Goal: Register for event/course: Register for event/course

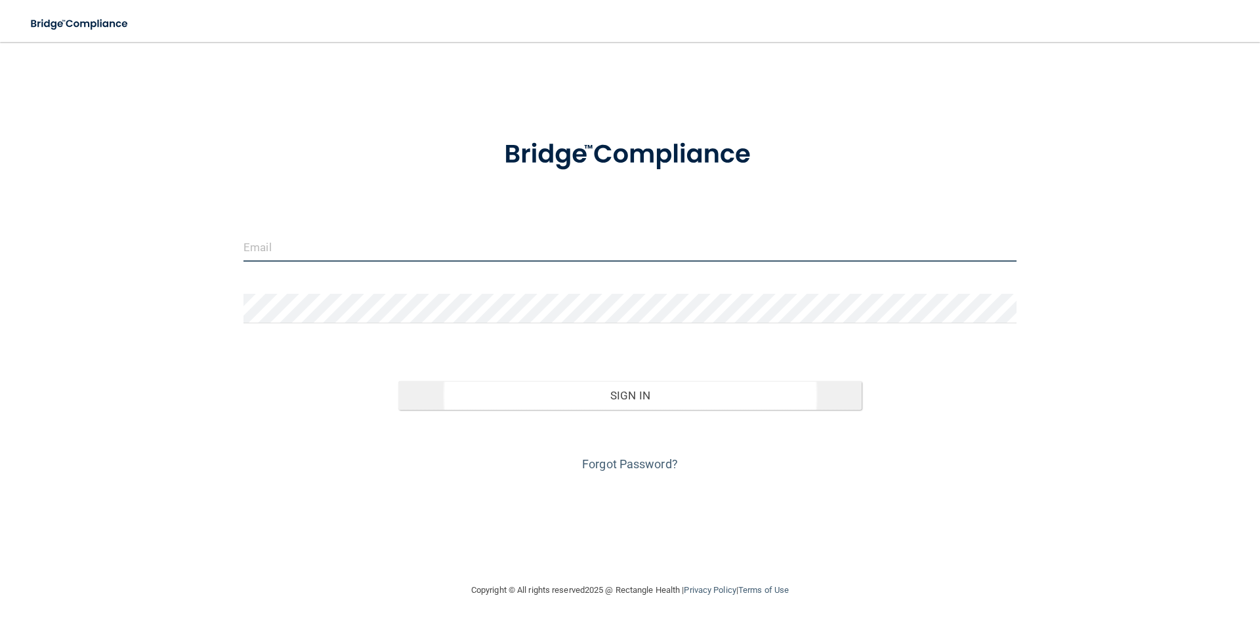
type input "[PERSON_NAME][EMAIL_ADDRESS][DOMAIN_NAME]"
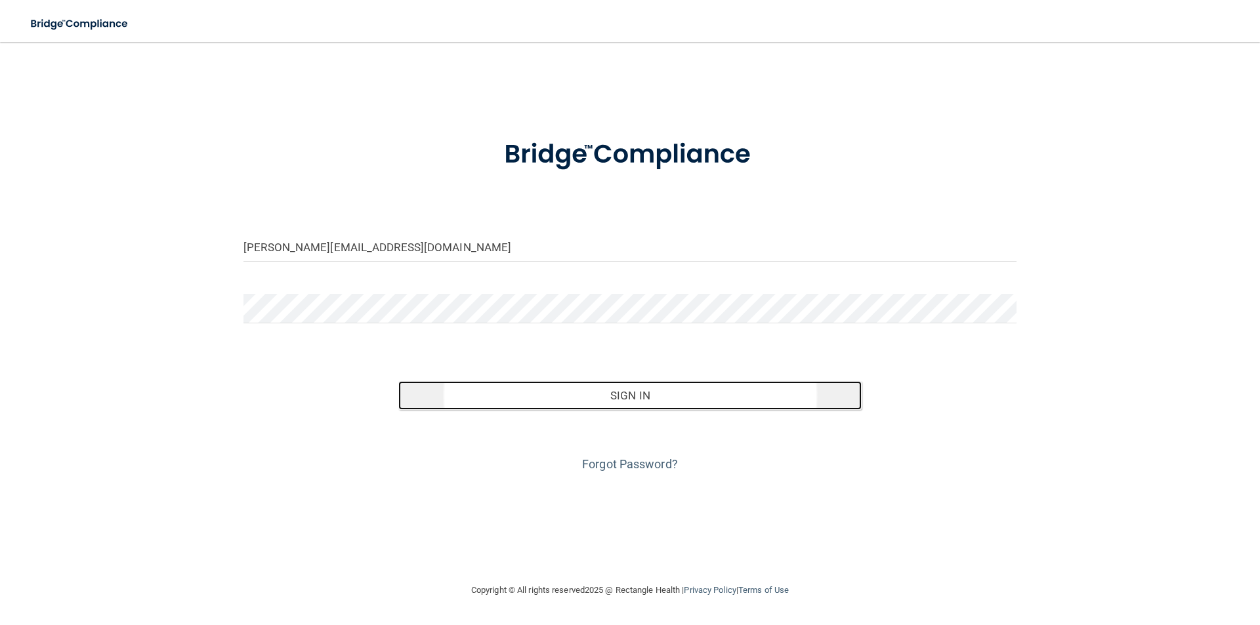
click at [444, 400] on button "Sign In" at bounding box center [630, 395] width 464 height 29
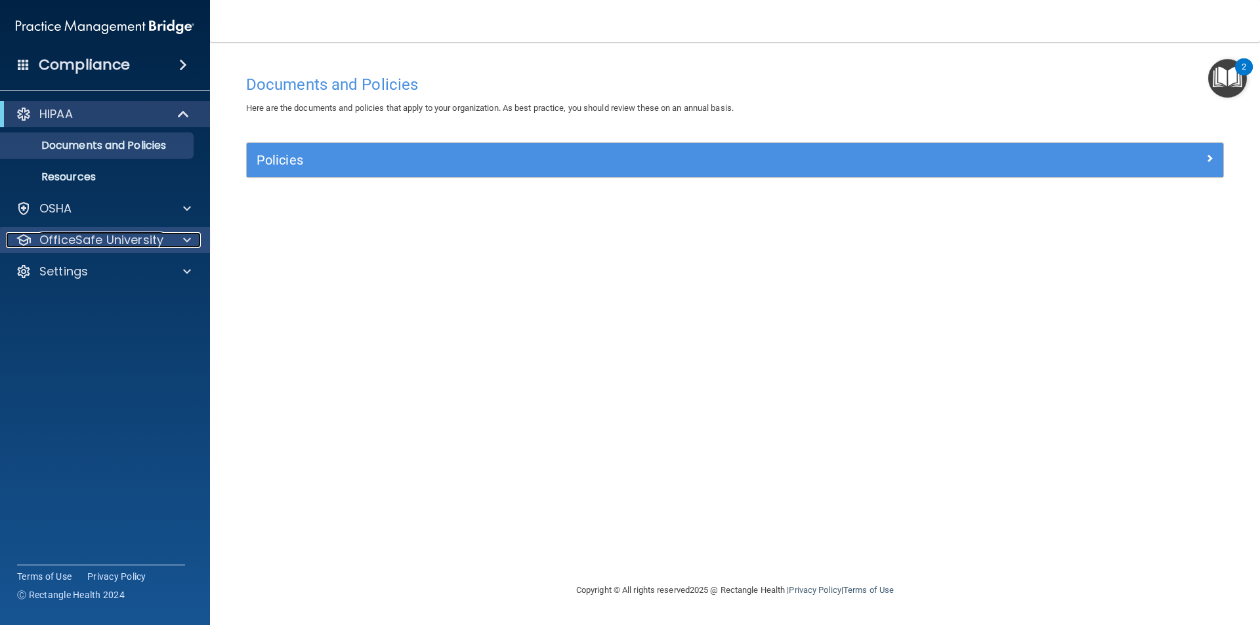
click at [121, 232] on p "OfficeSafe University" at bounding box center [101, 240] width 124 height 16
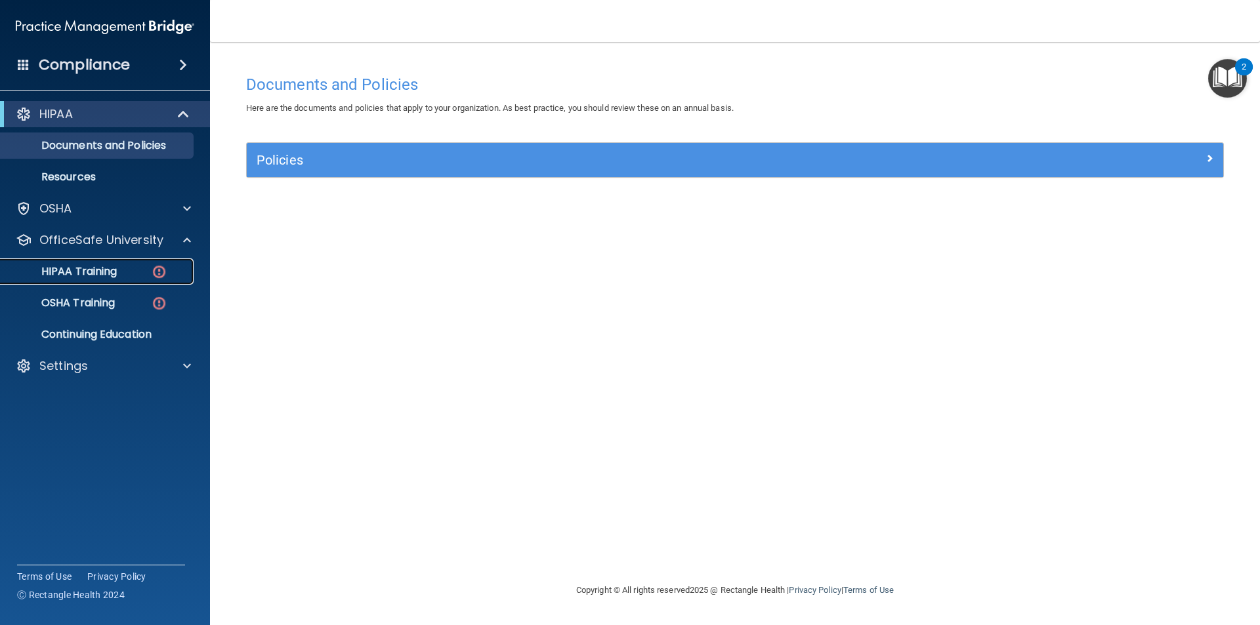
click at [118, 264] on link "HIPAA Training" at bounding box center [90, 271] width 207 height 26
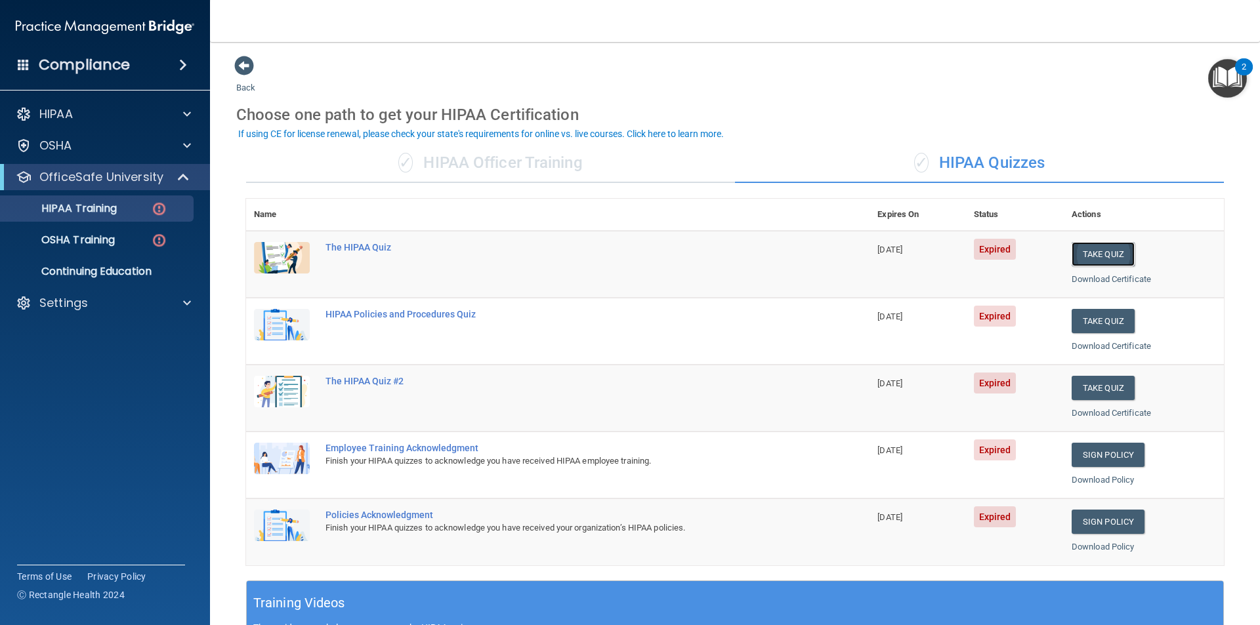
click at [1080, 260] on button "Take Quiz" at bounding box center [1102, 254] width 63 height 24
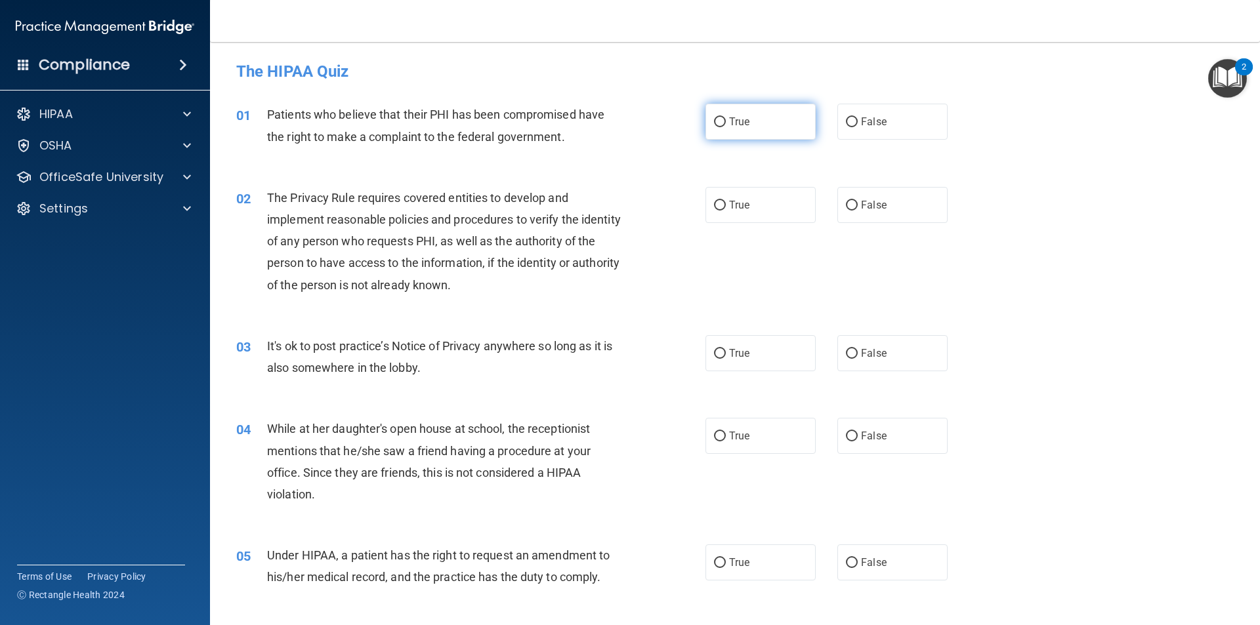
click at [782, 135] on label "True" at bounding box center [760, 122] width 110 height 36
click at [726, 127] on input "True" at bounding box center [720, 122] width 12 height 10
radio input "true"
click at [756, 216] on label "True" at bounding box center [760, 205] width 110 height 36
click at [726, 211] on input "True" at bounding box center [720, 206] width 12 height 10
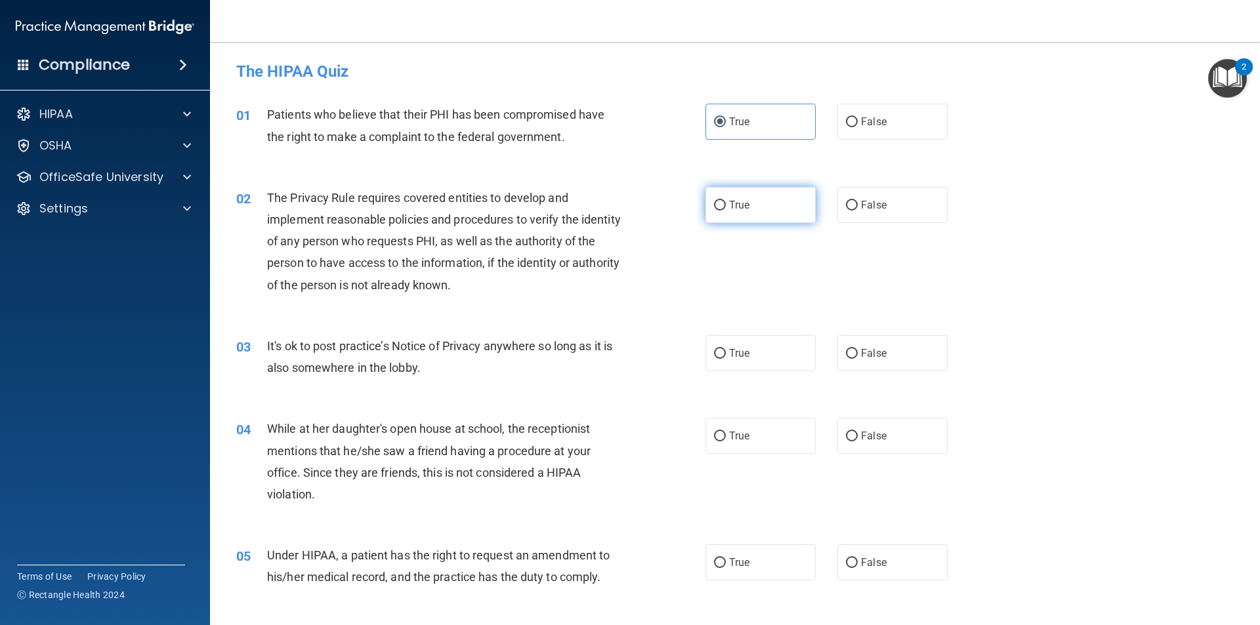
radio input "true"
click at [877, 365] on label "False" at bounding box center [892, 353] width 110 height 36
click at [857, 359] on input "False" at bounding box center [852, 354] width 12 height 10
radio input "true"
click at [859, 453] on label "False" at bounding box center [892, 436] width 110 height 36
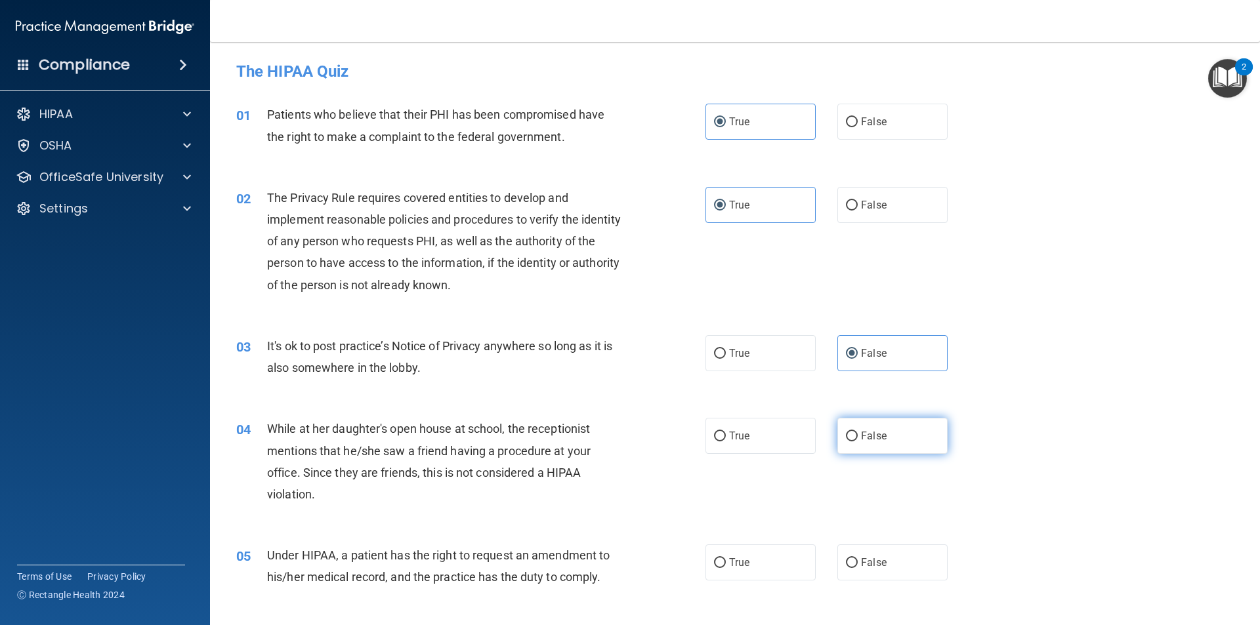
click at [857, 442] on input "False" at bounding box center [852, 437] width 12 height 10
radio input "true"
click at [863, 552] on label "False" at bounding box center [892, 563] width 110 height 36
click at [857, 558] on input "False" at bounding box center [852, 563] width 12 height 10
radio input "true"
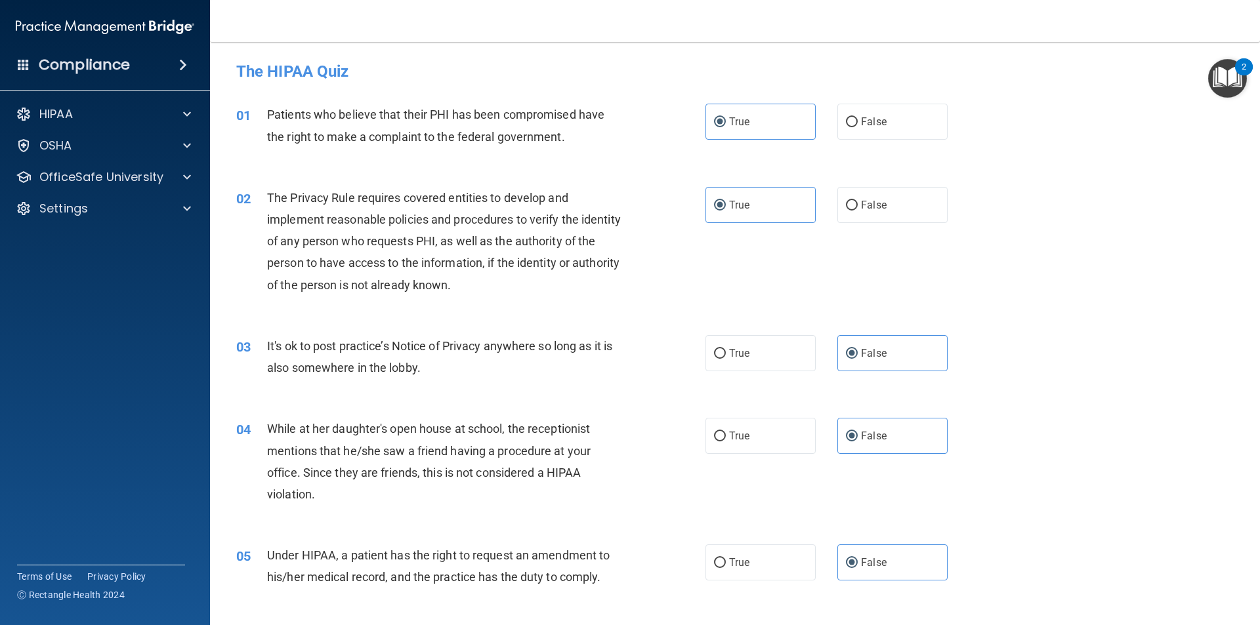
scroll to position [66, 0]
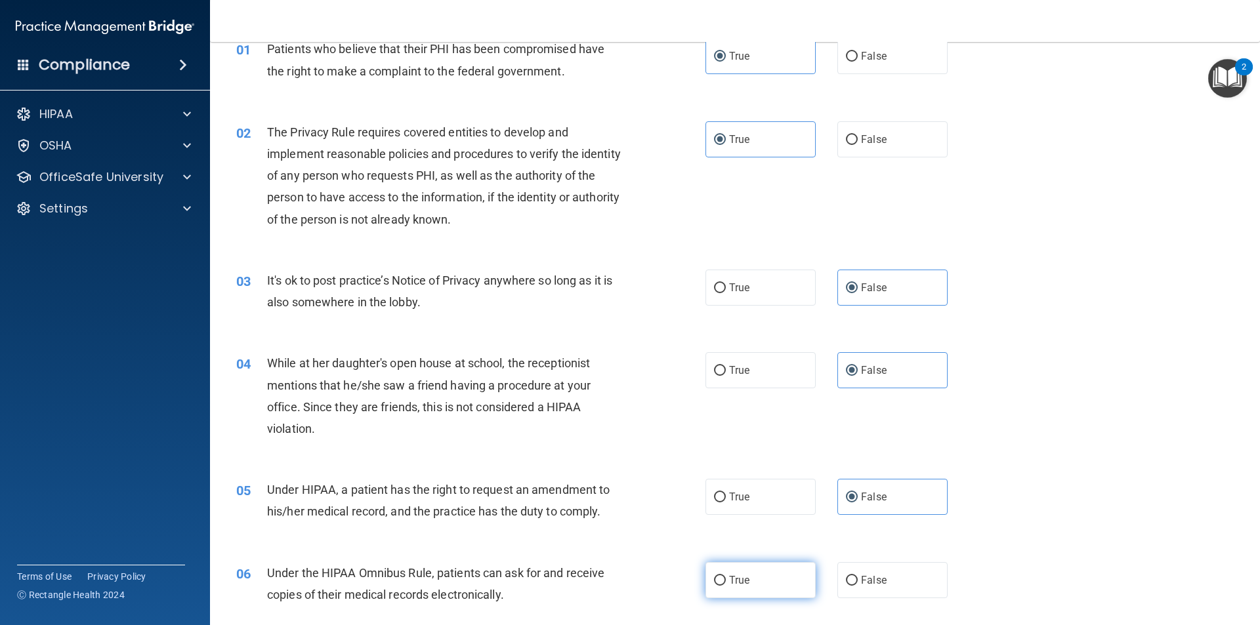
click at [785, 570] on label "True" at bounding box center [760, 580] width 110 height 36
click at [726, 576] on input "True" at bounding box center [720, 581] width 12 height 10
radio input "true"
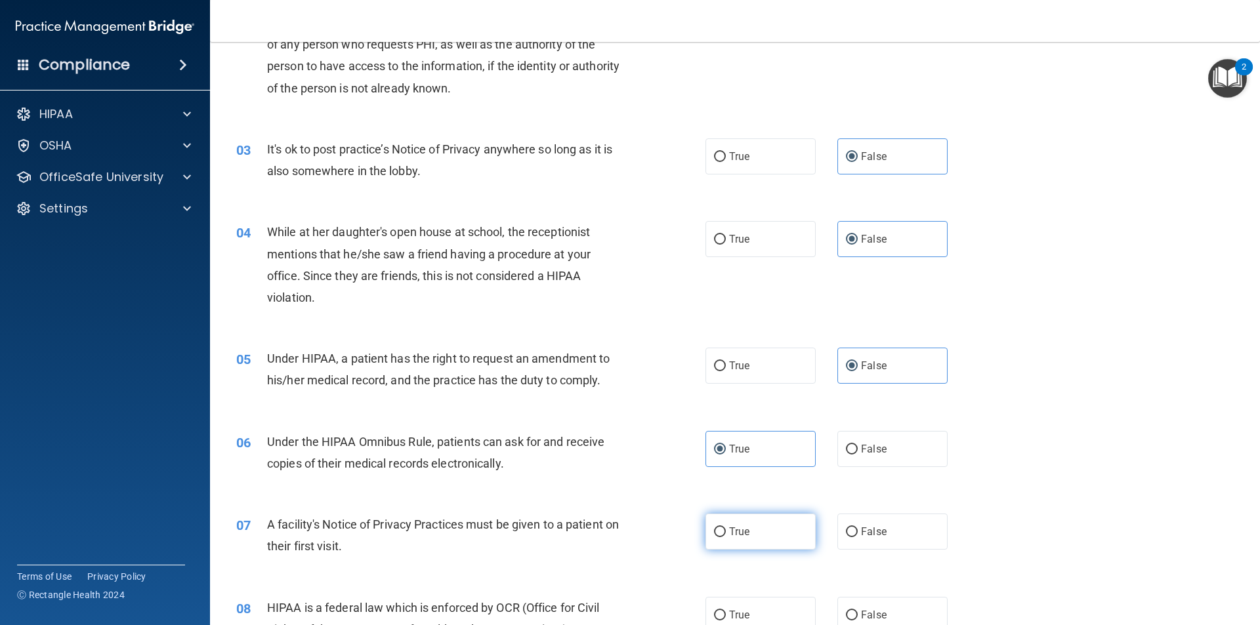
click at [758, 534] on label "True" at bounding box center [760, 532] width 110 height 36
click at [726, 534] on input "True" at bounding box center [720, 532] width 12 height 10
radio input "true"
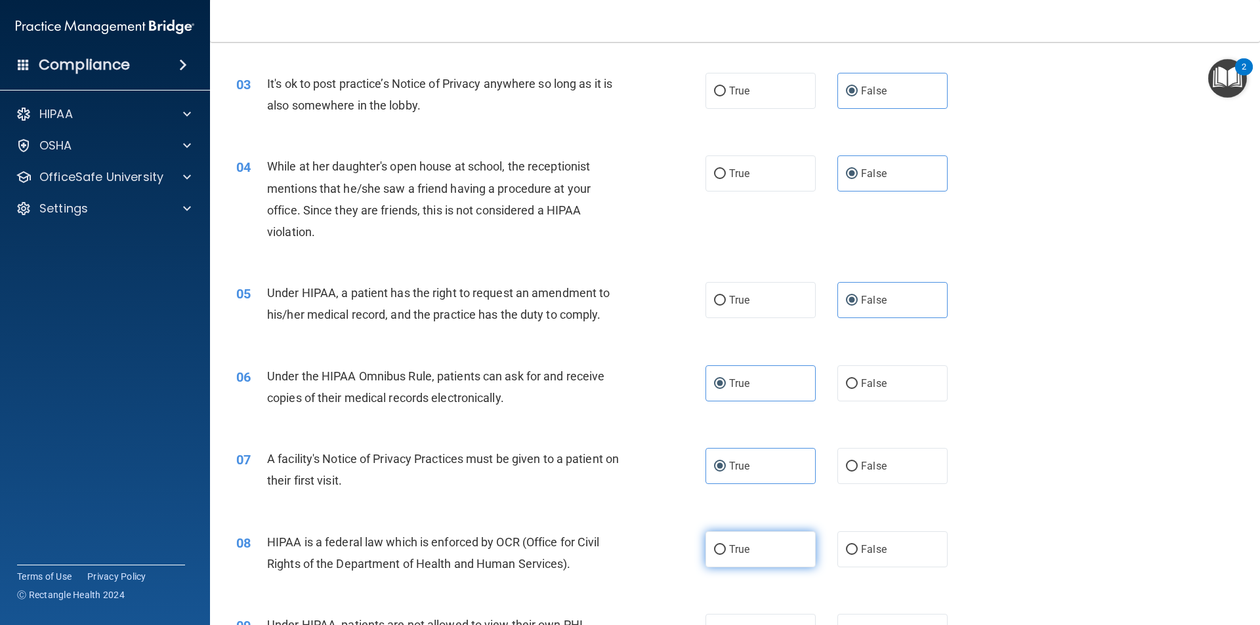
scroll to position [328, 0]
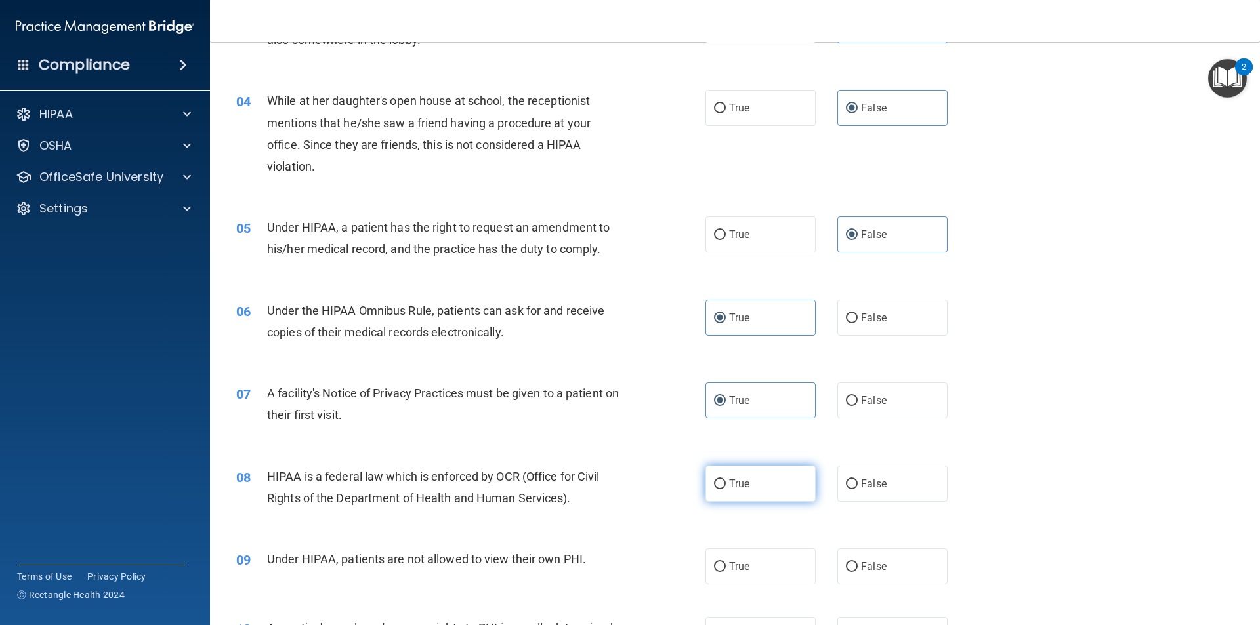
click at [737, 489] on span "True" at bounding box center [739, 484] width 20 height 12
click at [726, 489] on input "True" at bounding box center [720, 485] width 12 height 10
radio input "true"
drag, startPoint x: 847, startPoint y: 578, endPoint x: 844, endPoint y: 559, distance: 19.3
click at [843, 574] on label "False" at bounding box center [892, 566] width 110 height 36
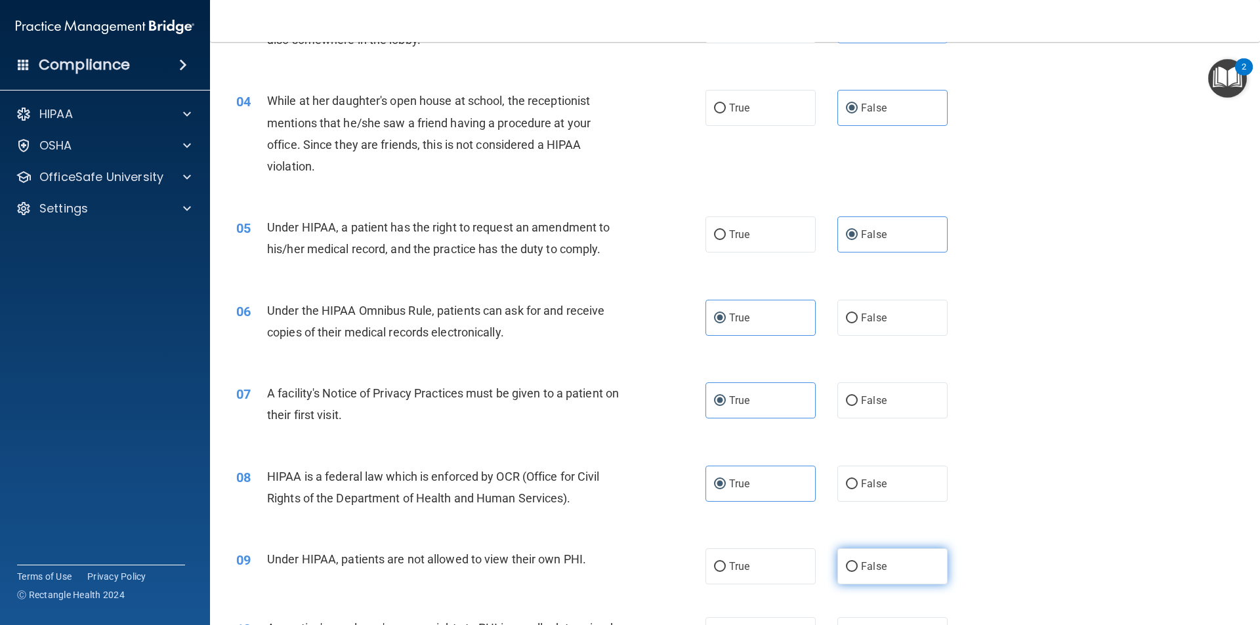
click at [846, 572] on input "False" at bounding box center [852, 567] width 12 height 10
radio input "true"
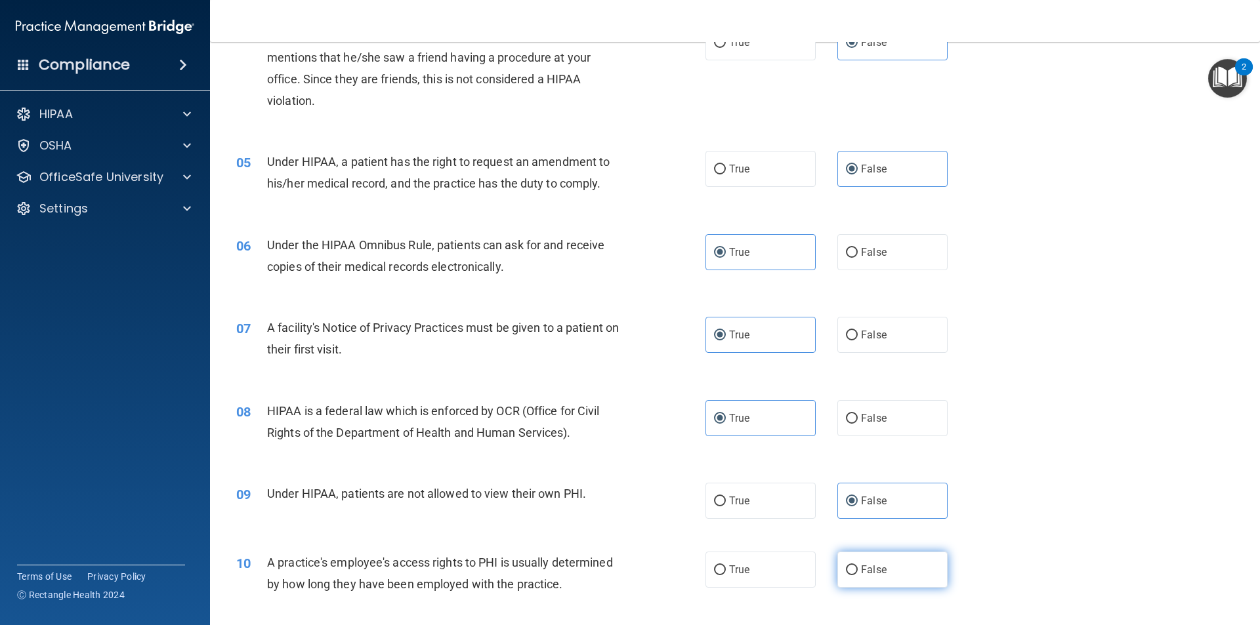
click at [888, 582] on label "False" at bounding box center [892, 570] width 110 height 36
click at [857, 575] on input "False" at bounding box center [852, 571] width 12 height 10
radio input "true"
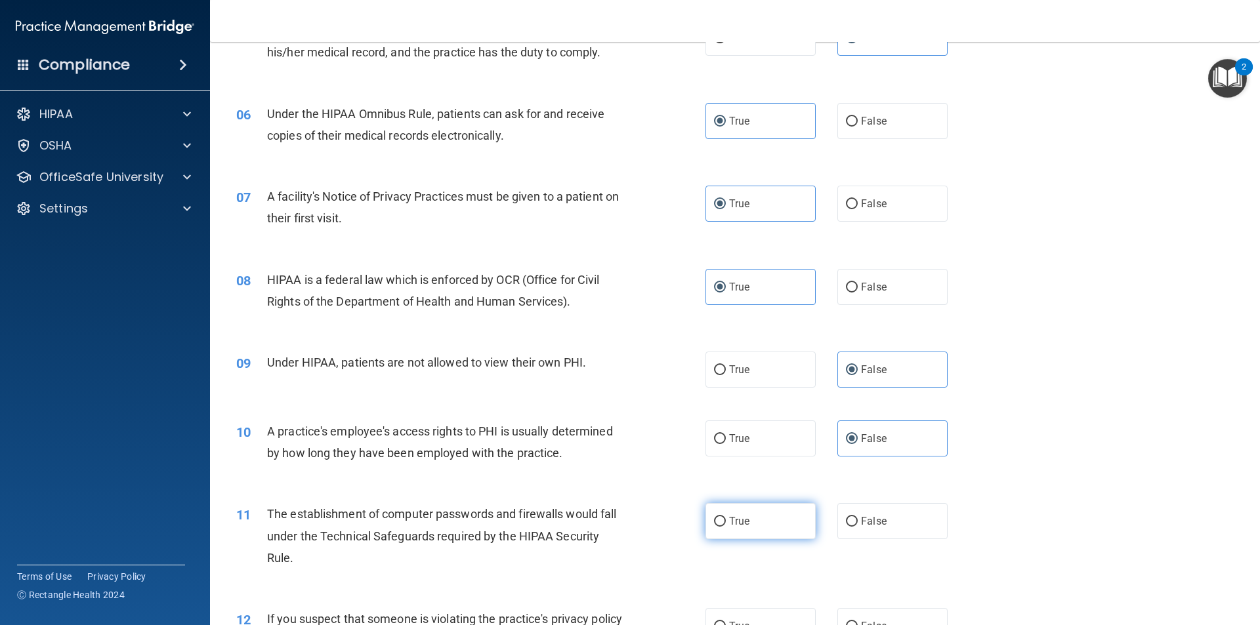
click at [801, 514] on label "True" at bounding box center [760, 521] width 110 height 36
click at [726, 517] on input "True" at bounding box center [720, 522] width 12 height 10
radio input "true"
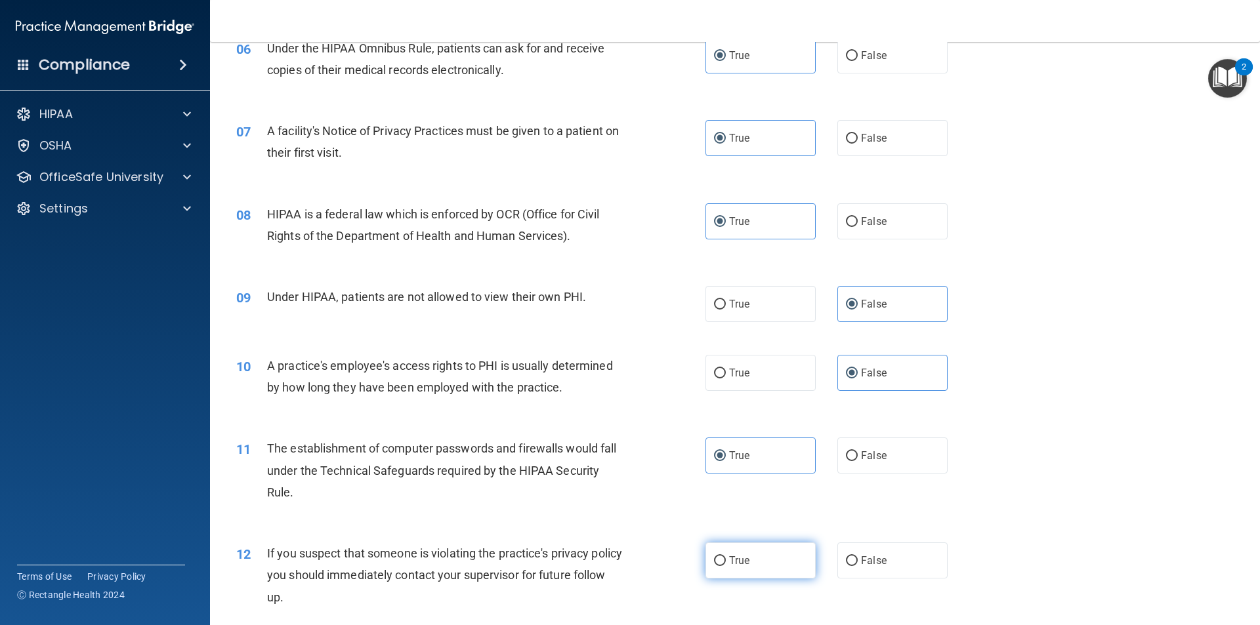
click at [750, 560] on label "True" at bounding box center [760, 561] width 110 height 36
click at [726, 560] on input "True" at bounding box center [720, 561] width 12 height 10
radio input "true"
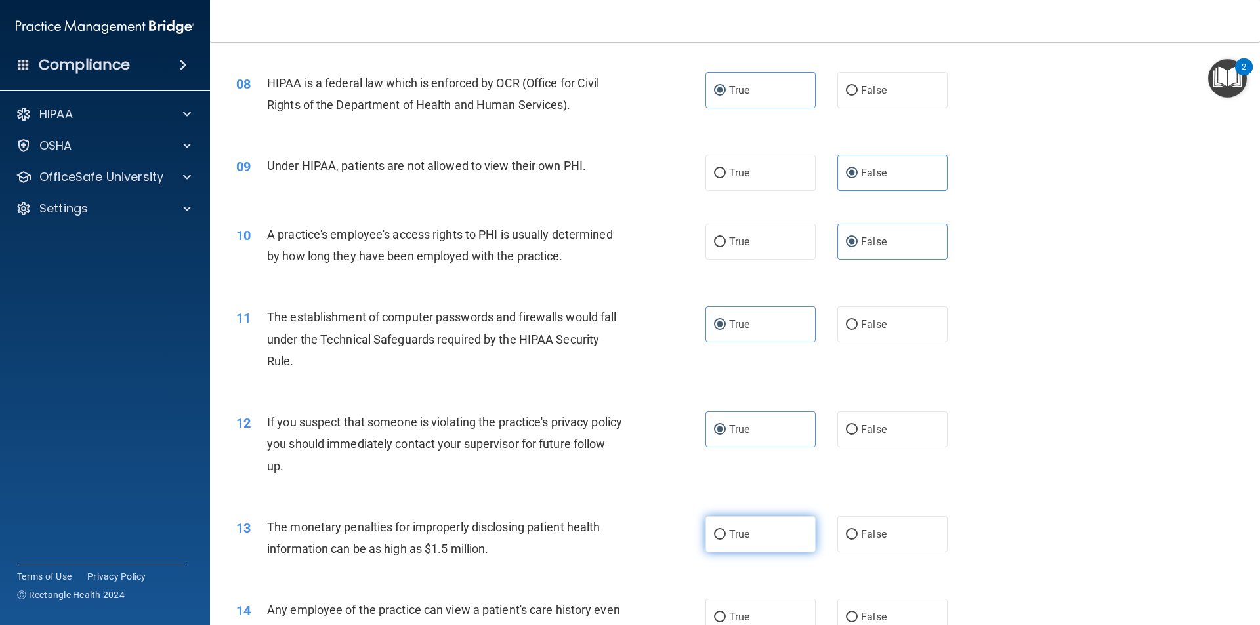
click at [737, 539] on span "True" at bounding box center [739, 534] width 20 height 12
click at [726, 539] on input "True" at bounding box center [720, 535] width 12 height 10
radio input "true"
click at [886, 604] on label "False" at bounding box center [892, 617] width 110 height 36
click at [857, 613] on input "False" at bounding box center [852, 618] width 12 height 10
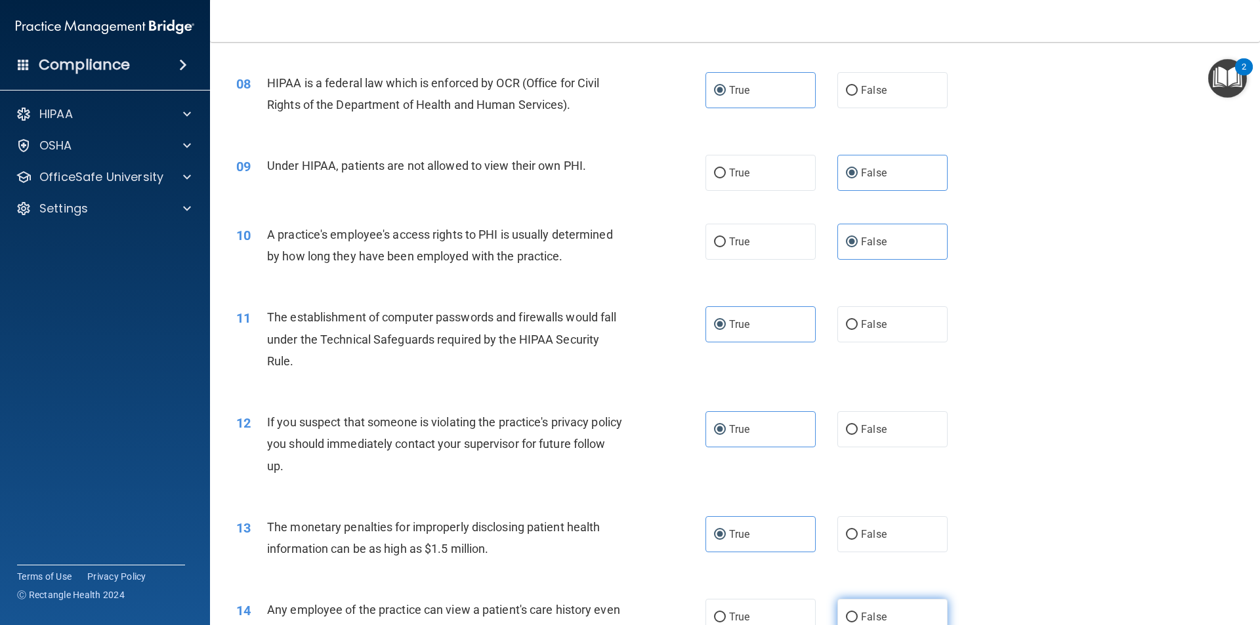
radio input "true"
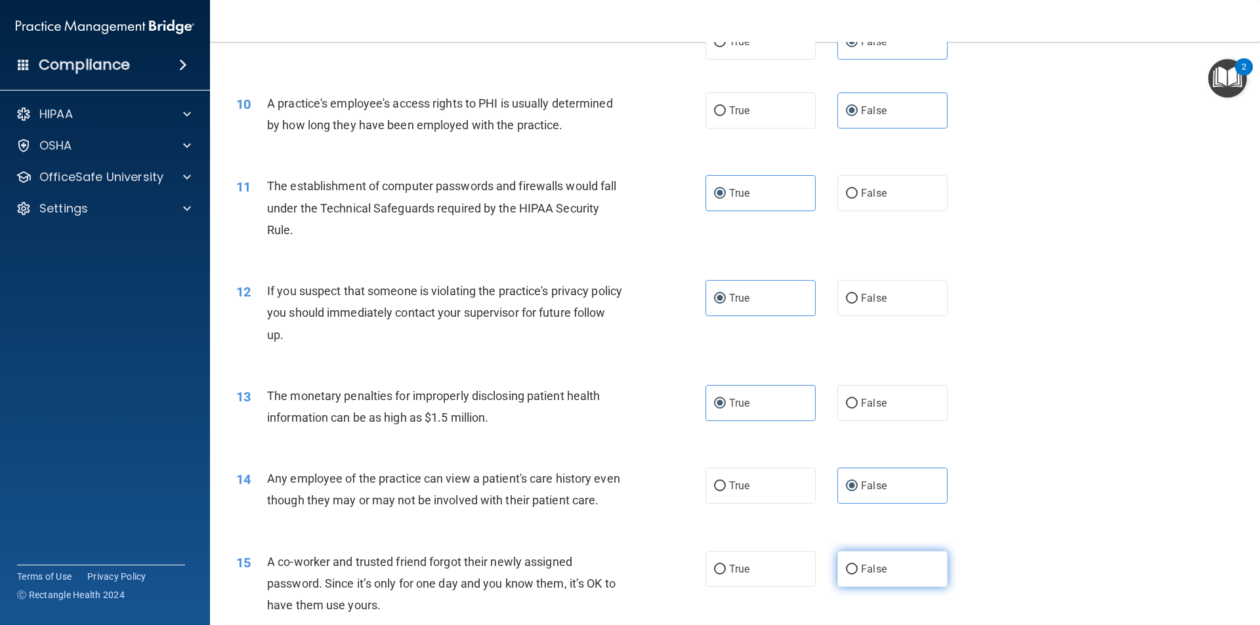
click at [871, 575] on span "False" at bounding box center [874, 569] width 26 height 12
click at [857, 575] on input "False" at bounding box center [852, 570] width 12 height 10
radio input "true"
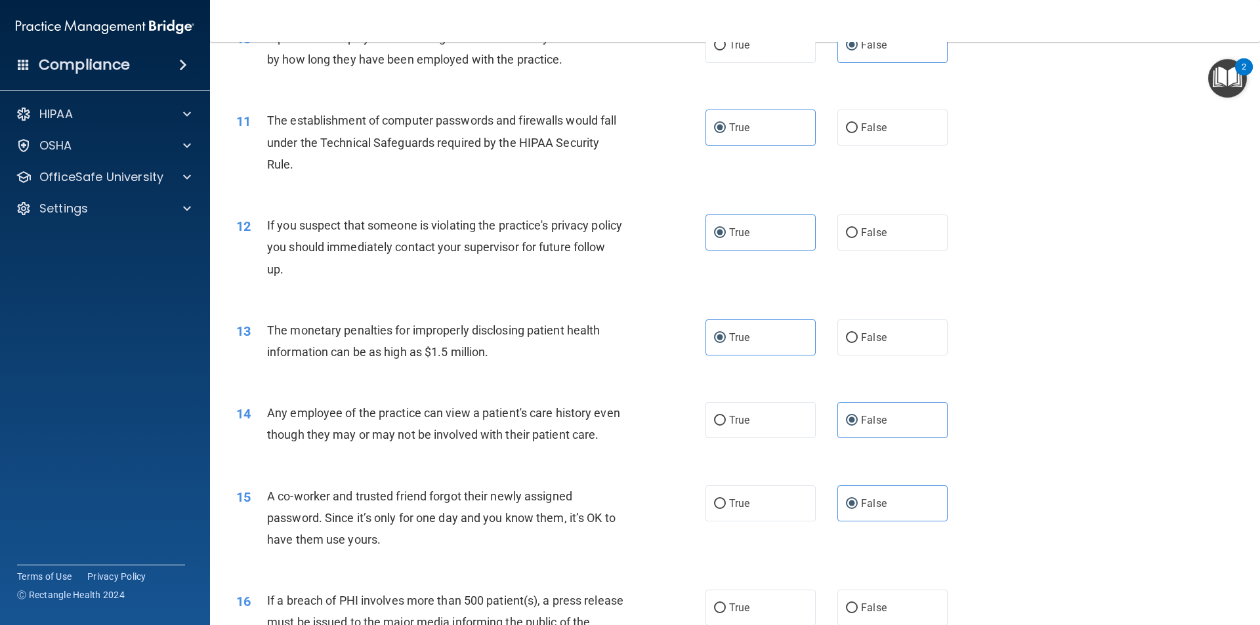
scroll to position [984, 0]
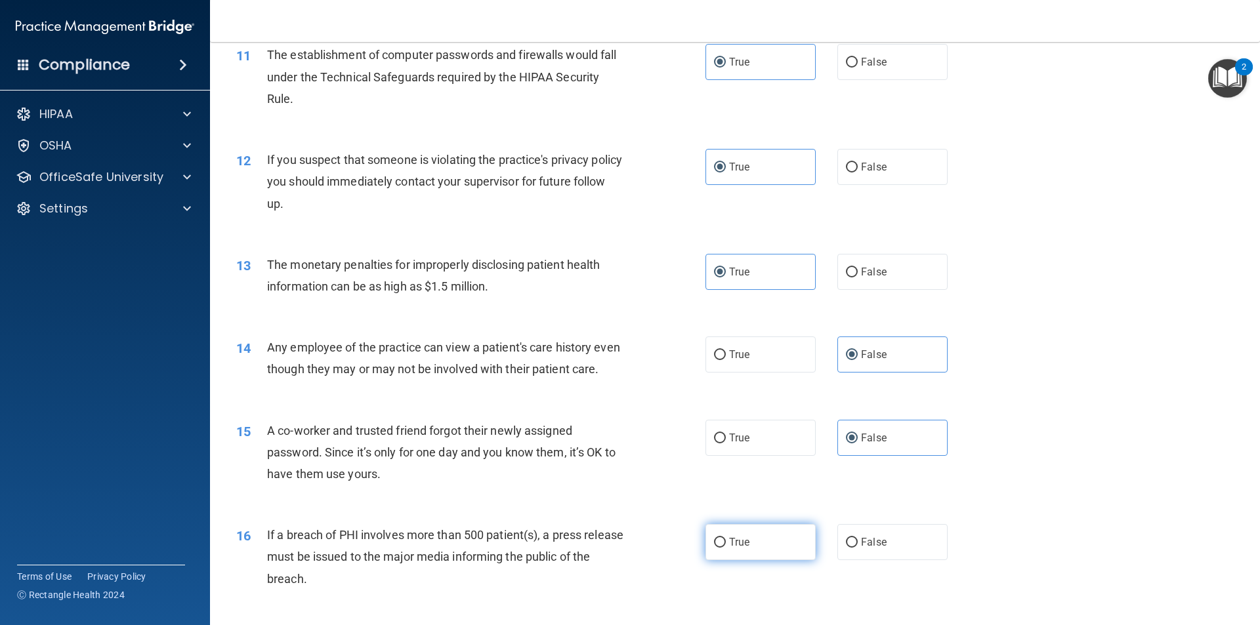
click at [768, 551] on label "True" at bounding box center [760, 542] width 110 height 36
click at [726, 548] on input "True" at bounding box center [720, 543] width 12 height 10
radio input "true"
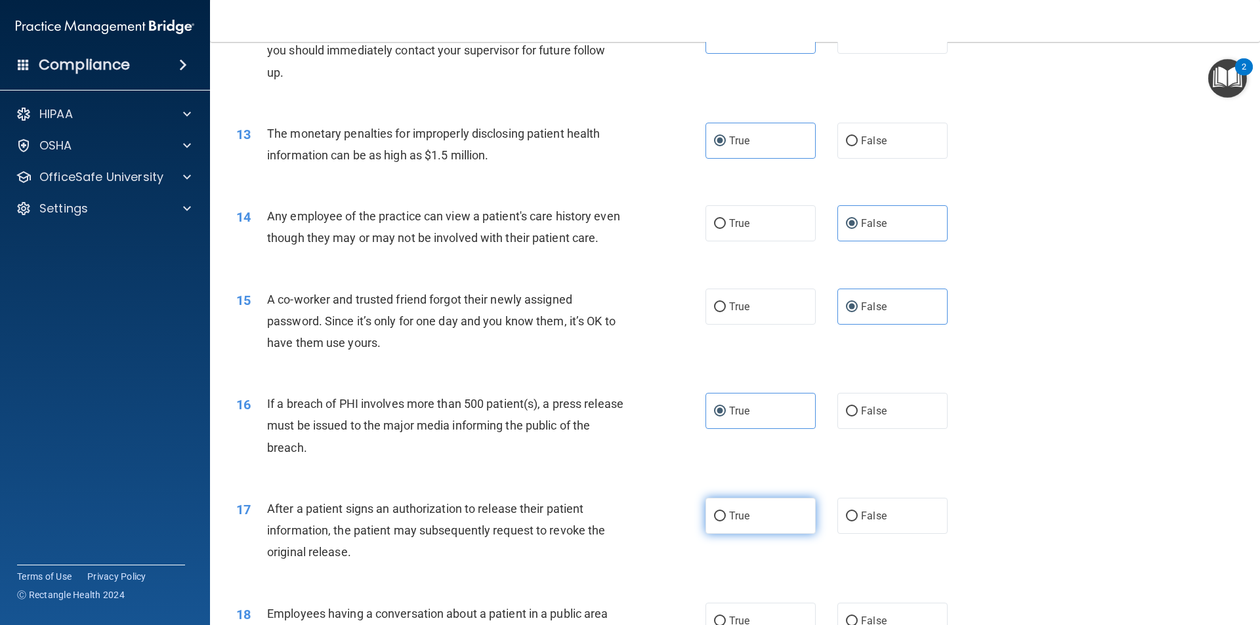
click at [763, 534] on label "True" at bounding box center [760, 516] width 110 height 36
click at [726, 522] on input "True" at bounding box center [720, 517] width 12 height 10
radio input "true"
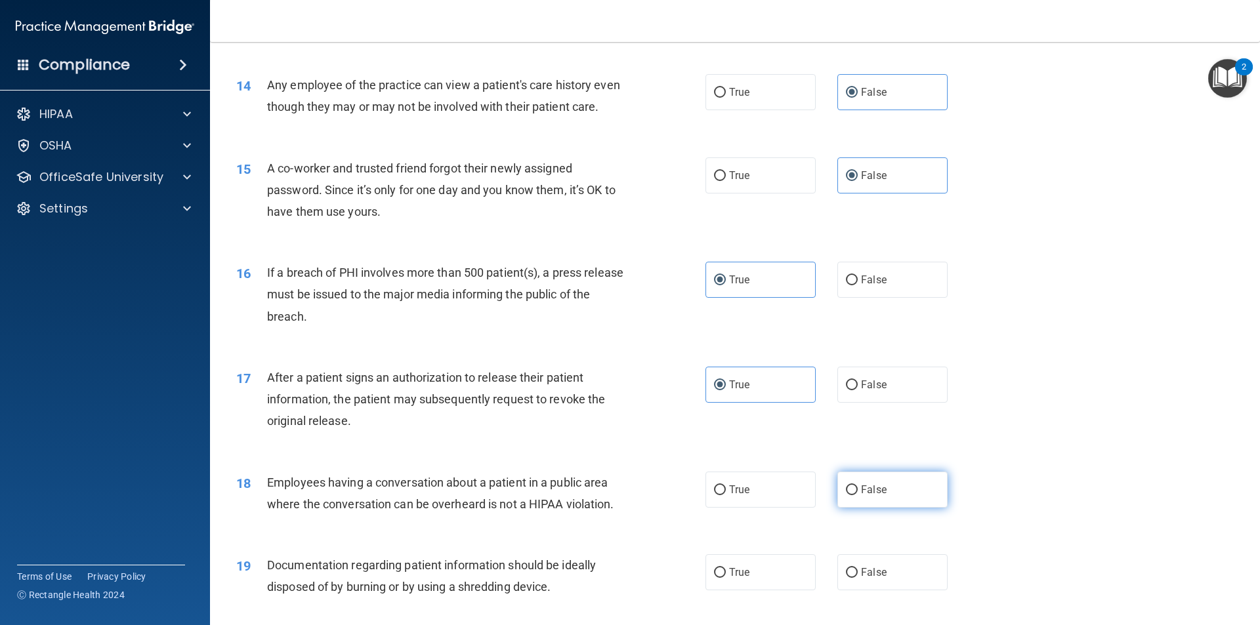
click at [867, 508] on label "False" at bounding box center [892, 490] width 110 height 36
click at [857, 495] on input "False" at bounding box center [852, 490] width 12 height 10
radio input "true"
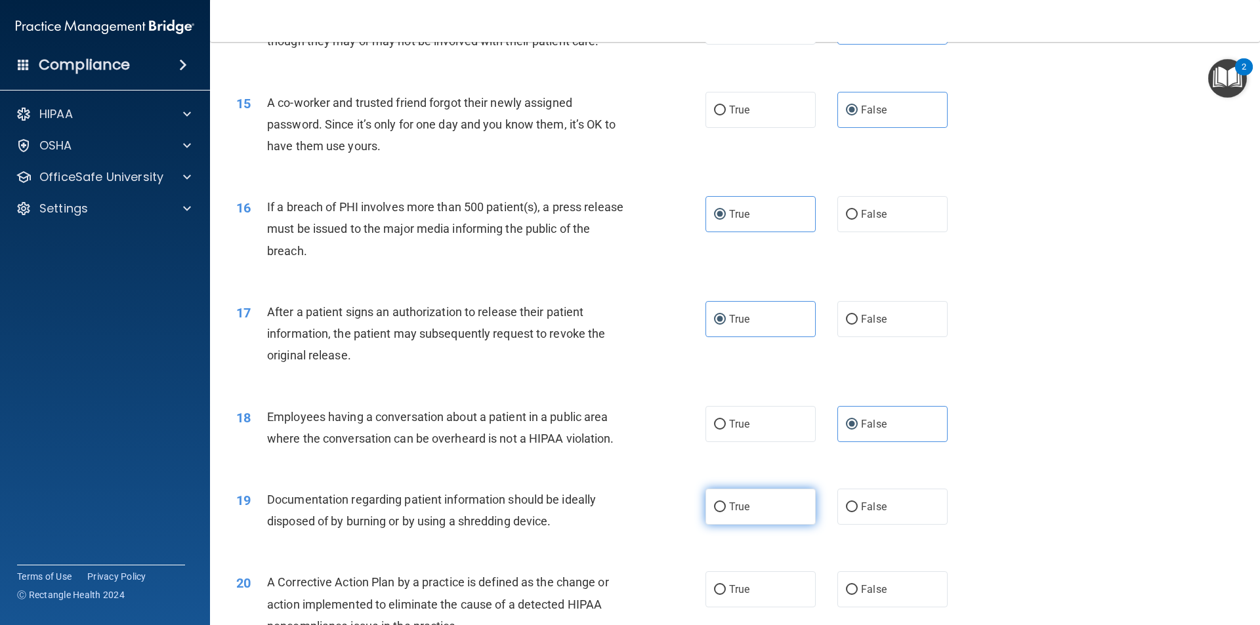
click at [745, 513] on span "True" at bounding box center [739, 507] width 20 height 12
click at [726, 512] on input "True" at bounding box center [720, 508] width 12 height 10
radio input "true"
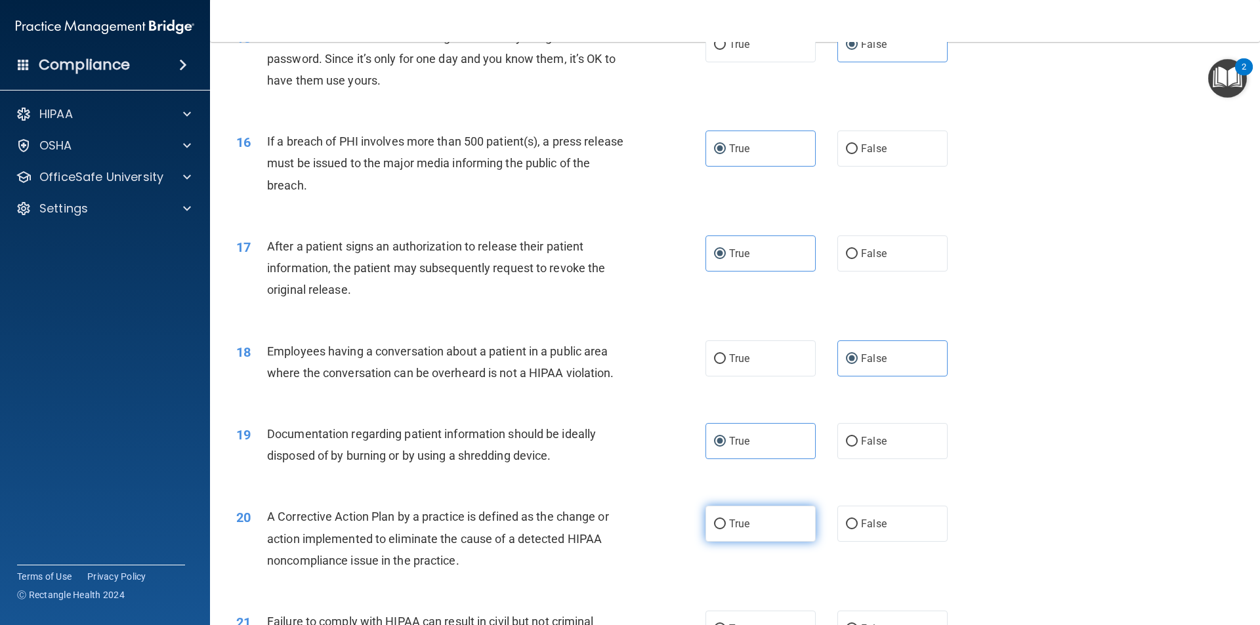
click at [743, 530] on span "True" at bounding box center [739, 524] width 20 height 12
click at [726, 529] on input "True" at bounding box center [720, 525] width 12 height 10
radio input "true"
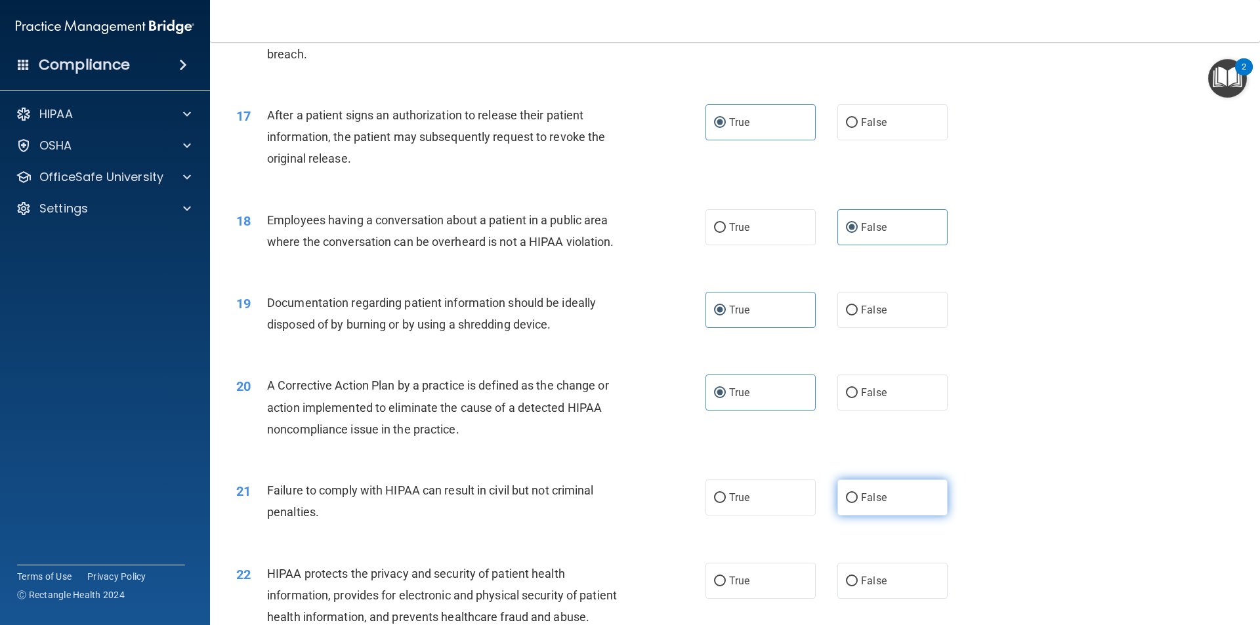
click at [864, 508] on label "False" at bounding box center [892, 498] width 110 height 36
click at [857, 503] on input "False" at bounding box center [852, 498] width 12 height 10
radio input "true"
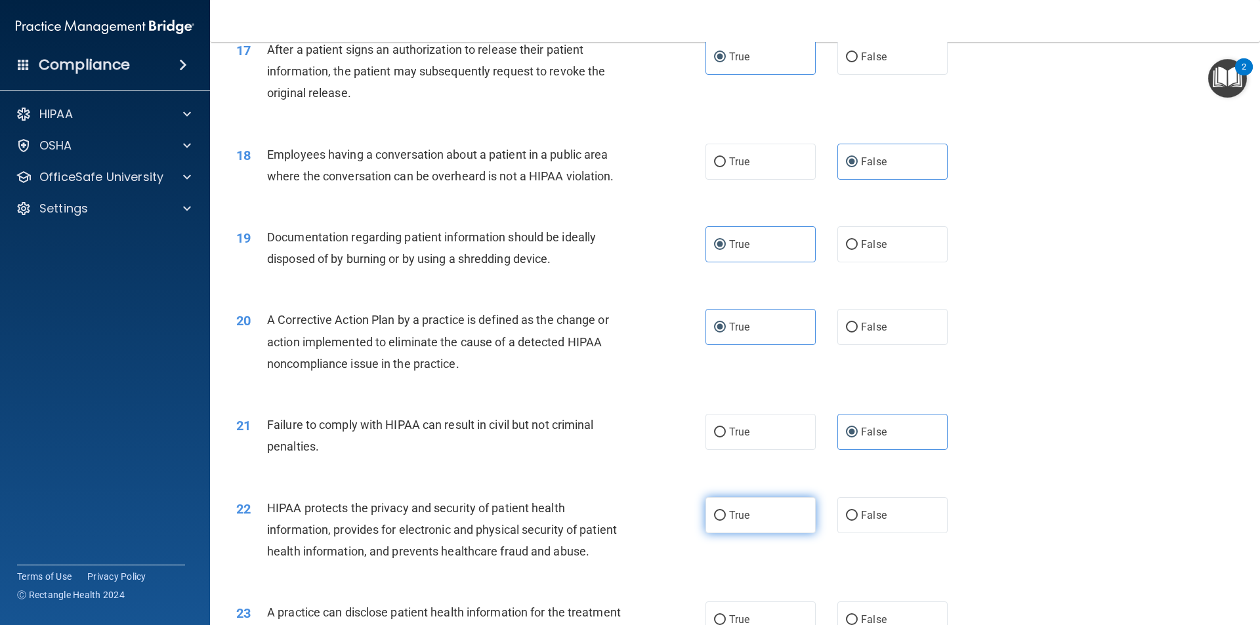
click at [768, 526] on label "True" at bounding box center [760, 515] width 110 height 36
click at [726, 521] on input "True" at bounding box center [720, 516] width 12 height 10
radio input "true"
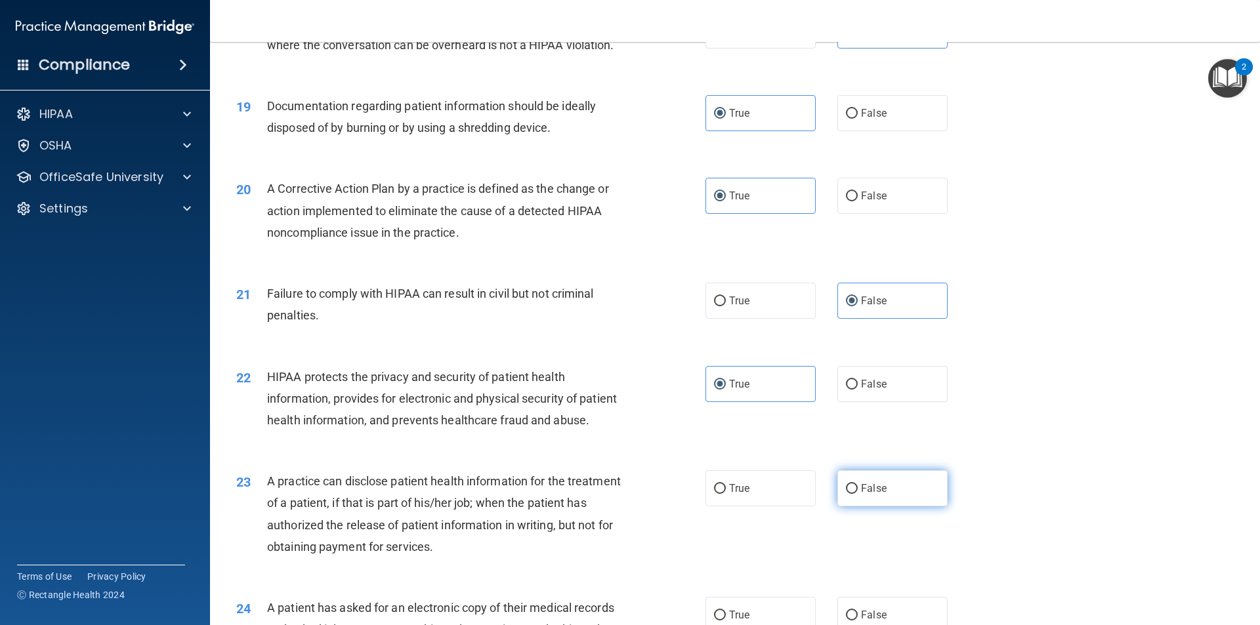
click at [873, 495] on span "False" at bounding box center [874, 488] width 26 height 12
click at [857, 494] on input "False" at bounding box center [852, 489] width 12 height 10
radio input "true"
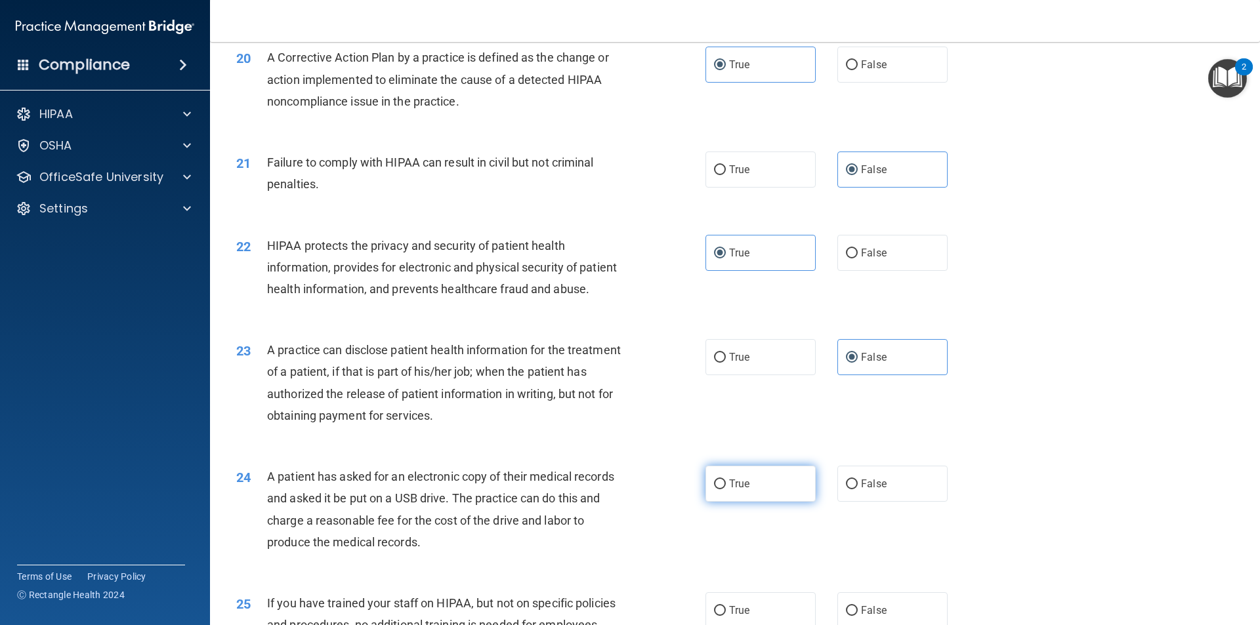
drag, startPoint x: 751, startPoint y: 540, endPoint x: 751, endPoint y: 533, distance: 7.2
click at [751, 502] on label "True" at bounding box center [760, 484] width 110 height 36
click at [726, 489] on input "True" at bounding box center [720, 485] width 12 height 10
radio input "true"
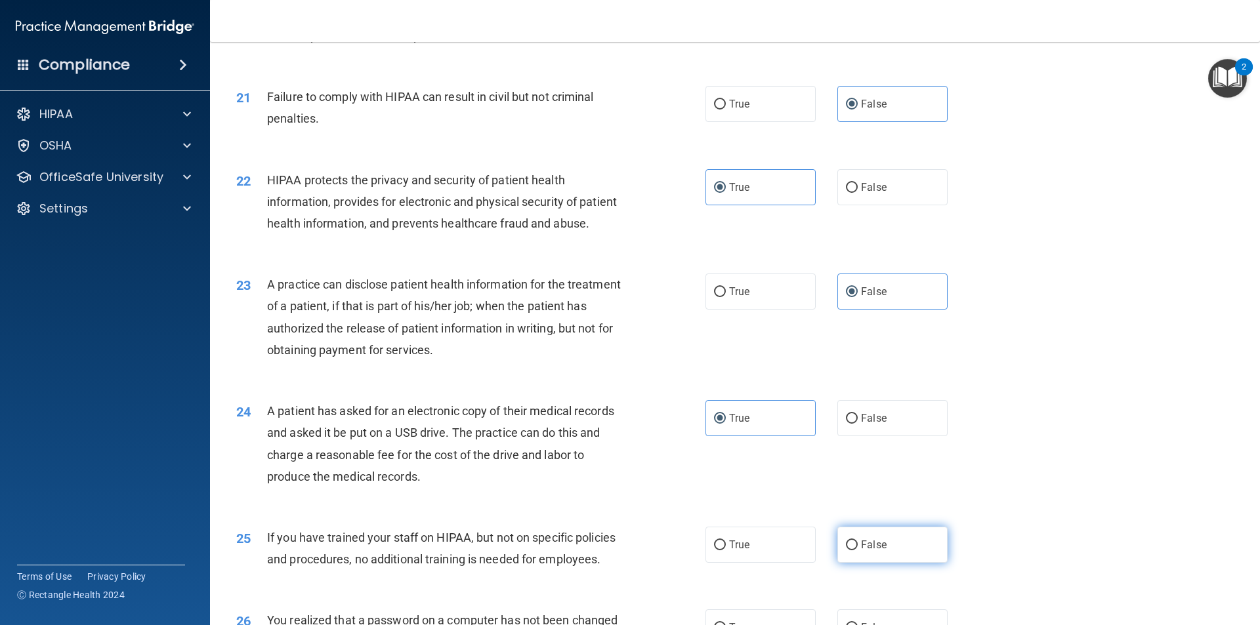
click at [862, 551] on span "False" at bounding box center [874, 545] width 26 height 12
click at [857, 550] on input "False" at bounding box center [852, 546] width 12 height 10
radio input "true"
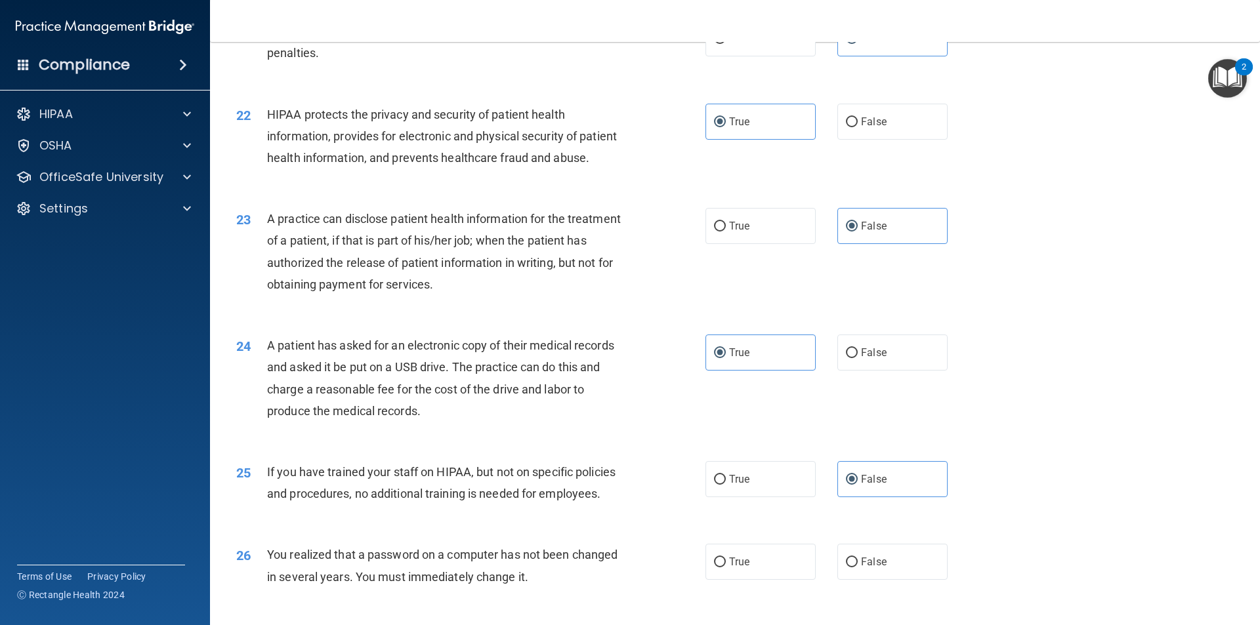
scroll to position [2034, 0]
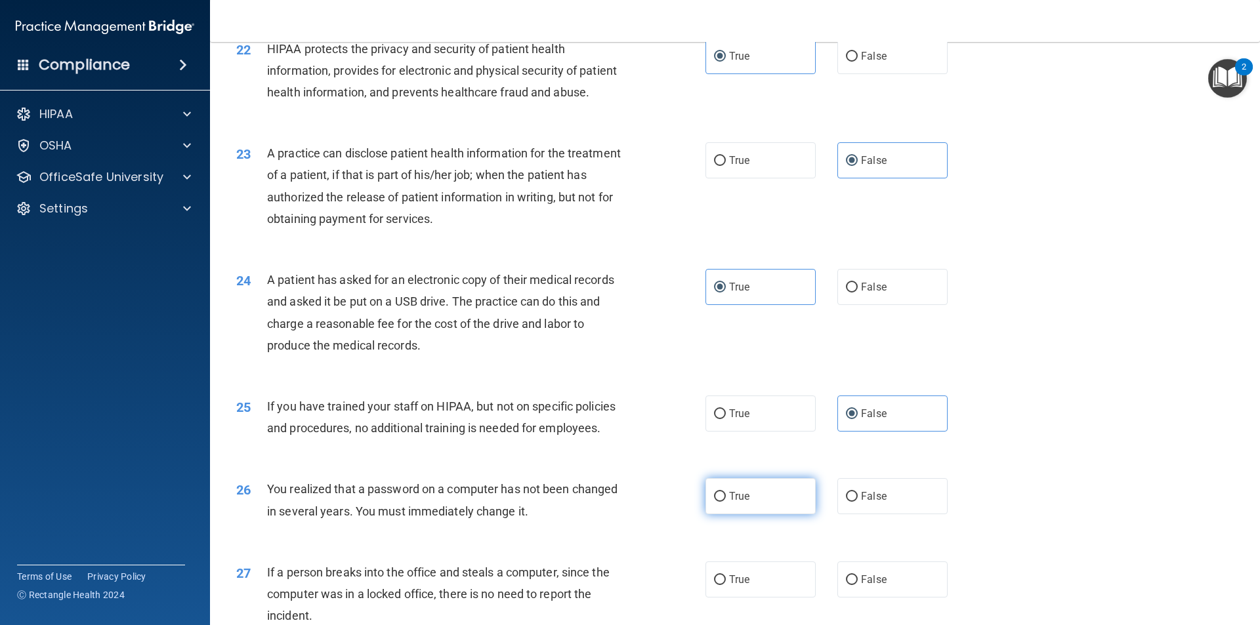
drag, startPoint x: 760, startPoint y: 547, endPoint x: 783, endPoint y: 550, distance: 22.5
click at [762, 514] on label "True" at bounding box center [760, 496] width 110 height 36
click at [726, 502] on input "True" at bounding box center [720, 497] width 12 height 10
radio input "true"
click at [877, 598] on label "False" at bounding box center [892, 580] width 110 height 36
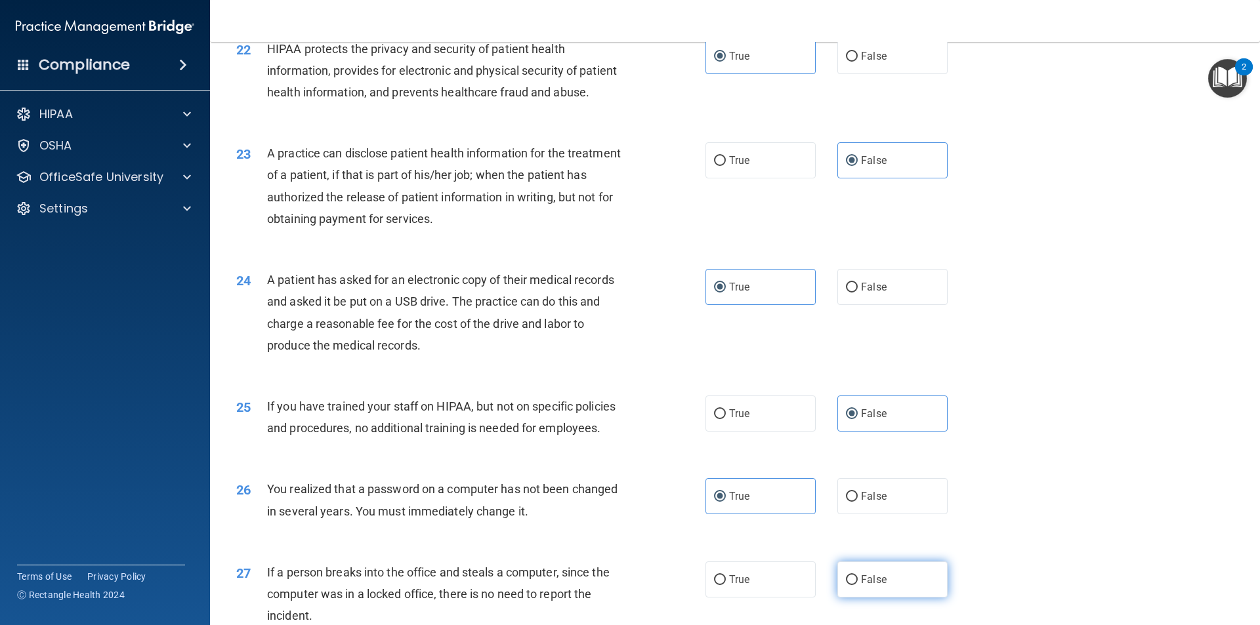
click at [857, 585] on input "False" at bounding box center [852, 580] width 12 height 10
radio input "true"
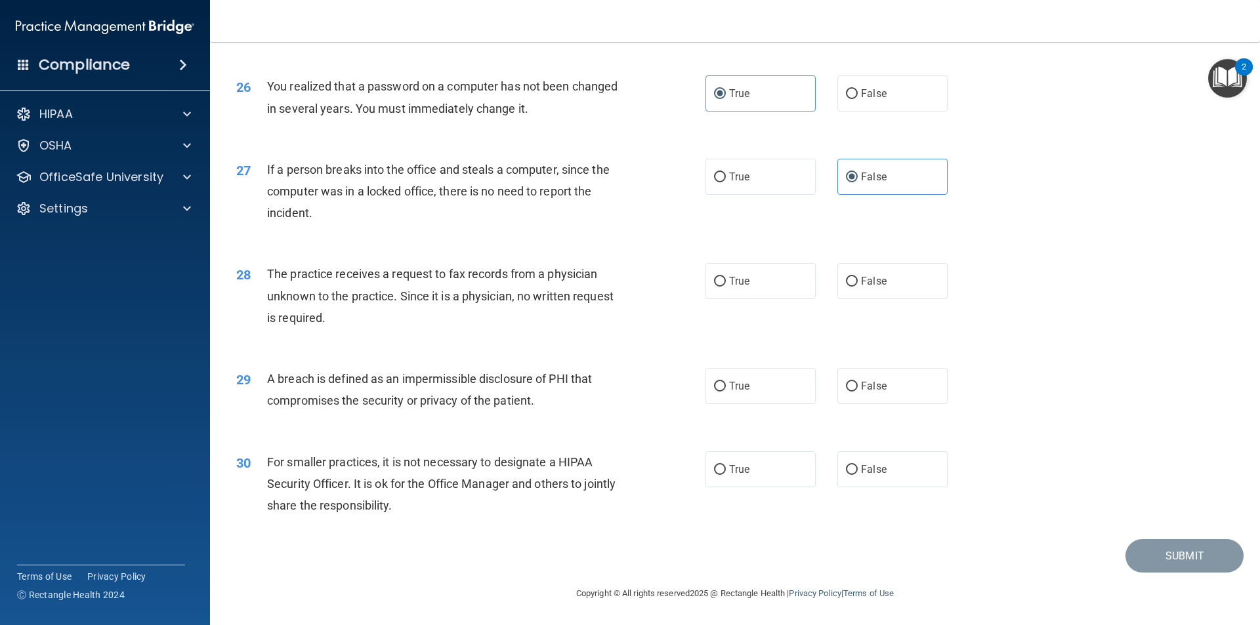
scroll to position [2283, 0]
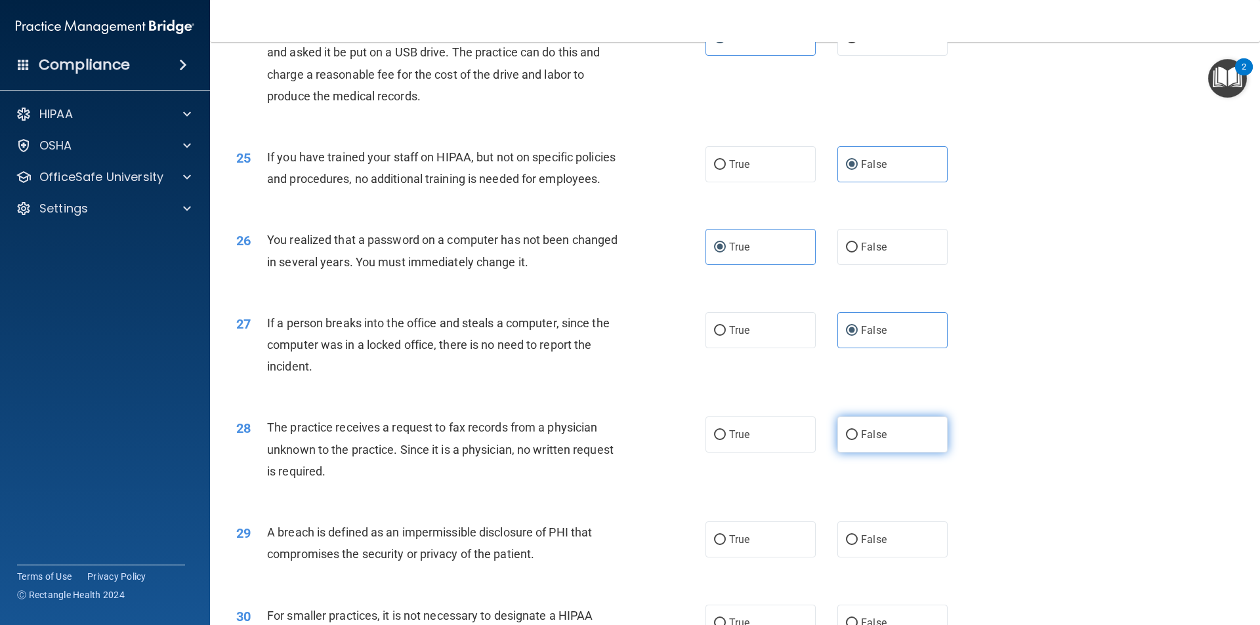
click at [869, 496] on div "28 The practice receives a request to fax records from a physician unknown to t…" at bounding box center [734, 452] width 1017 height 105
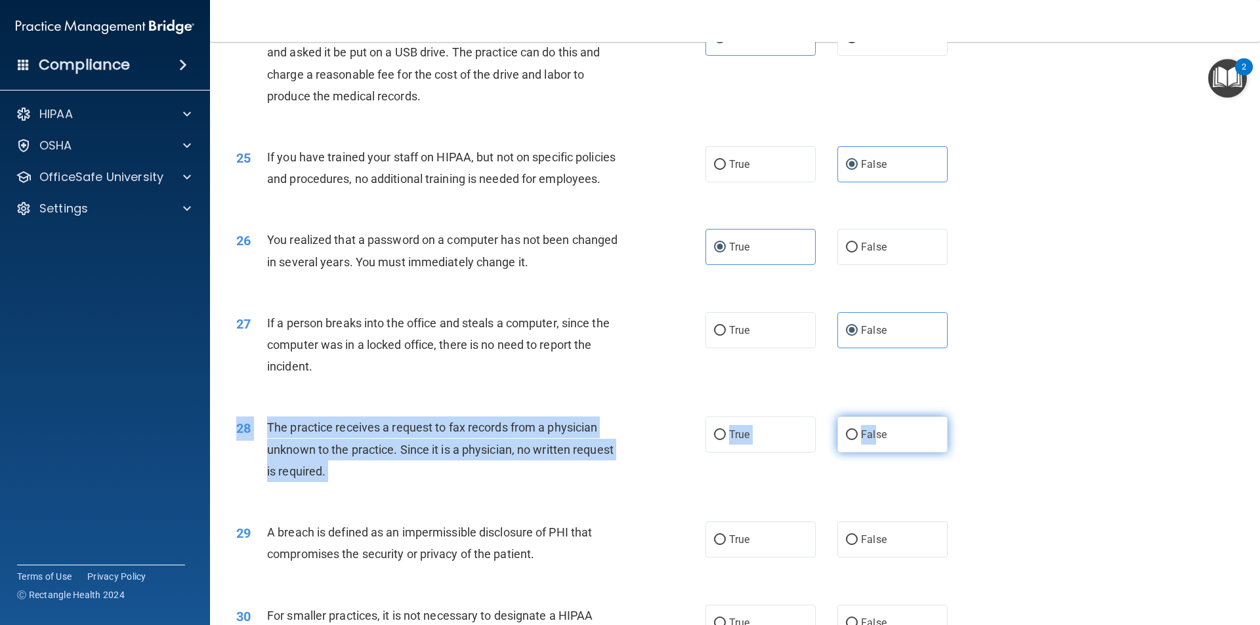
click at [869, 453] on label "False" at bounding box center [892, 435] width 110 height 36
click at [857, 440] on input "False" at bounding box center [852, 435] width 12 height 10
radio input "true"
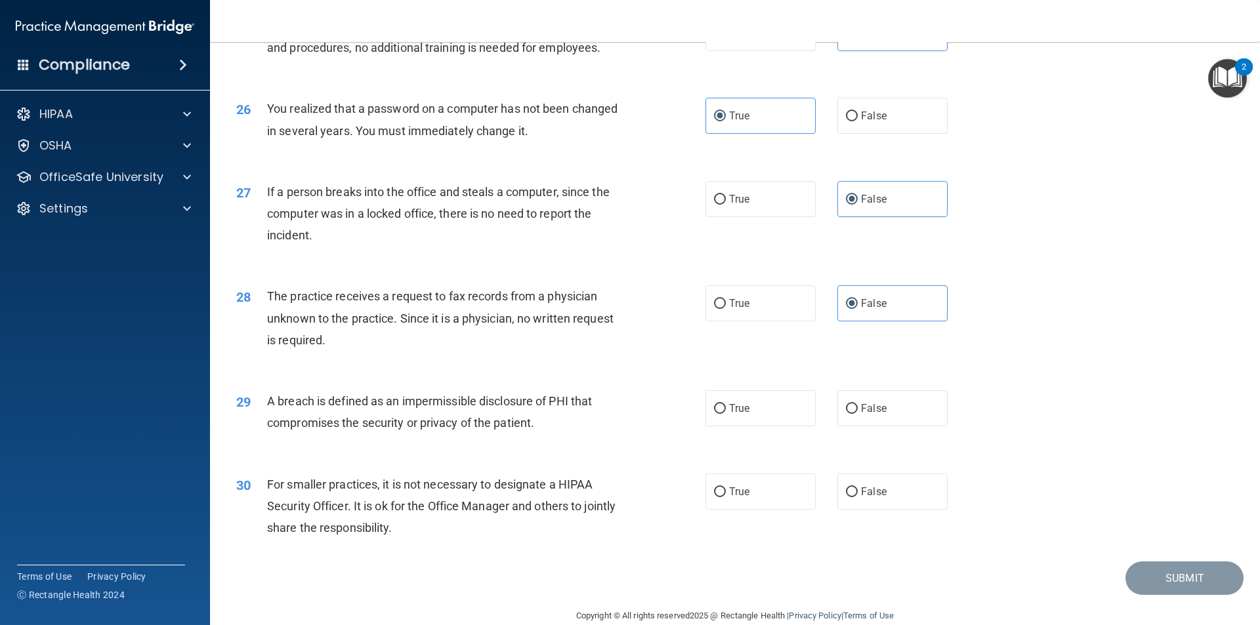
scroll to position [2480, 0]
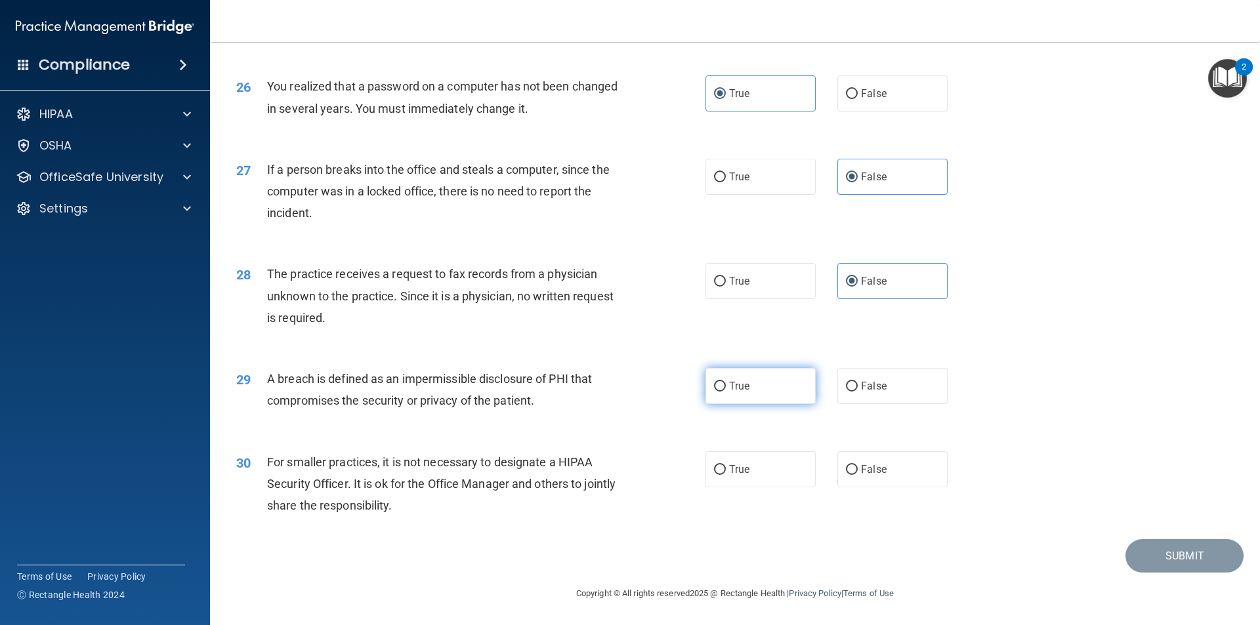
click at [737, 388] on span "True" at bounding box center [739, 386] width 20 height 12
click at [726, 388] on input "True" at bounding box center [720, 387] width 12 height 10
radio input "true"
click at [758, 466] on label "True" at bounding box center [760, 469] width 110 height 36
click at [726, 466] on input "True" at bounding box center [720, 470] width 12 height 10
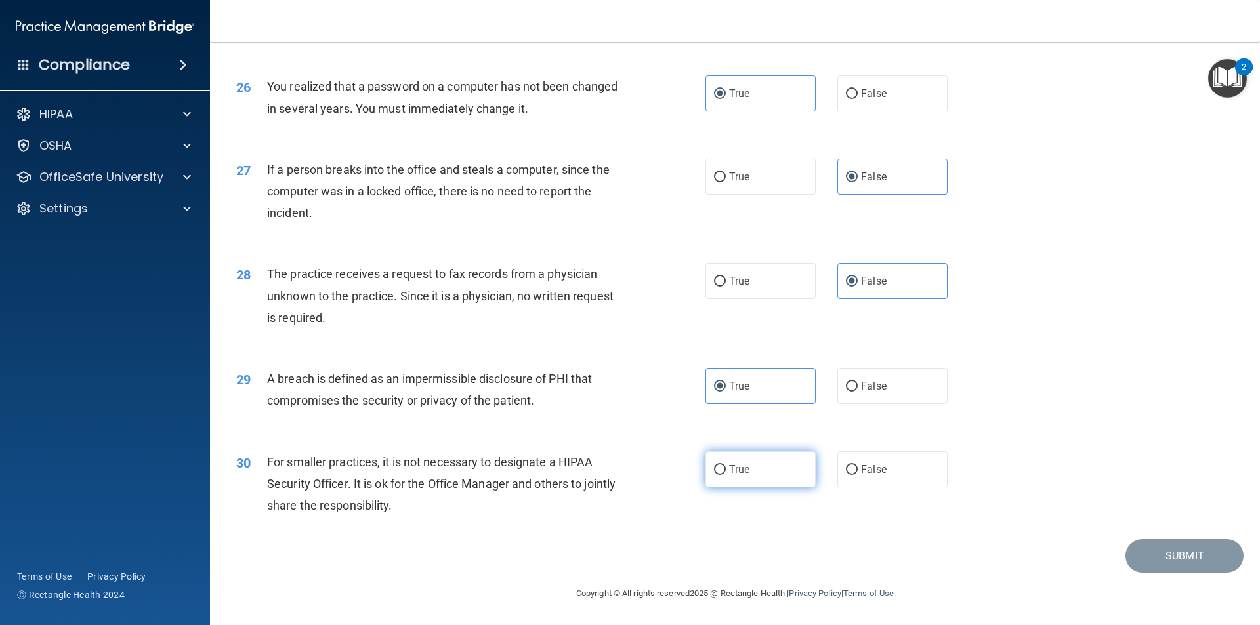
radio input "true"
click at [1163, 562] on button "Submit" at bounding box center [1184, 555] width 118 height 33
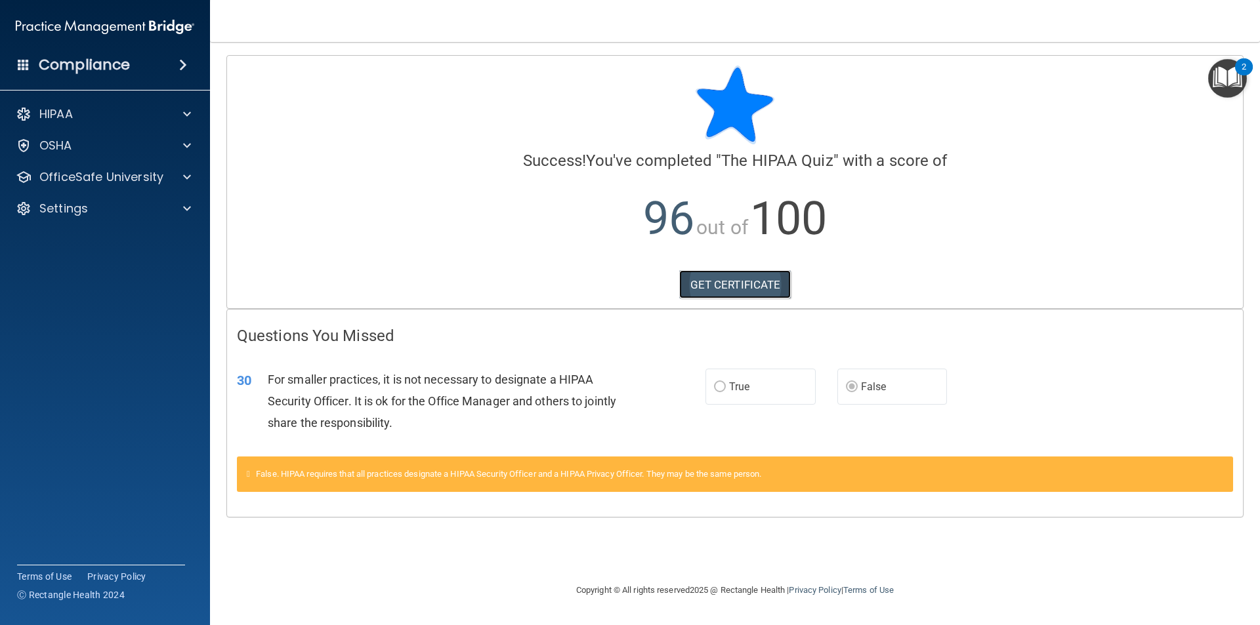
click at [766, 275] on link "GET CERTIFICATE" at bounding box center [735, 284] width 112 height 29
click at [168, 163] on div "HIPAA Documents and Policies Report an Incident Business Associates Emergency P…" at bounding box center [105, 164] width 211 height 136
click at [180, 175] on div at bounding box center [185, 177] width 33 height 16
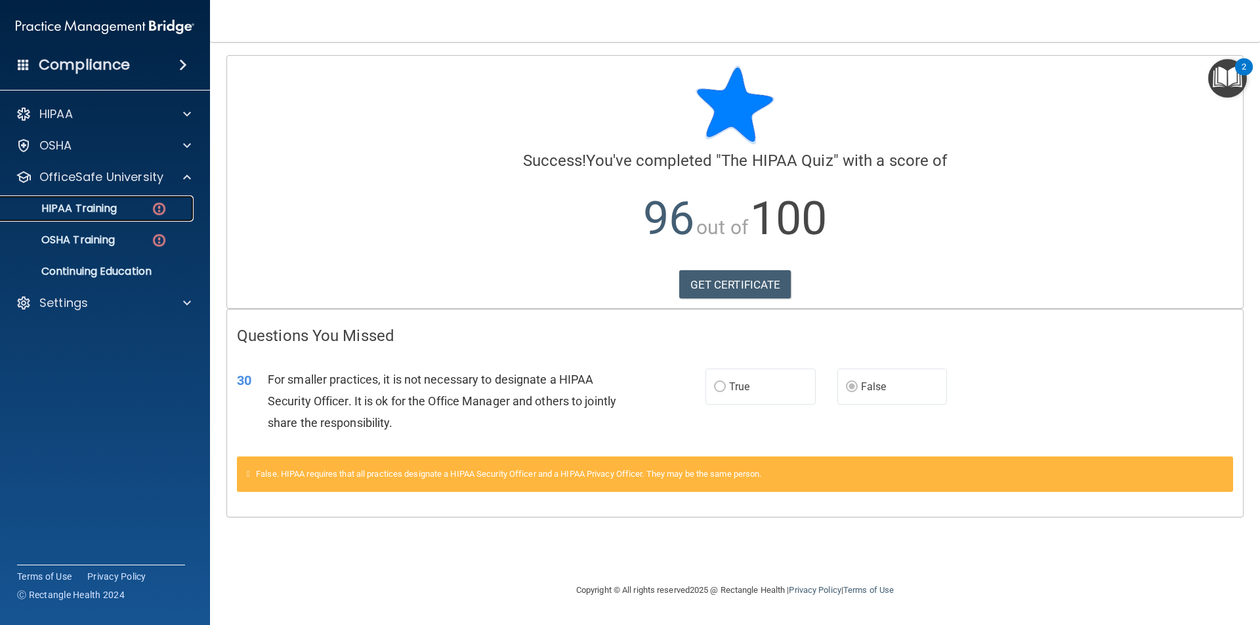
click at [119, 209] on div "HIPAA Training" at bounding box center [98, 208] width 179 height 13
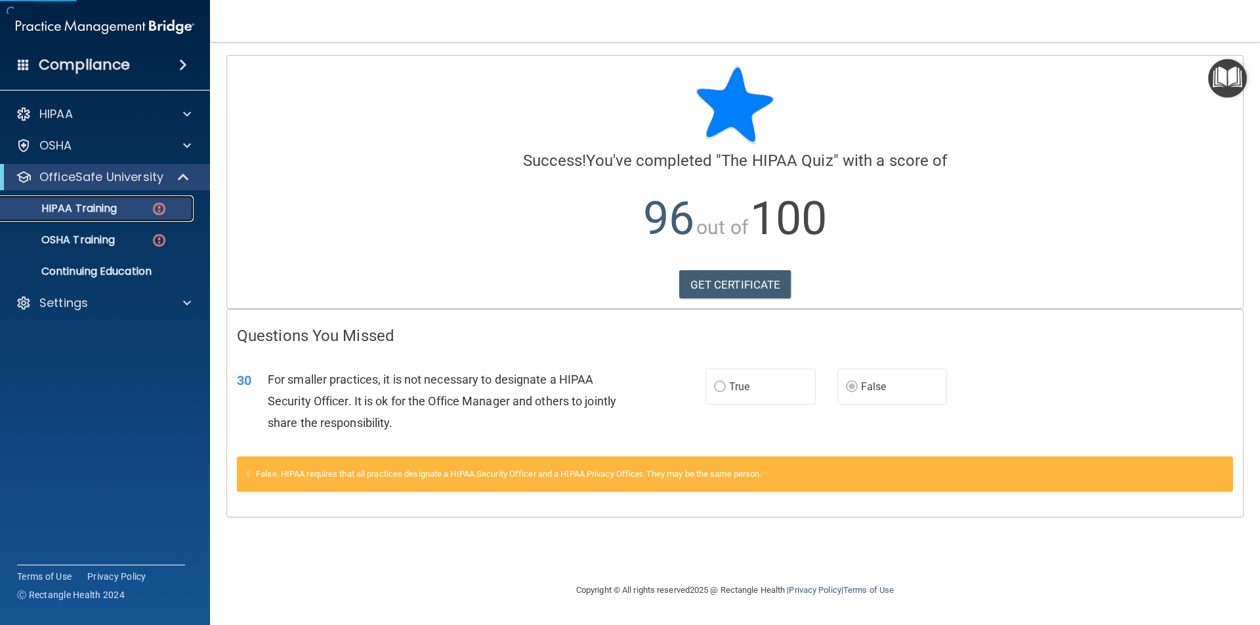
click at [117, 215] on p "HIPAA Training" at bounding box center [63, 208] width 108 height 13
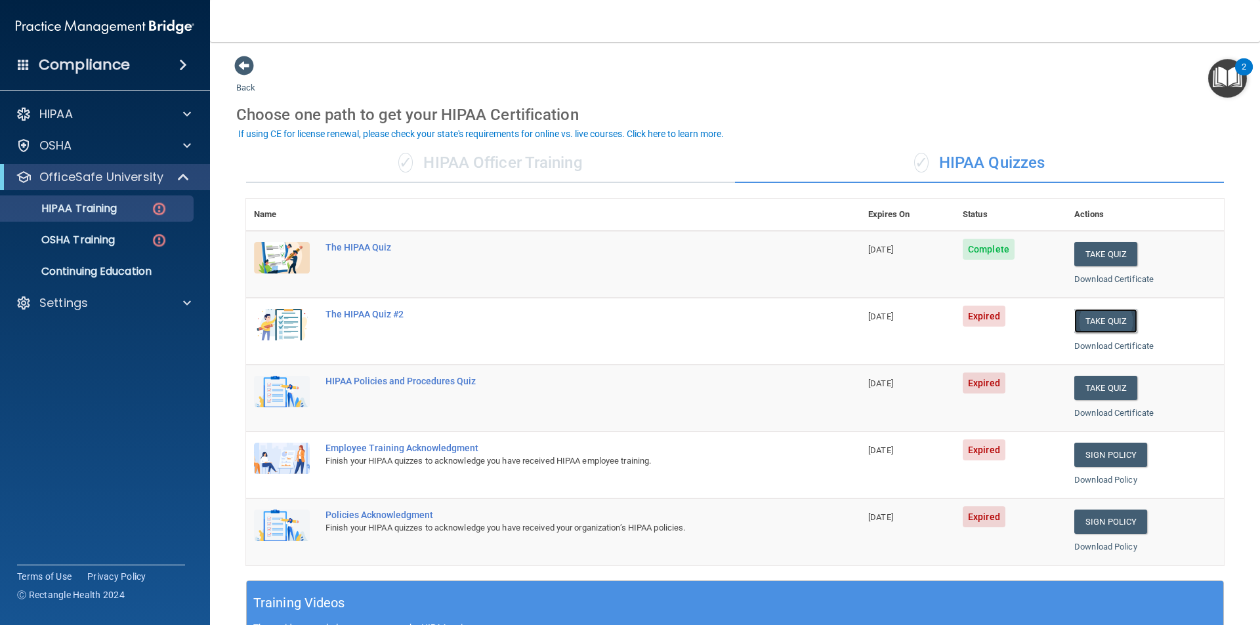
click at [1085, 314] on button "Take Quiz" at bounding box center [1105, 321] width 63 height 24
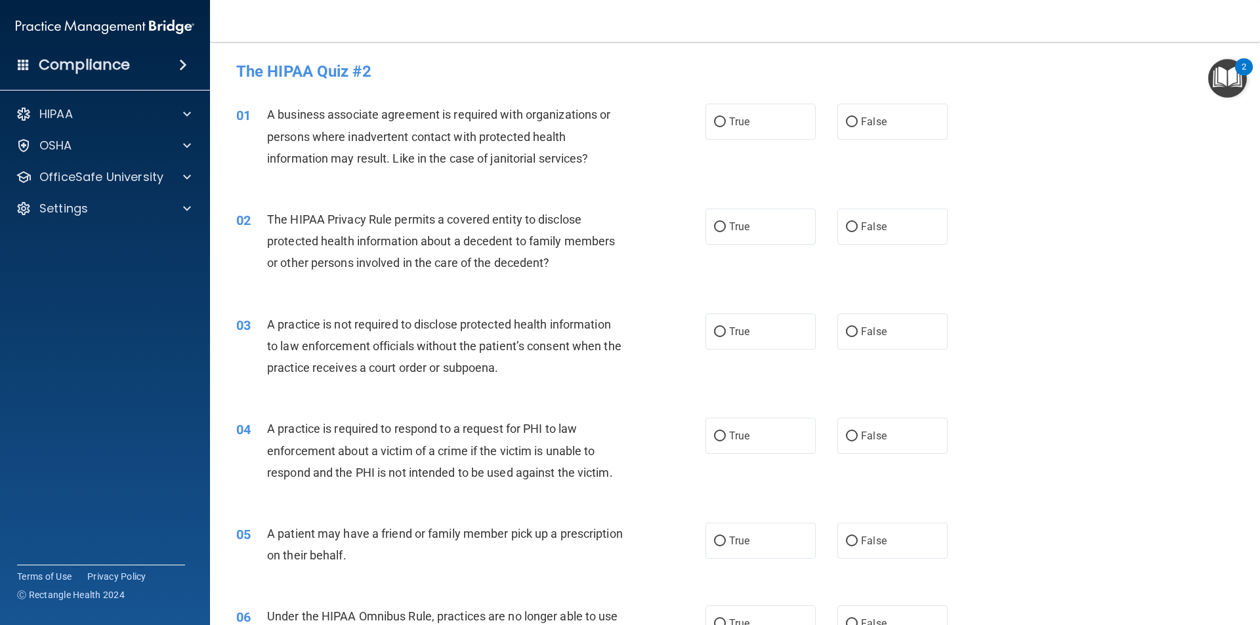
drag, startPoint x: 906, startPoint y: 126, endPoint x: 858, endPoint y: 161, distance: 59.6
click at [906, 125] on label "False" at bounding box center [892, 122] width 110 height 36
click at [857, 125] on input "False" at bounding box center [852, 122] width 12 height 10
radio input "true"
click at [760, 227] on label "True" at bounding box center [760, 227] width 110 height 36
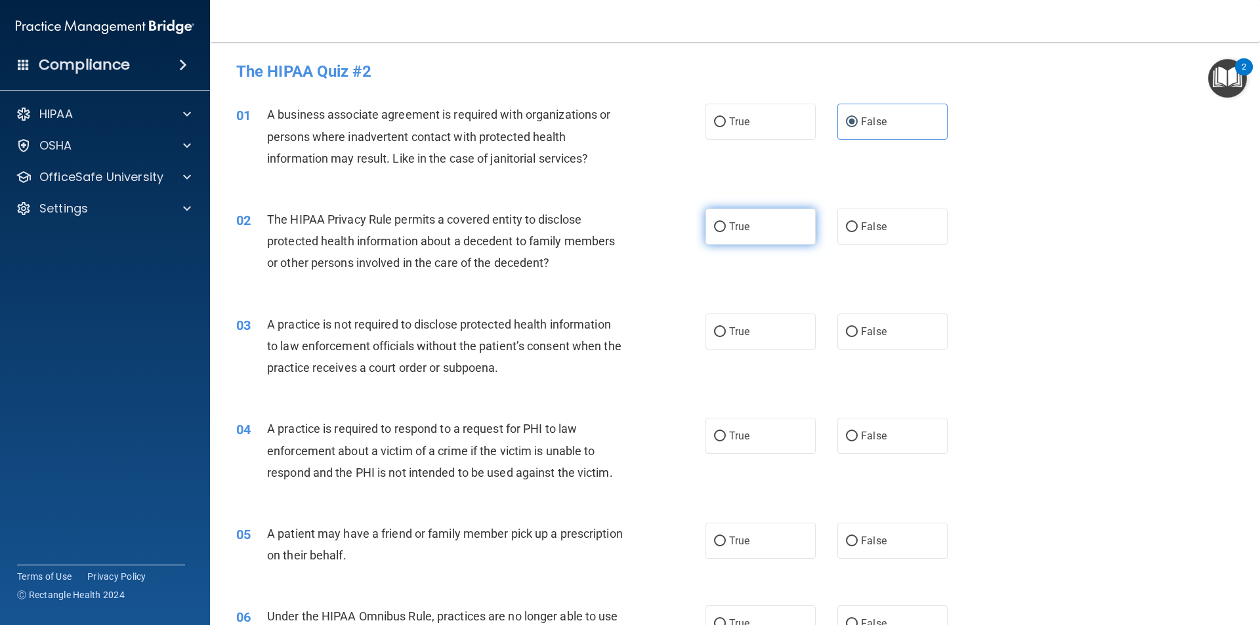
click at [726, 227] on input "True" at bounding box center [720, 227] width 12 height 10
radio input "true"
drag, startPoint x: 844, startPoint y: 331, endPoint x: 816, endPoint y: 209, distance: 125.1
click at [846, 331] on input "False" at bounding box center [852, 332] width 12 height 10
radio input "true"
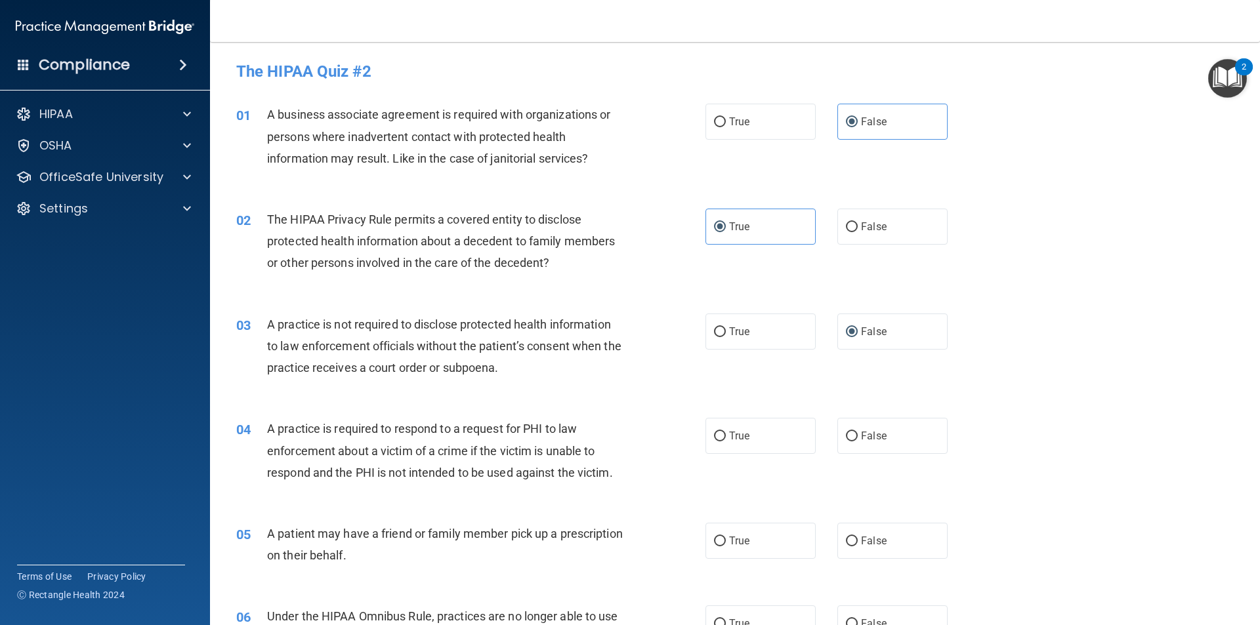
click at [716, 350] on div "03 A practice is not required to disclose protected health information to law e…" at bounding box center [471, 350] width 508 height 72
click at [720, 339] on label "True" at bounding box center [760, 332] width 110 height 36
click at [720, 337] on input "True" at bounding box center [720, 332] width 12 height 10
radio input "true"
radio input "false"
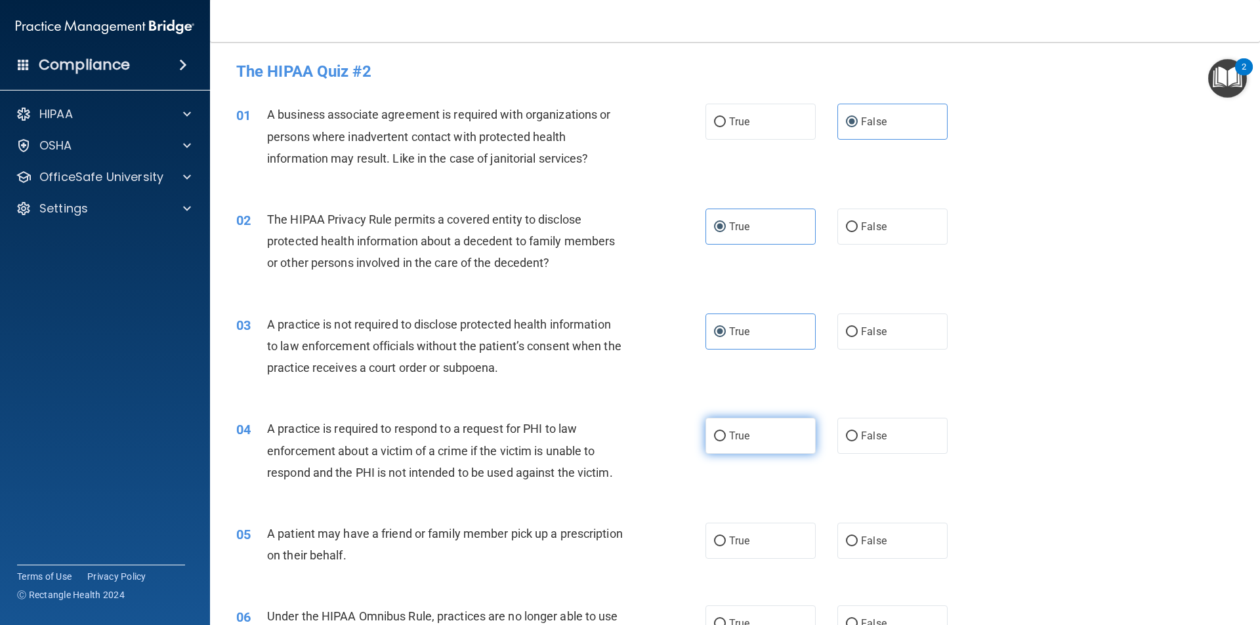
click at [743, 454] on label "True" at bounding box center [760, 436] width 110 height 36
click at [726, 442] on input "True" at bounding box center [720, 437] width 12 height 10
radio input "true"
click at [905, 532] on label "False" at bounding box center [892, 541] width 110 height 36
click at [857, 537] on input "False" at bounding box center [852, 542] width 12 height 10
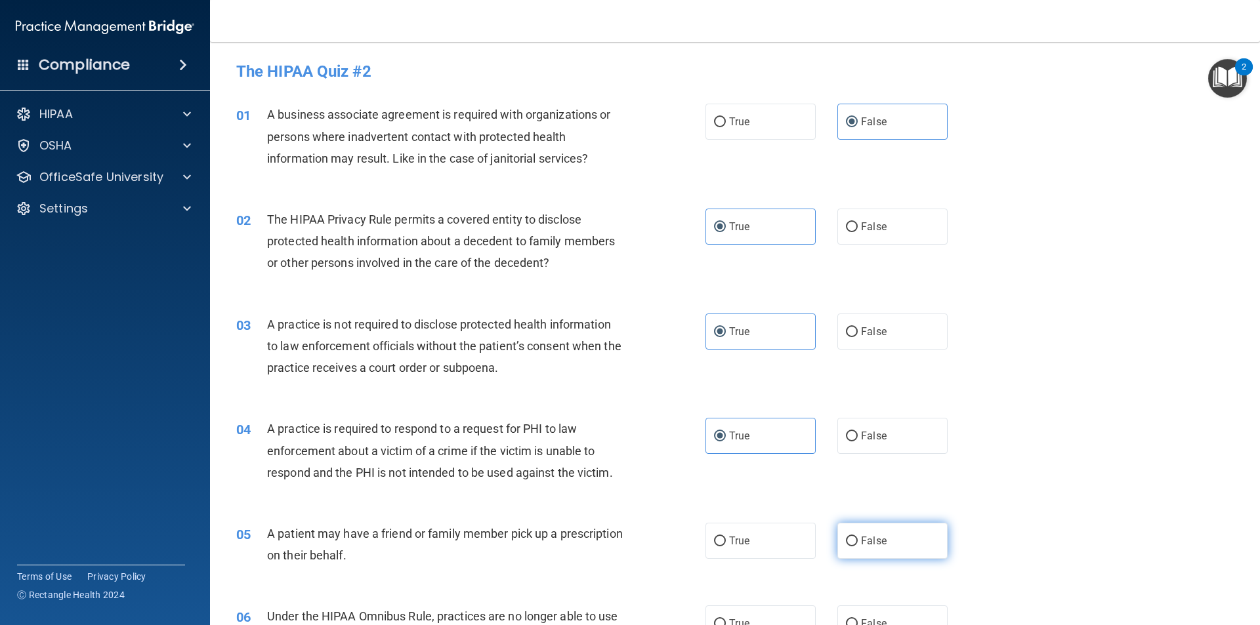
radio input "true"
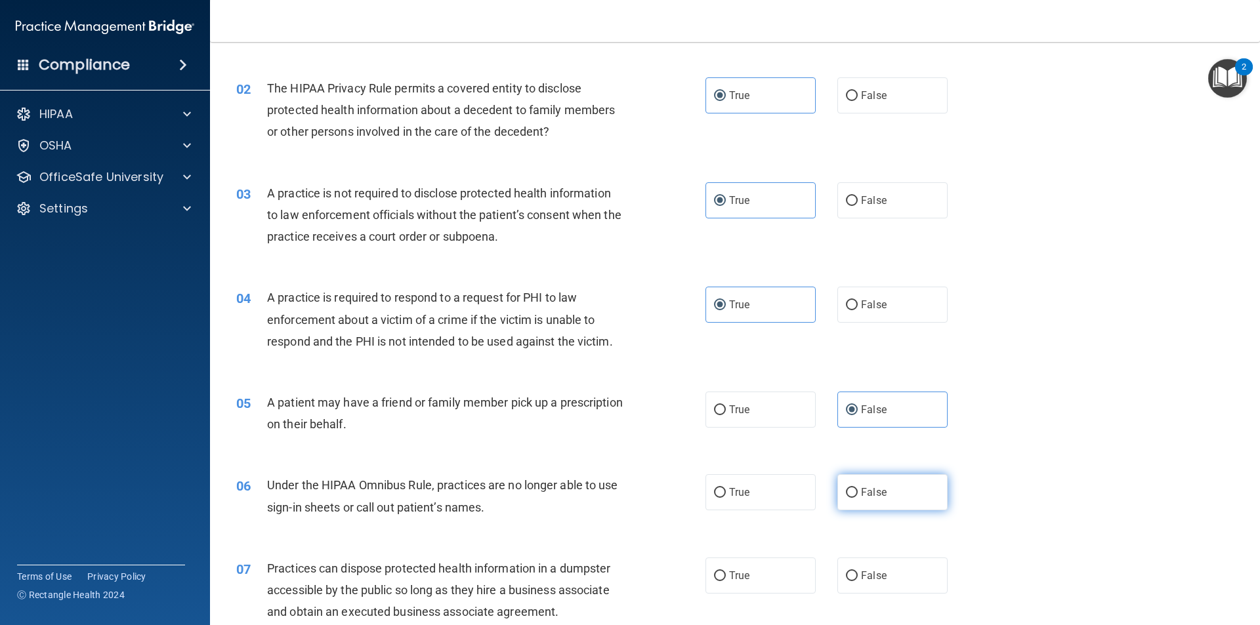
click at [865, 489] on span "False" at bounding box center [874, 492] width 26 height 12
click at [857, 489] on input "False" at bounding box center [852, 493] width 12 height 10
radio input "true"
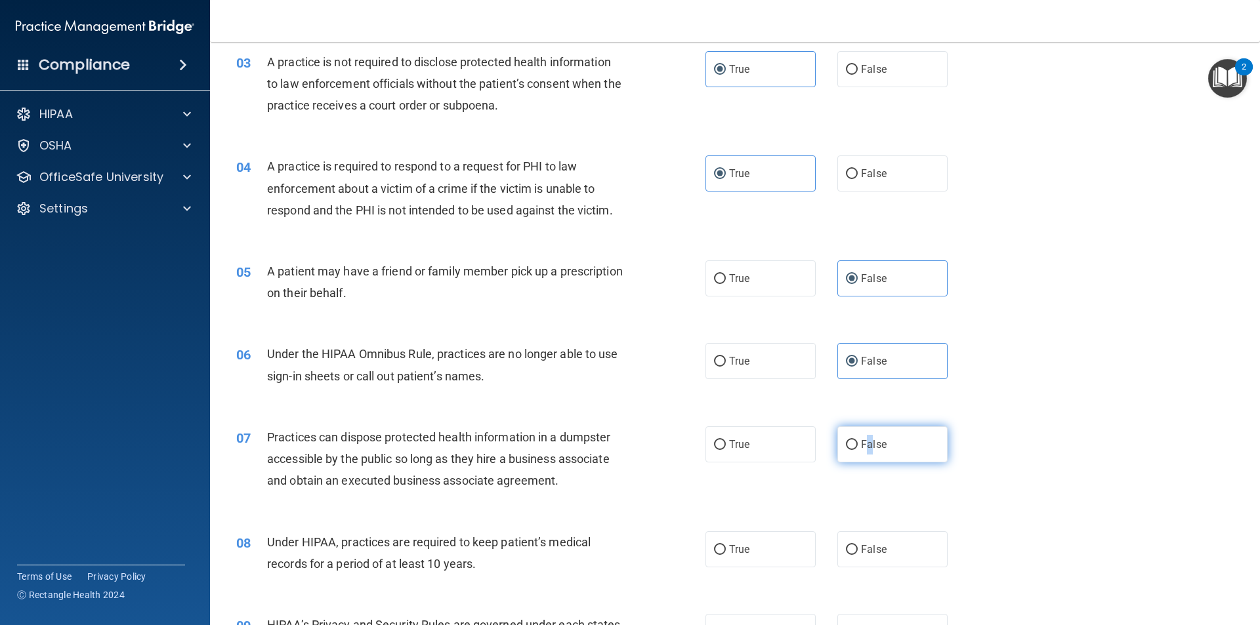
click at [864, 438] on label "False" at bounding box center [892, 444] width 110 height 36
drag, startPoint x: 863, startPoint y: 549, endPoint x: 861, endPoint y: 509, distance: 40.1
click at [863, 548] on span "False" at bounding box center [874, 549] width 26 height 12
click at [857, 548] on input "False" at bounding box center [852, 550] width 12 height 10
radio input "true"
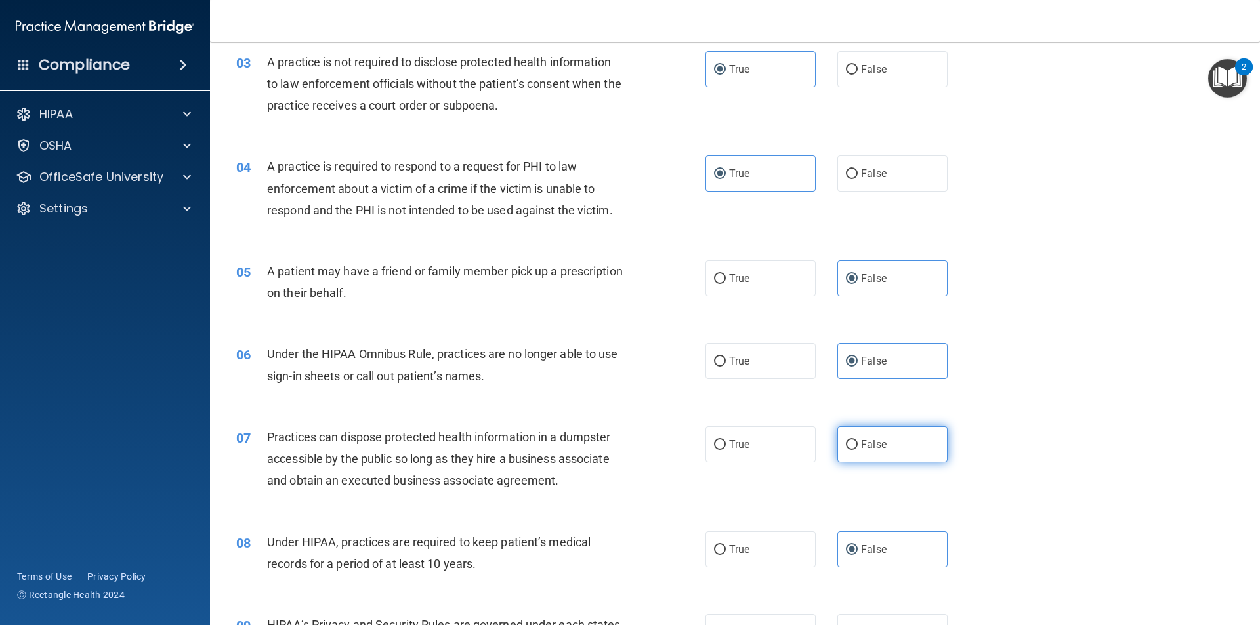
click at [861, 439] on span "False" at bounding box center [874, 444] width 26 height 12
click at [857, 440] on input "False" at bounding box center [852, 445] width 12 height 10
radio input "true"
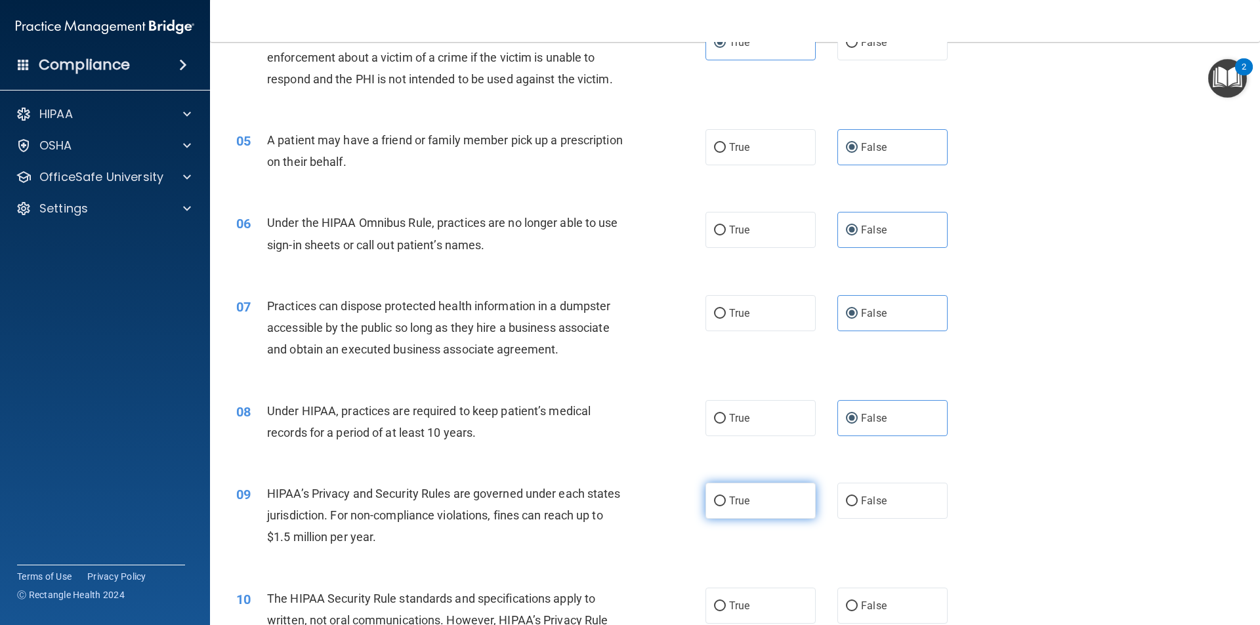
click at [787, 505] on label "True" at bounding box center [760, 501] width 110 height 36
click at [726, 505] on input "True" at bounding box center [720, 502] width 12 height 10
radio input "true"
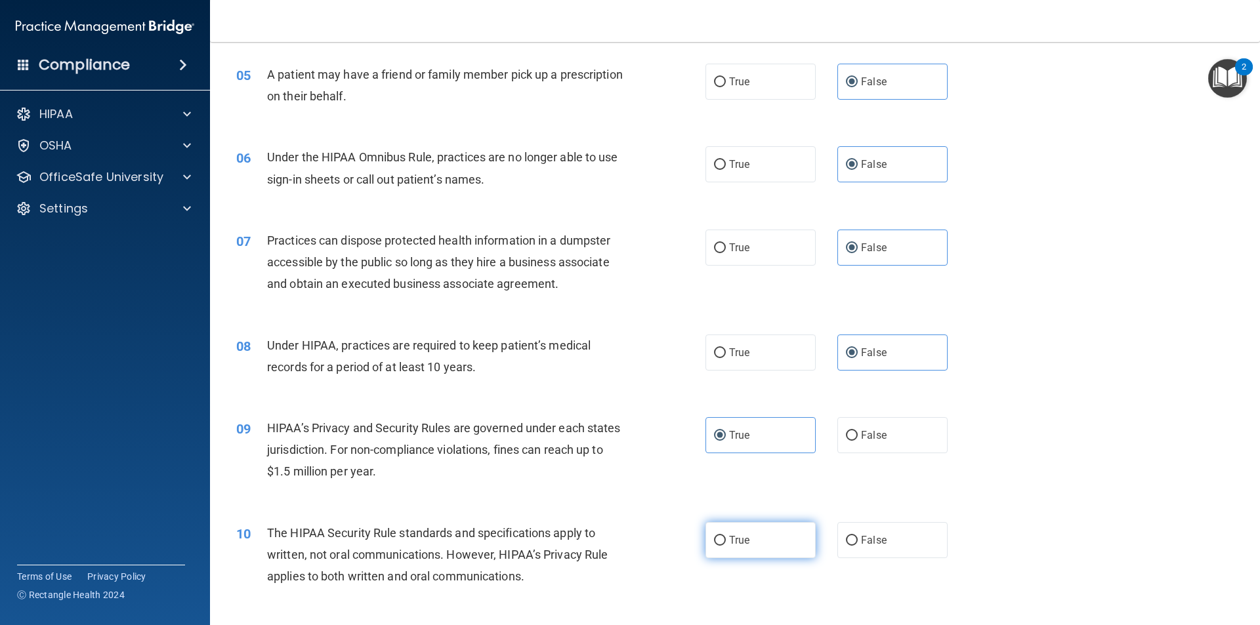
click at [756, 531] on label "True" at bounding box center [760, 540] width 110 height 36
click at [726, 536] on input "True" at bounding box center [720, 541] width 12 height 10
radio input "true"
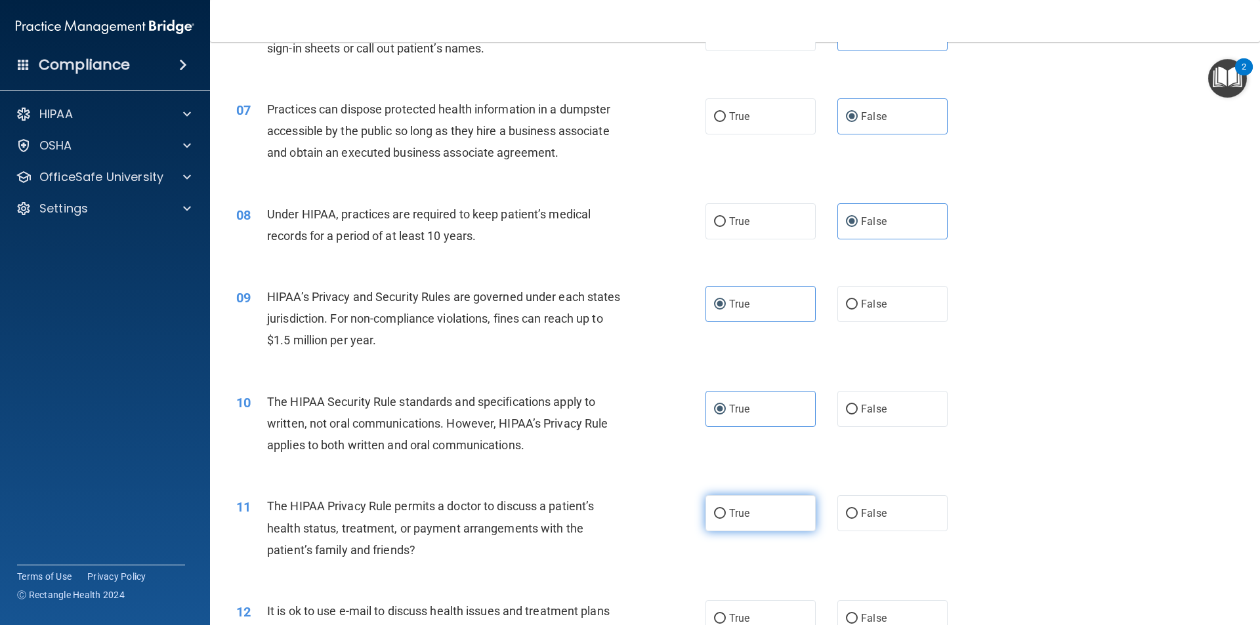
click at [739, 520] on label "True" at bounding box center [760, 513] width 110 height 36
click at [726, 519] on input "True" at bounding box center [720, 514] width 12 height 10
radio input "true"
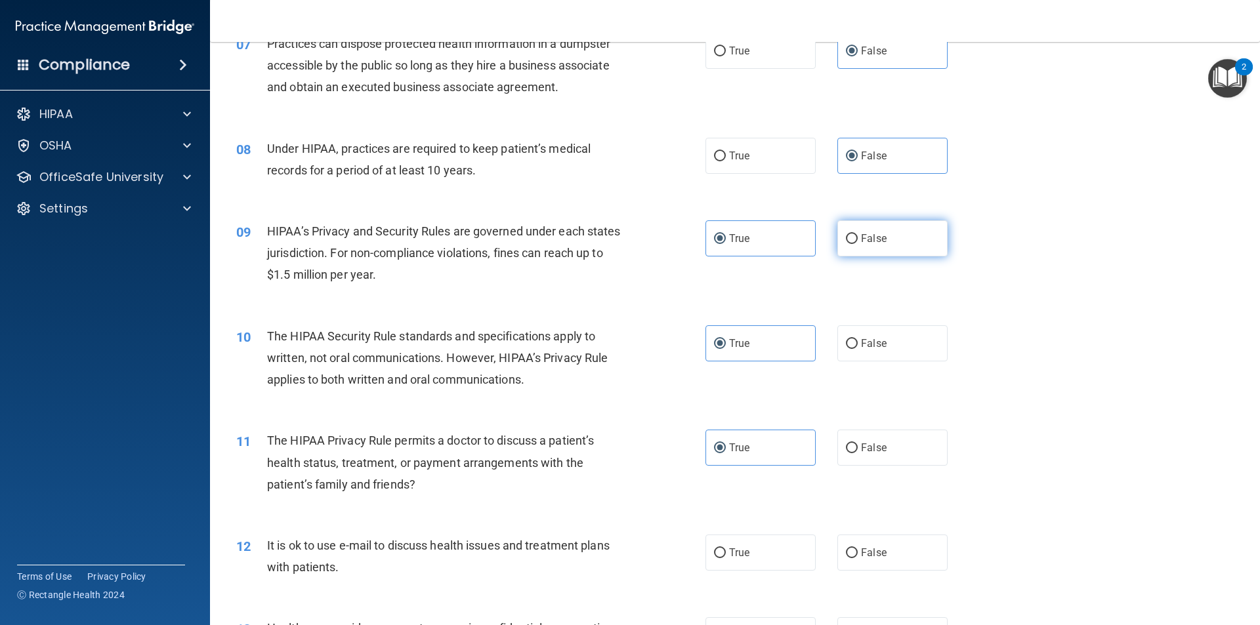
click at [861, 241] on span "False" at bounding box center [874, 238] width 26 height 12
click at [857, 241] on input "False" at bounding box center [852, 239] width 12 height 10
radio input "true"
radio input "false"
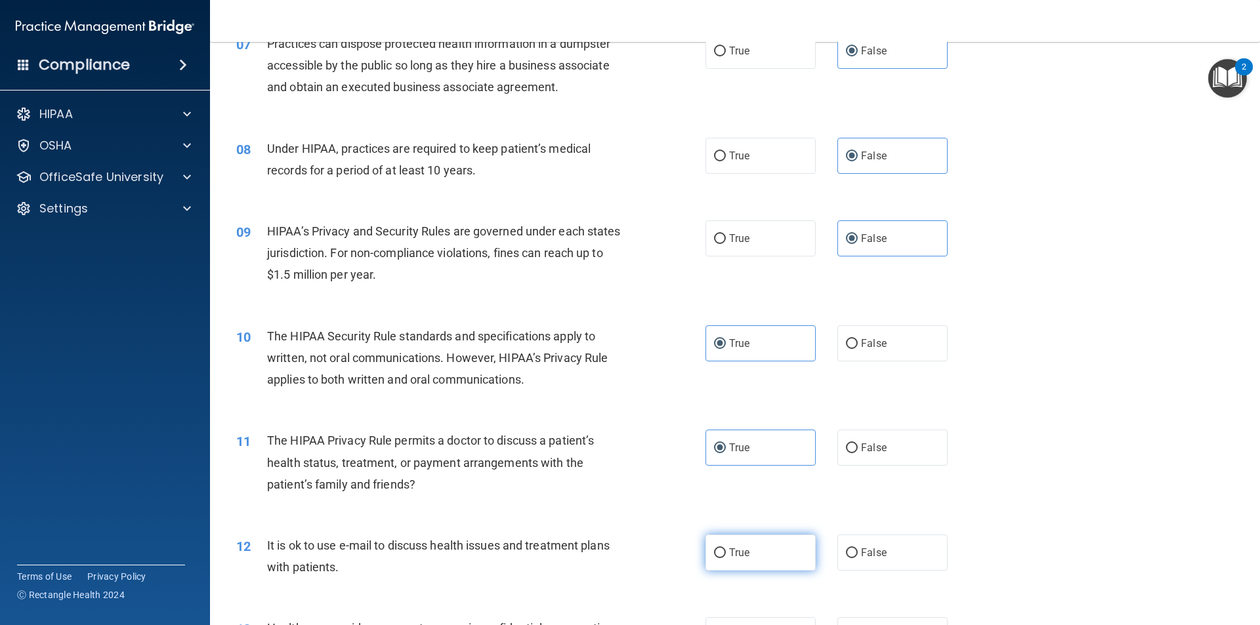
drag, startPoint x: 752, startPoint y: 551, endPoint x: 757, endPoint y: 540, distance: 12.3
click at [756, 545] on label "True" at bounding box center [760, 553] width 110 height 36
click at [726, 548] on input "True" at bounding box center [720, 553] width 12 height 10
radio input "true"
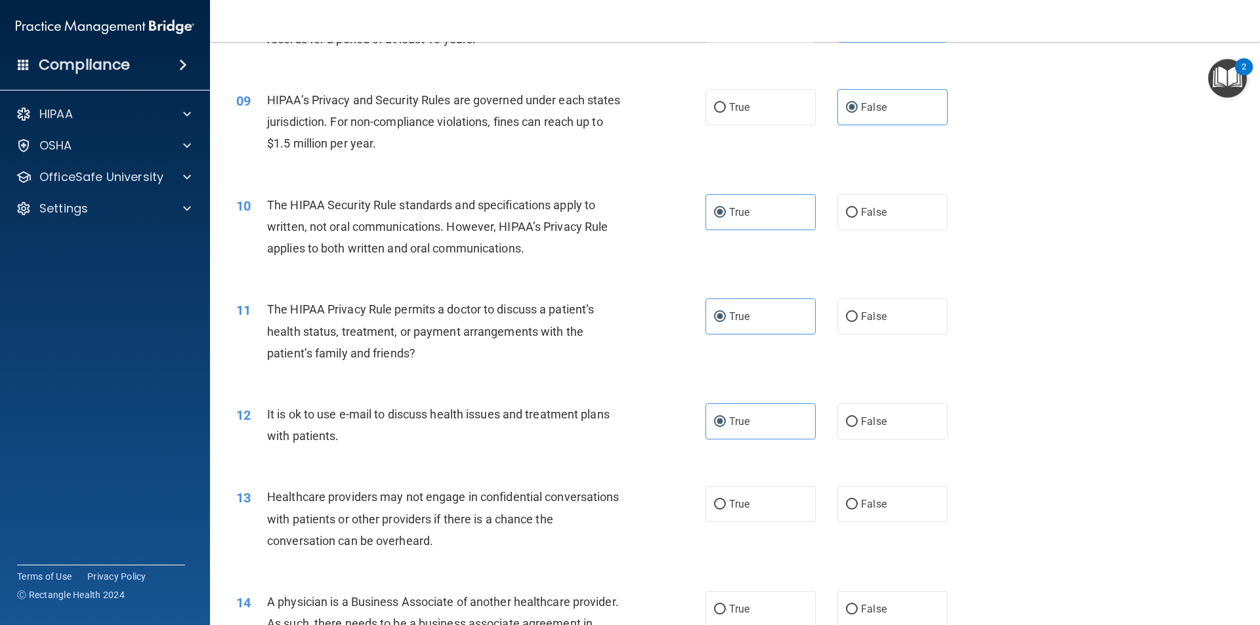
scroll to position [853, 0]
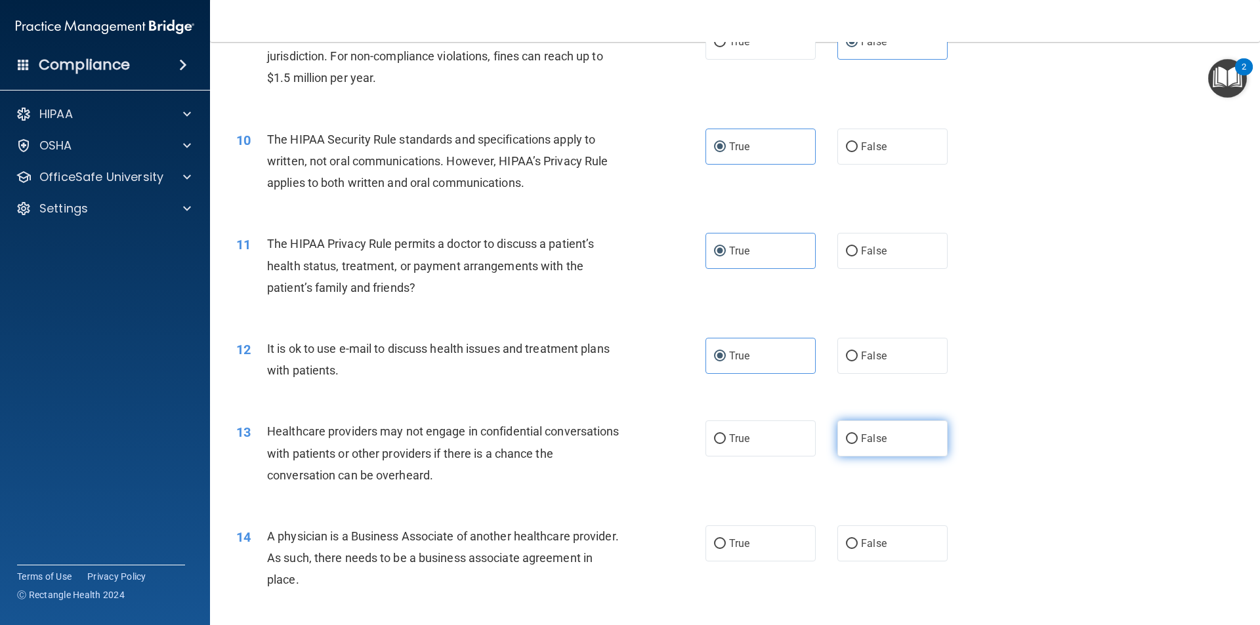
click at [876, 446] on label "False" at bounding box center [892, 439] width 110 height 36
click at [857, 444] on input "False" at bounding box center [852, 439] width 12 height 10
radio input "true"
click at [869, 537] on span "False" at bounding box center [874, 543] width 26 height 12
click at [857, 539] on input "False" at bounding box center [852, 544] width 12 height 10
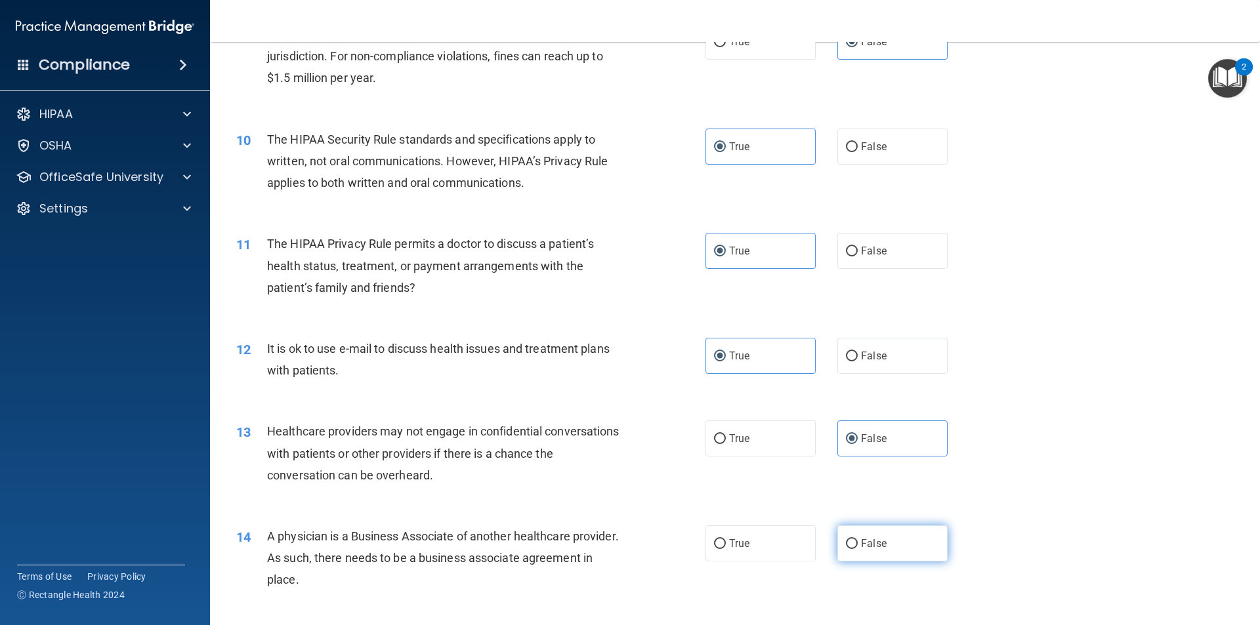
radio input "true"
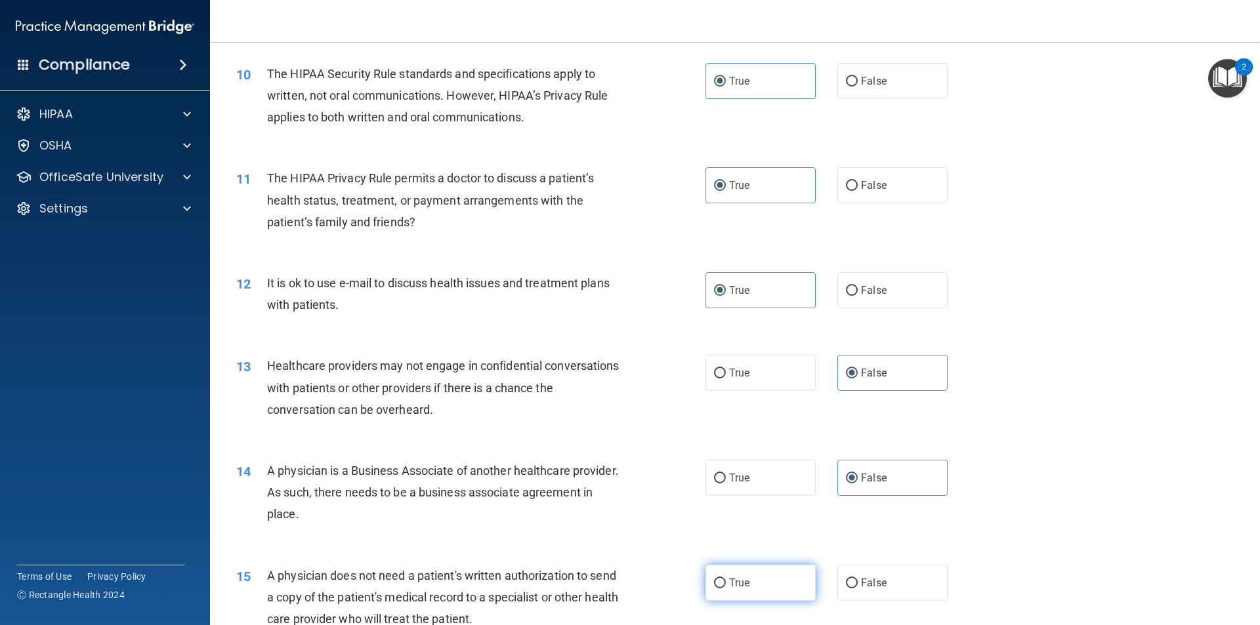
scroll to position [984, 0]
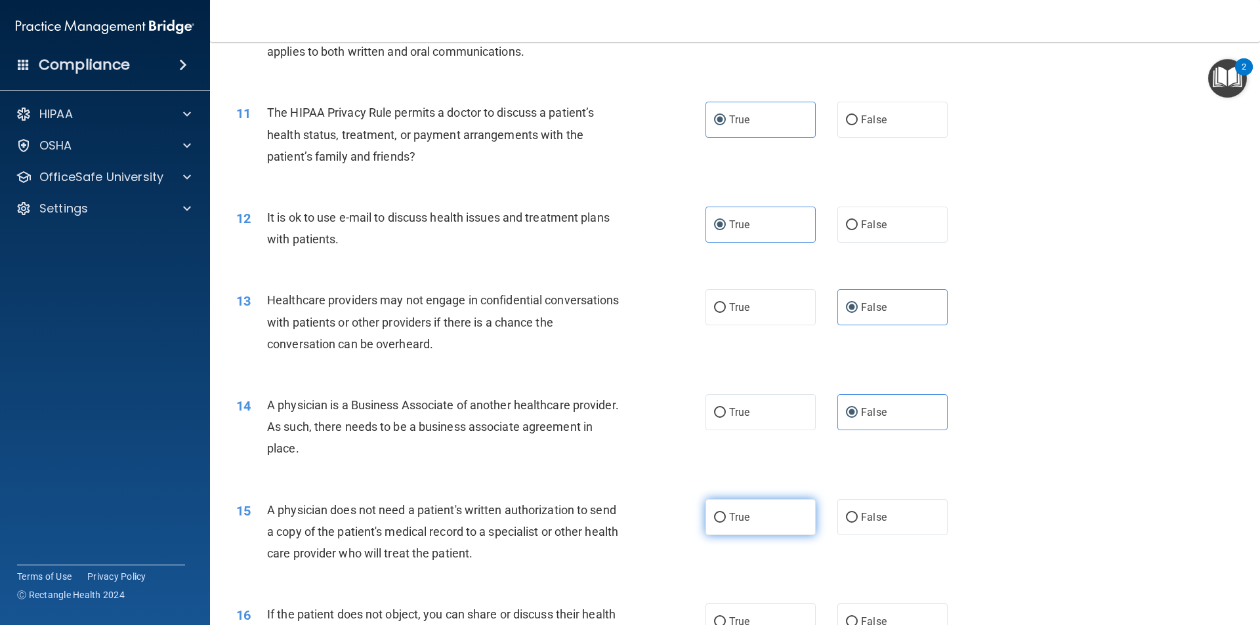
click at [739, 514] on span "True" at bounding box center [739, 517] width 20 height 12
click at [726, 514] on input "True" at bounding box center [720, 518] width 12 height 10
radio input "true"
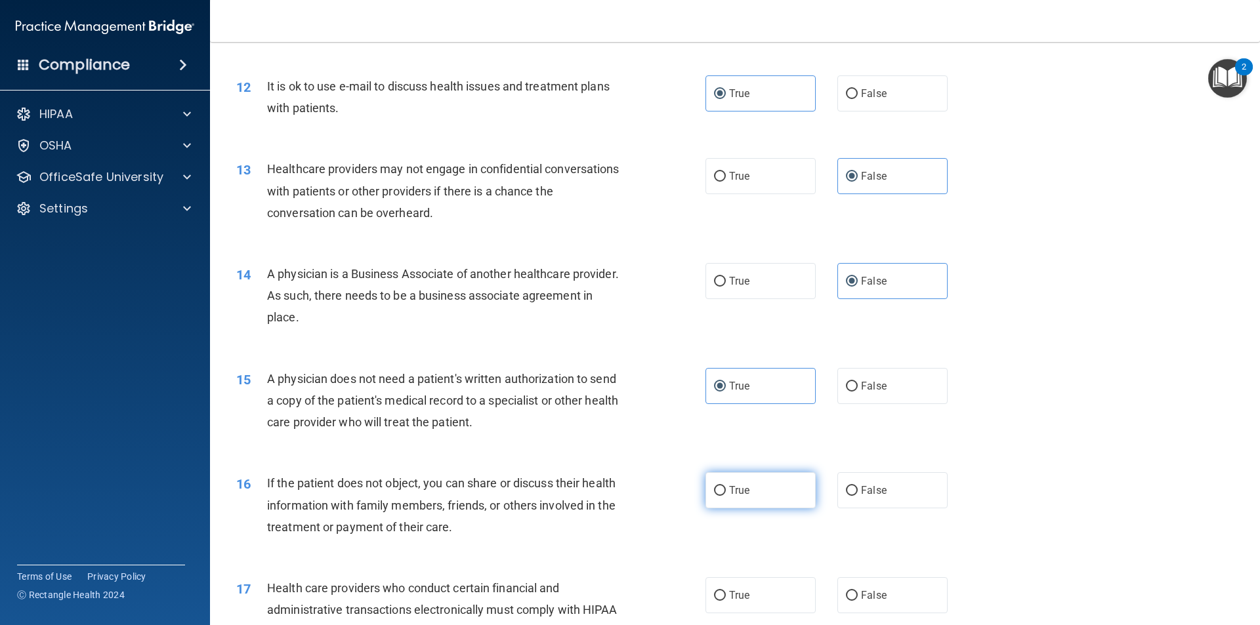
click at [758, 487] on label "True" at bounding box center [760, 490] width 110 height 36
click at [726, 487] on input "True" at bounding box center [720, 491] width 12 height 10
radio input "true"
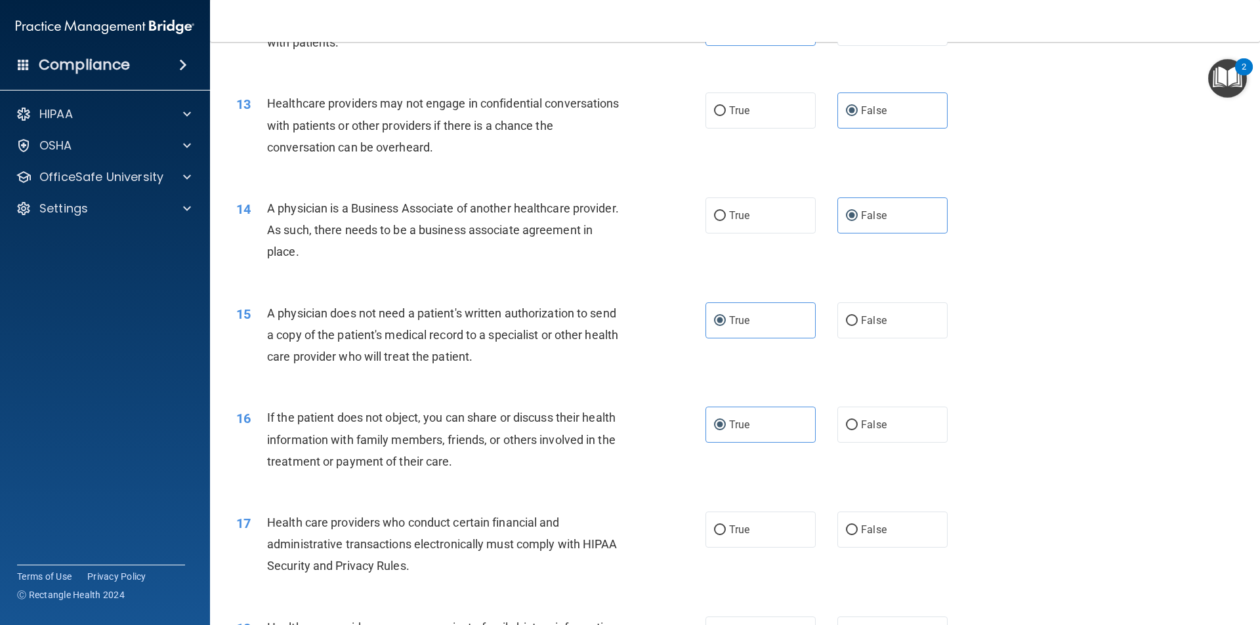
scroll to position [1247, 0]
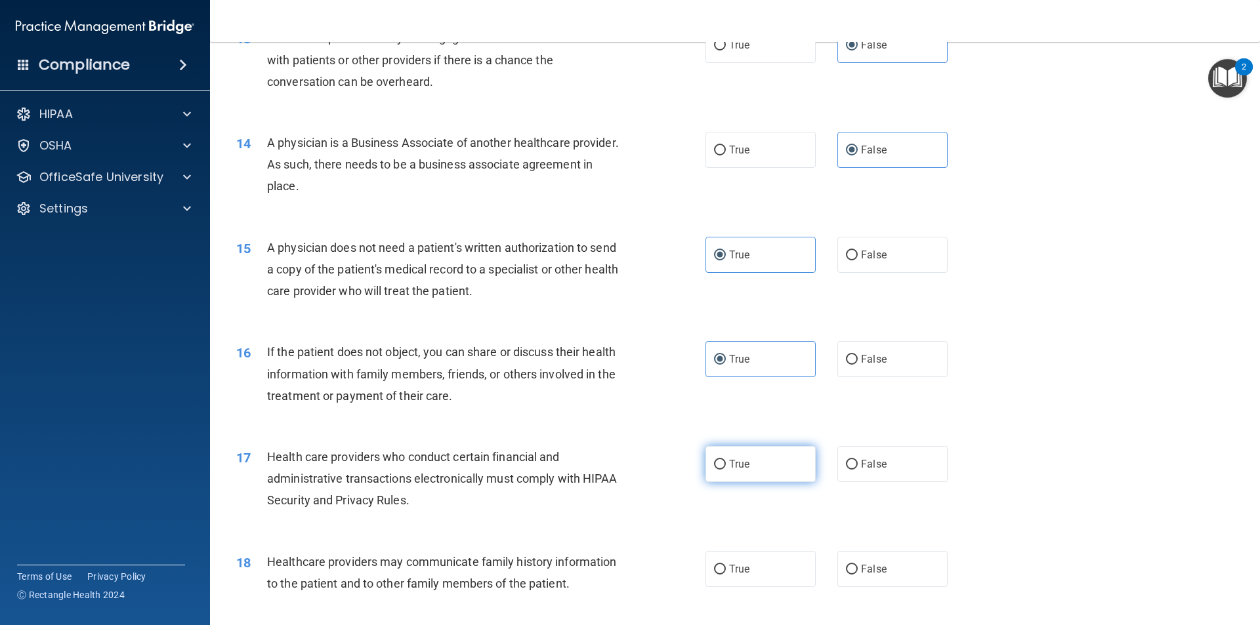
click at [739, 471] on label "True" at bounding box center [760, 464] width 110 height 36
click at [726, 470] on input "True" at bounding box center [720, 465] width 12 height 10
radio input "true"
click at [880, 566] on label "False" at bounding box center [892, 569] width 110 height 36
click at [857, 566] on input "False" at bounding box center [852, 570] width 12 height 10
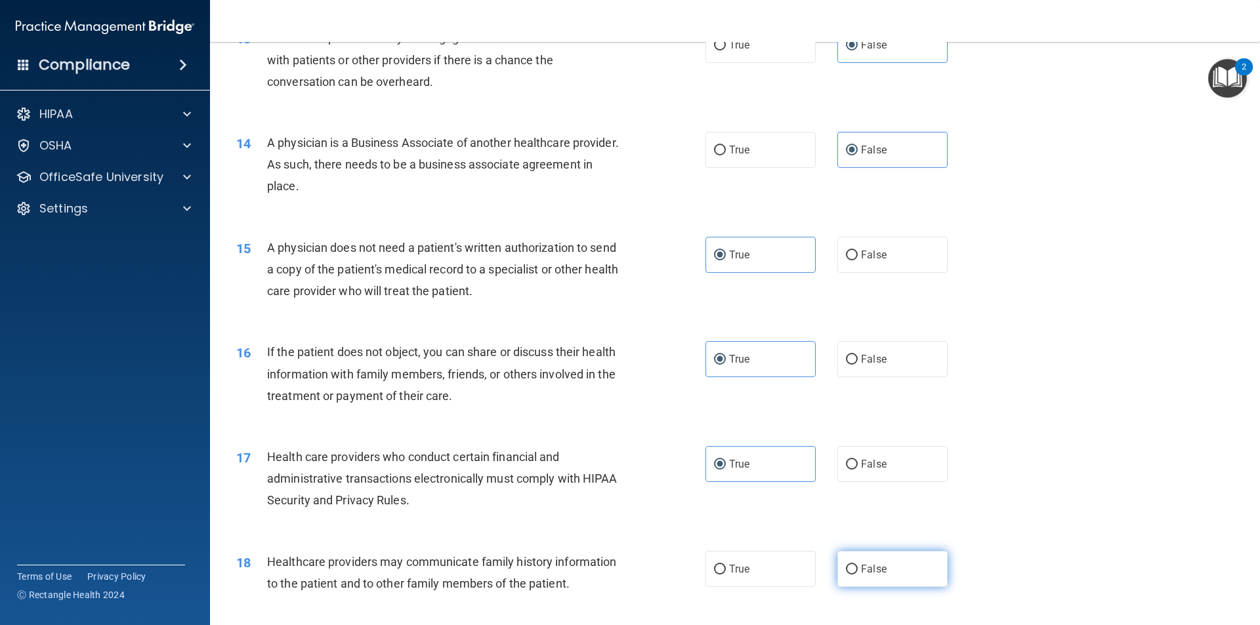
radio input "true"
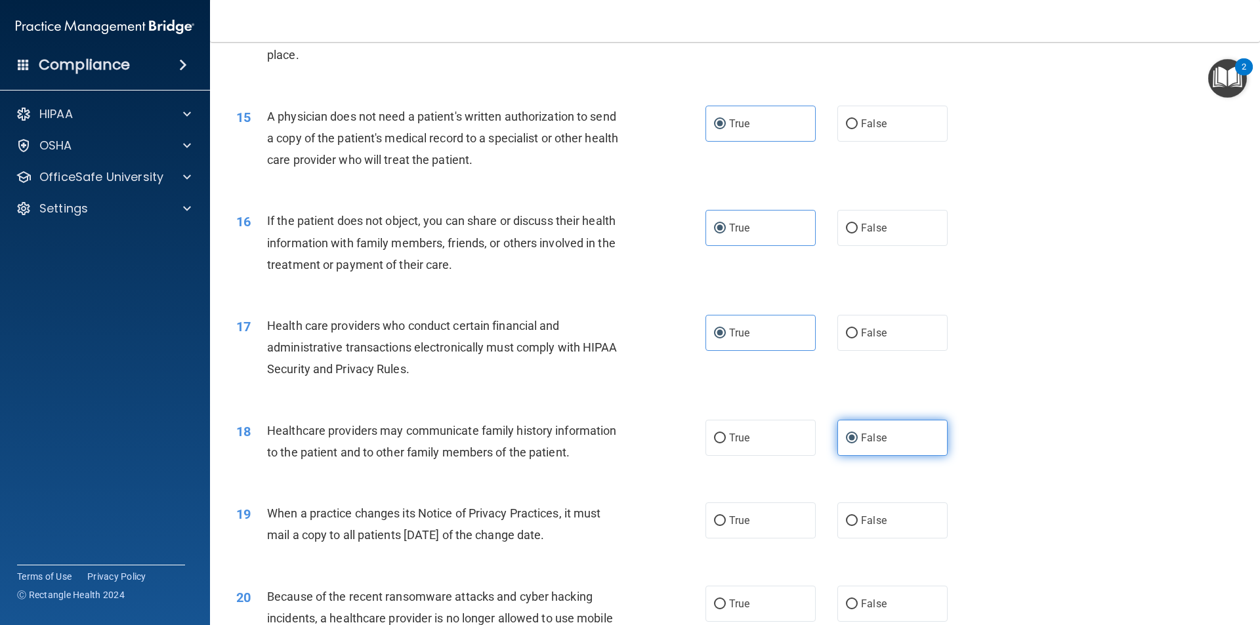
scroll to position [1575, 0]
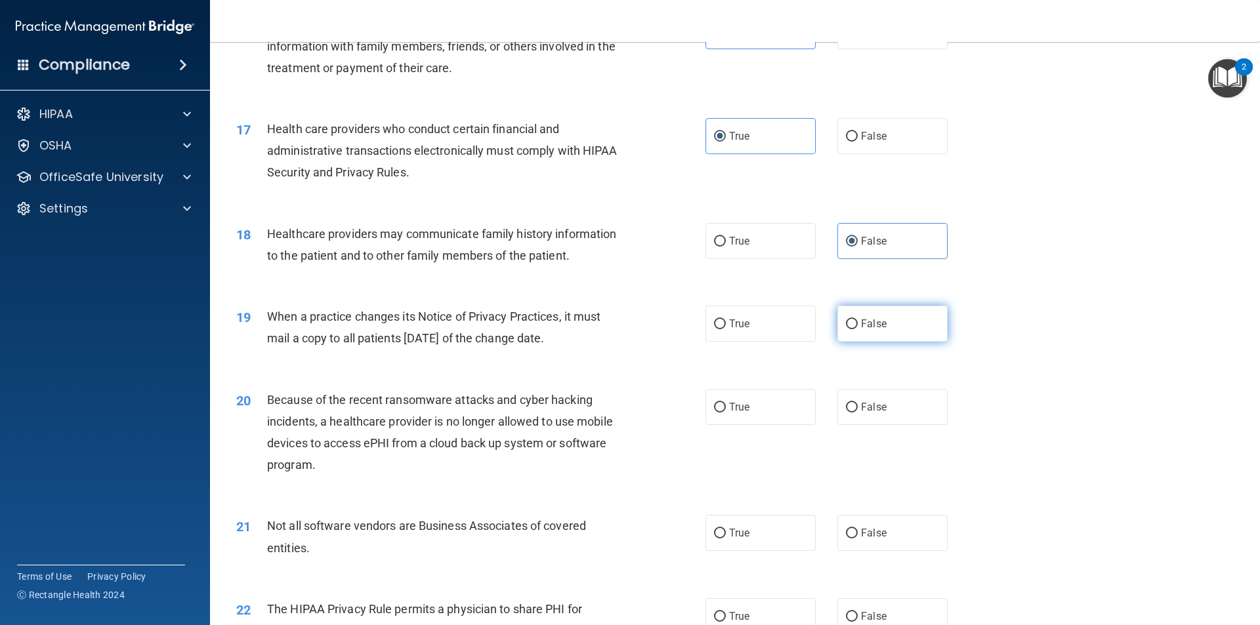
click at [898, 310] on label "False" at bounding box center [892, 324] width 110 height 36
click at [857, 320] on input "False" at bounding box center [852, 325] width 12 height 10
radio input "true"
click at [851, 333] on label "False" at bounding box center [892, 324] width 110 height 36
click at [851, 329] on input "False" at bounding box center [852, 325] width 12 height 10
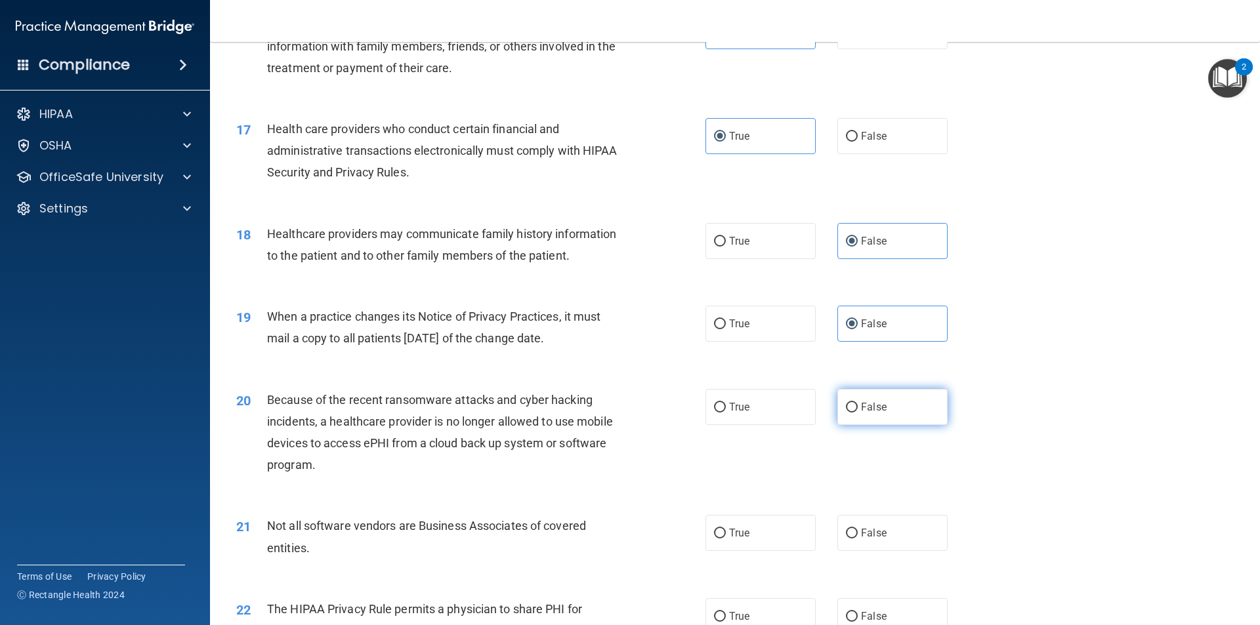
click at [847, 407] on input "False" at bounding box center [852, 408] width 12 height 10
radio input "true"
click at [775, 544] on label "True" at bounding box center [760, 533] width 110 height 36
click at [726, 539] on input "True" at bounding box center [720, 534] width 12 height 10
radio input "true"
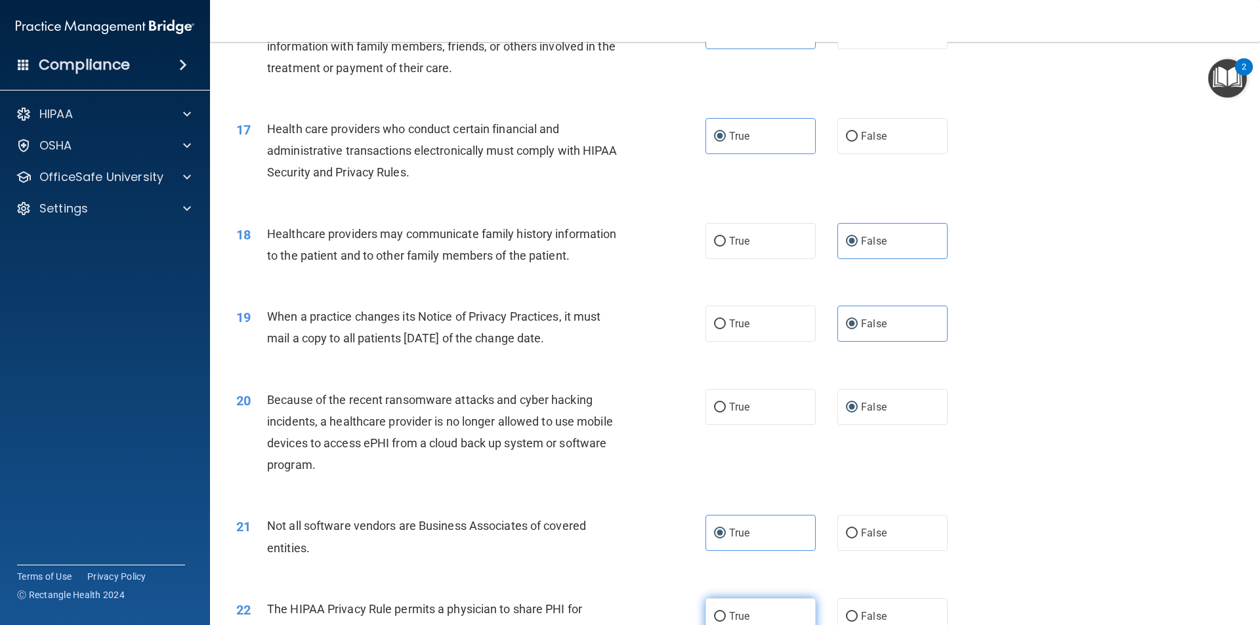
scroll to position [1640, 0]
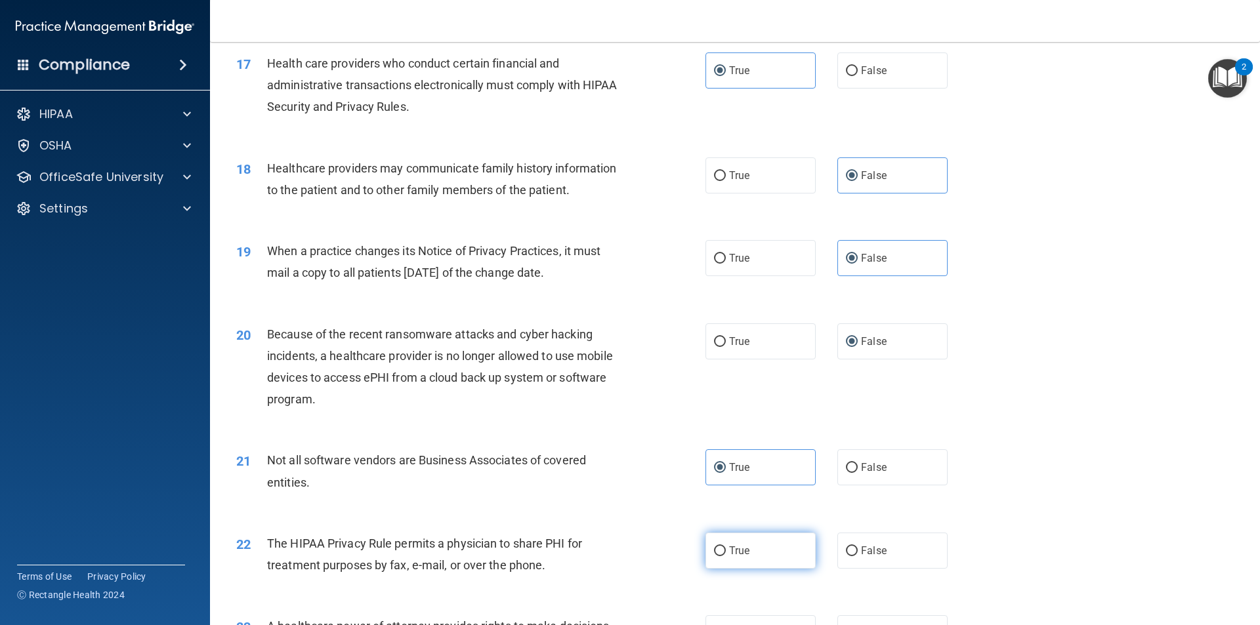
click at [751, 538] on label "True" at bounding box center [760, 551] width 110 height 36
click at [726, 546] on input "True" at bounding box center [720, 551] width 12 height 10
radio input "true"
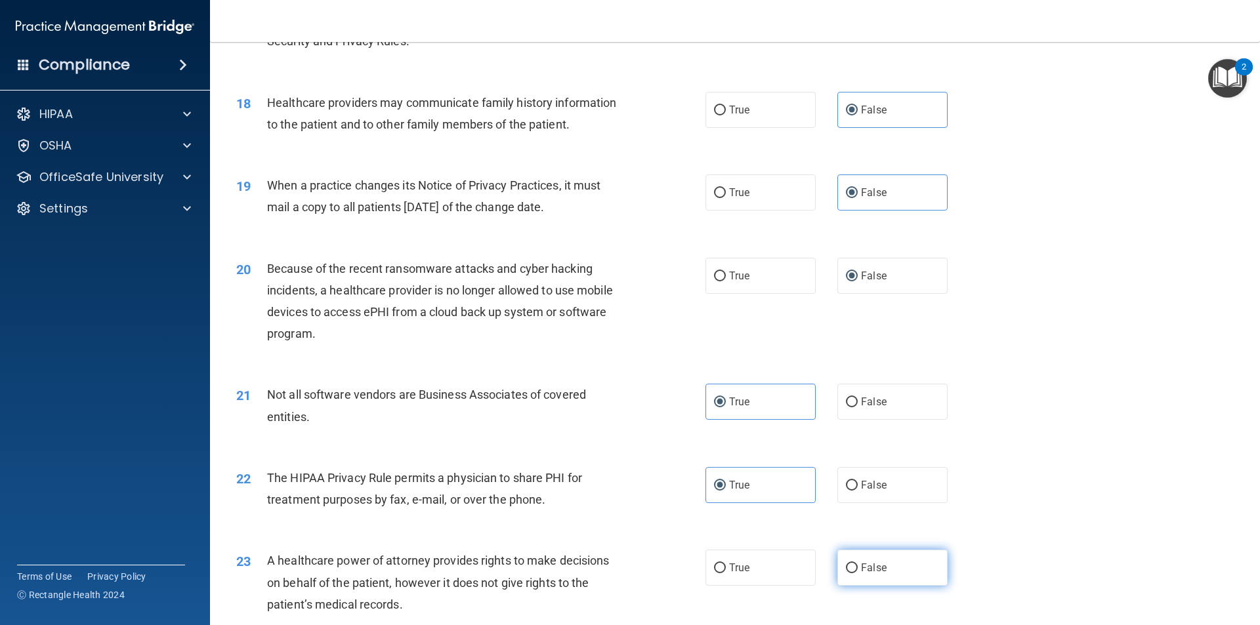
click at [865, 564] on span "False" at bounding box center [874, 568] width 26 height 12
click at [857, 564] on input "False" at bounding box center [852, 569] width 12 height 10
radio input "true"
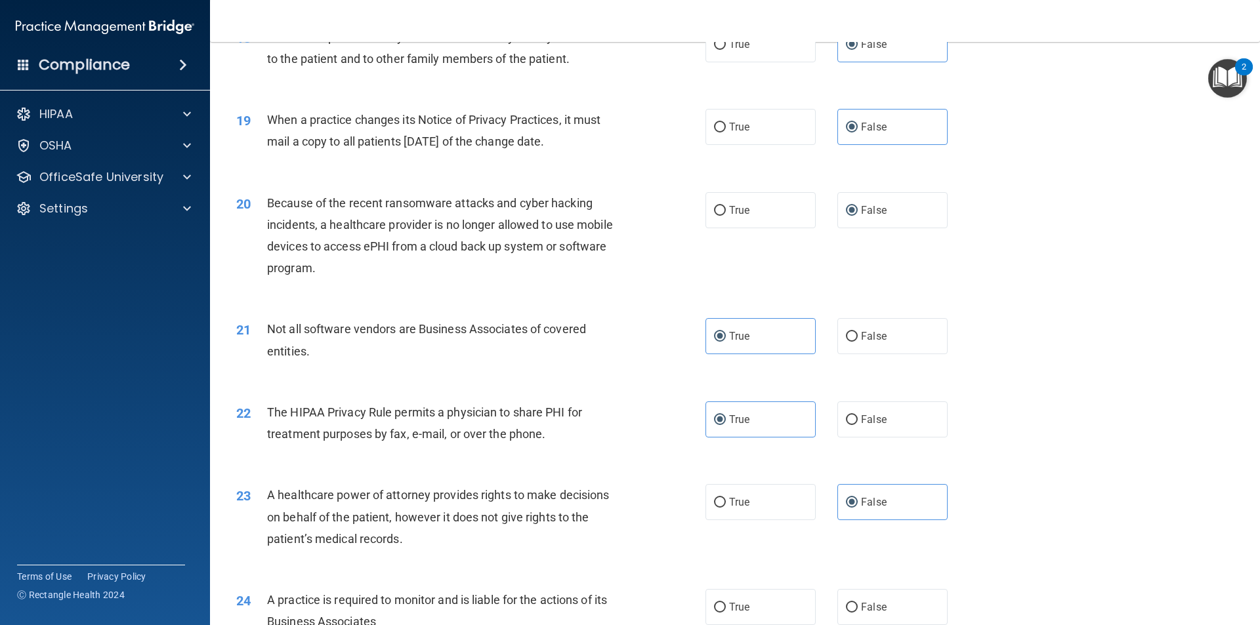
drag, startPoint x: 865, startPoint y: 604, endPoint x: 850, endPoint y: 581, distance: 28.4
click at [864, 599] on label "False" at bounding box center [892, 607] width 110 height 36
click at [857, 603] on input "False" at bounding box center [852, 608] width 12 height 10
radio input "true"
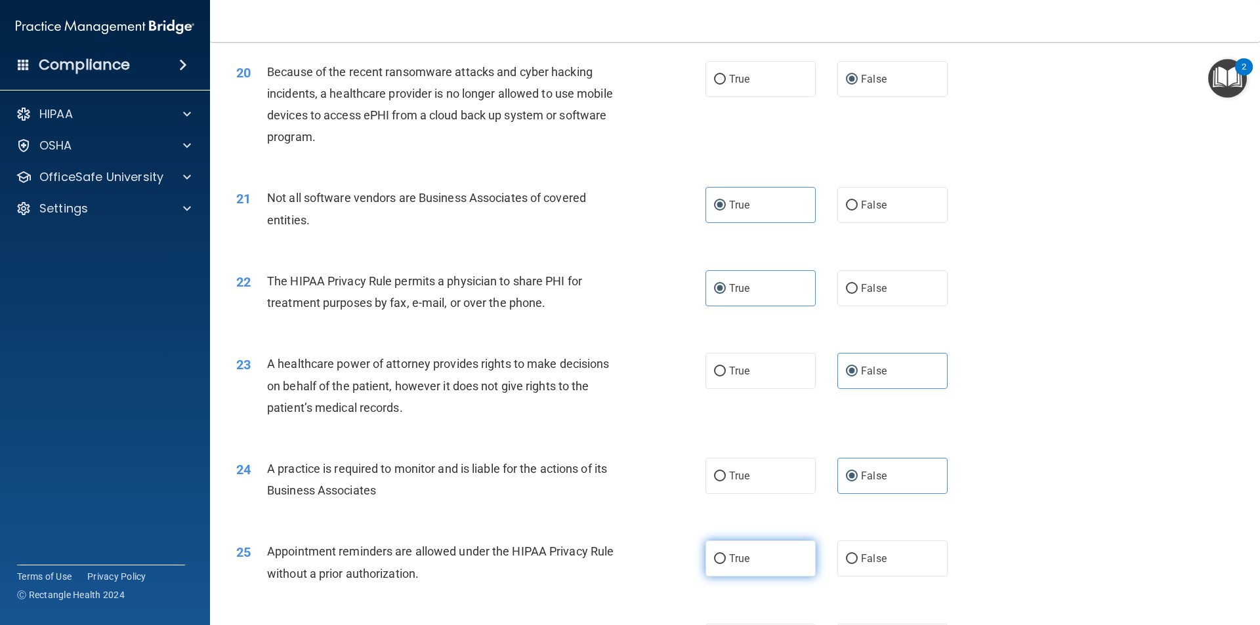
scroll to position [1968, 0]
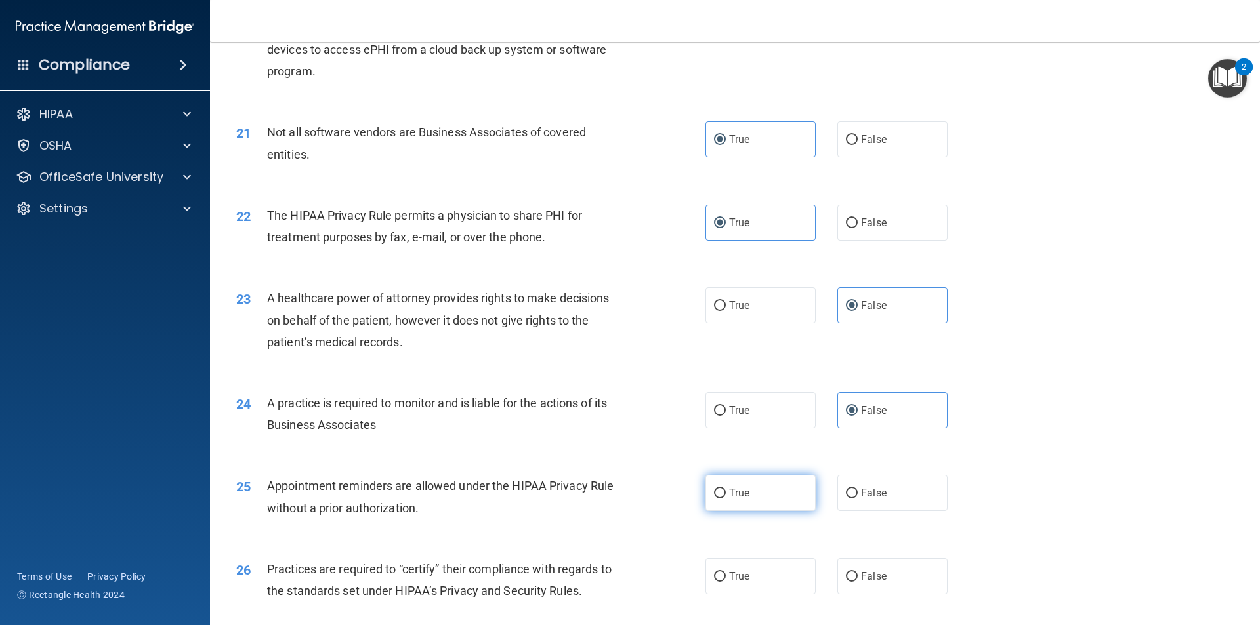
click at [742, 507] on label "True" at bounding box center [760, 493] width 110 height 36
click at [726, 499] on input "True" at bounding box center [720, 494] width 12 height 10
radio input "true"
click at [867, 576] on span "False" at bounding box center [874, 576] width 26 height 12
click at [857, 576] on input "False" at bounding box center [852, 577] width 12 height 10
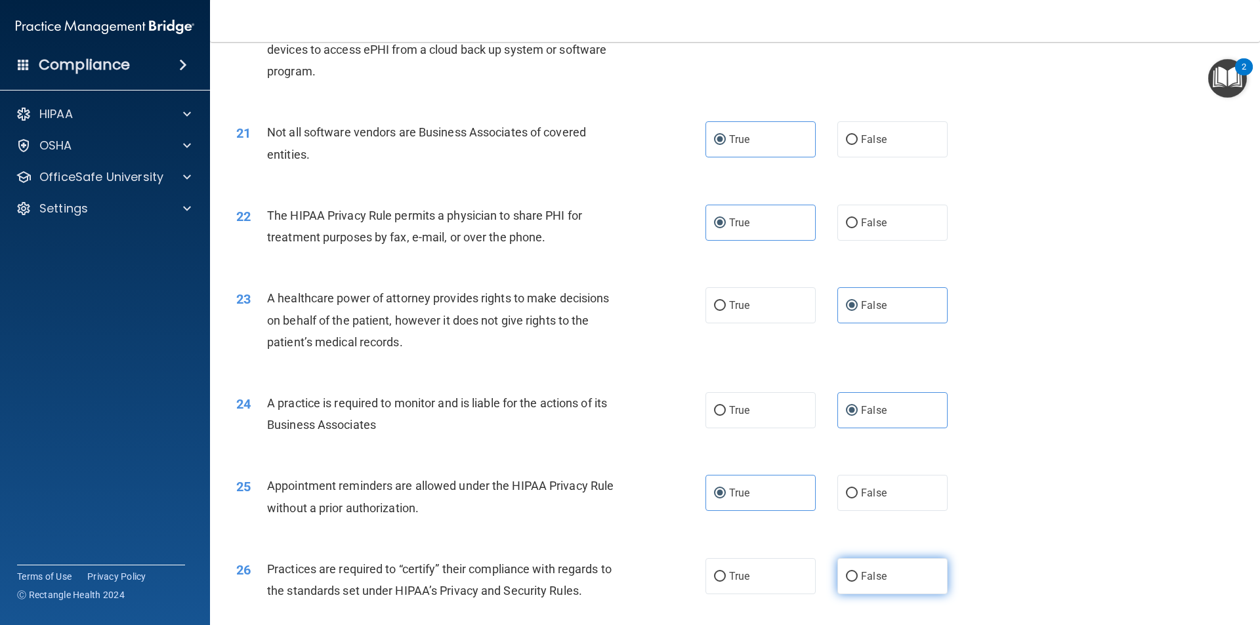
radio input "true"
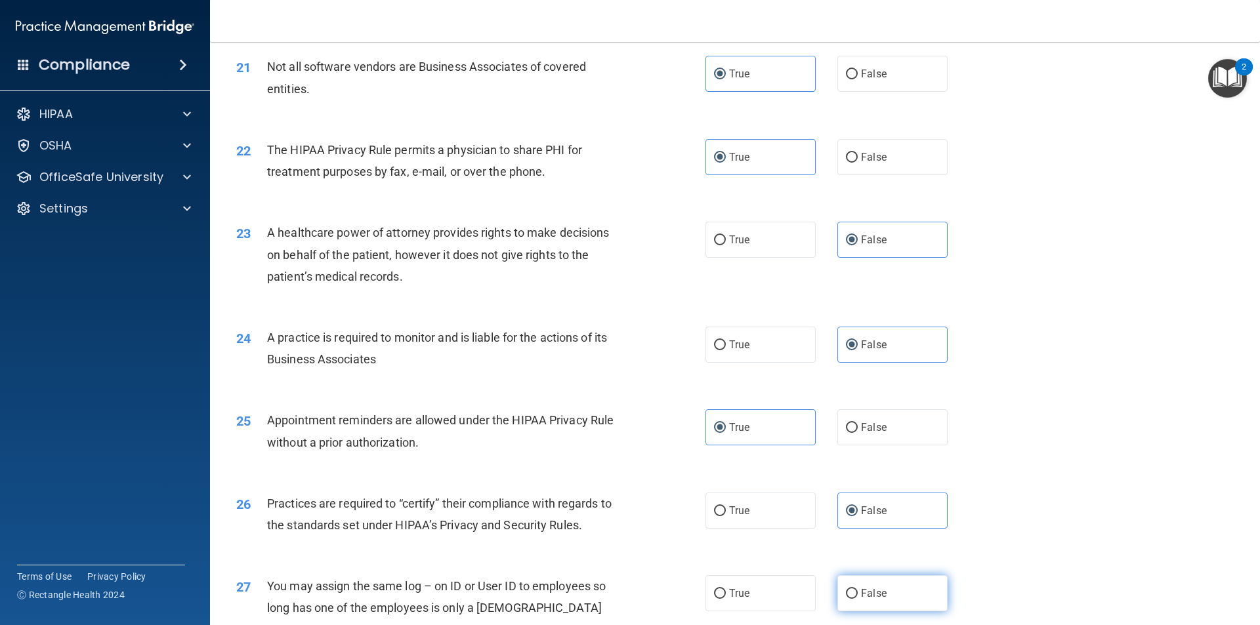
click at [878, 598] on label "False" at bounding box center [892, 593] width 110 height 36
click at [857, 598] on input "False" at bounding box center [852, 594] width 12 height 10
radio input "true"
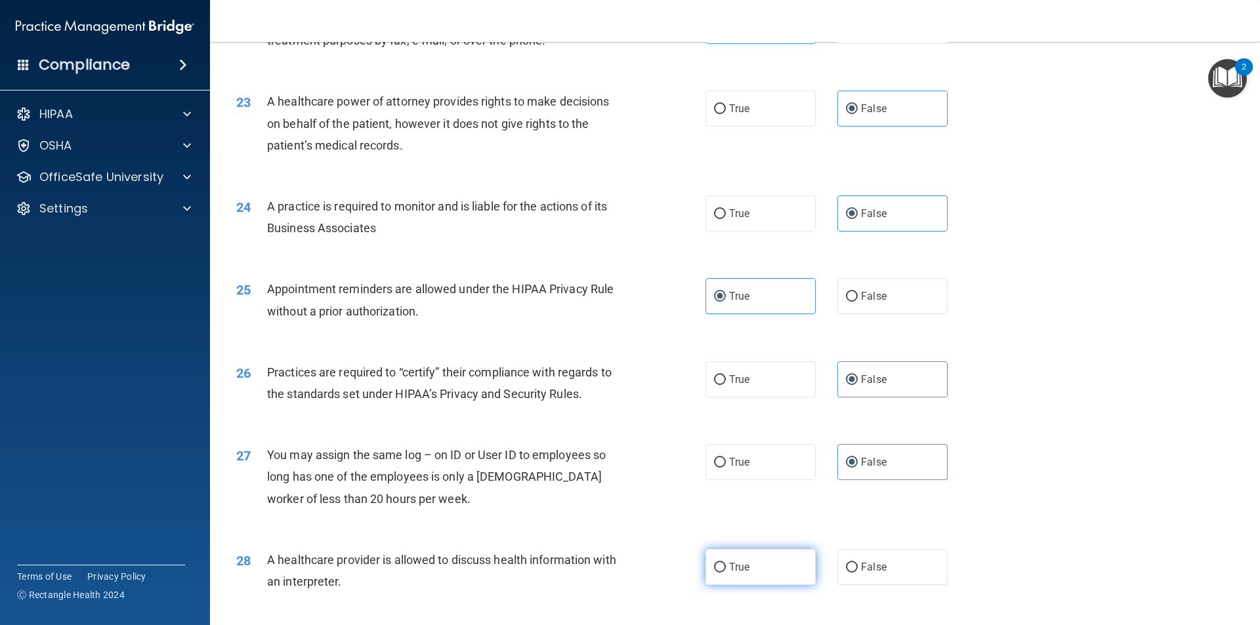
click at [797, 558] on label "True" at bounding box center [760, 567] width 110 height 36
click at [726, 563] on input "True" at bounding box center [720, 568] width 12 height 10
radio input "true"
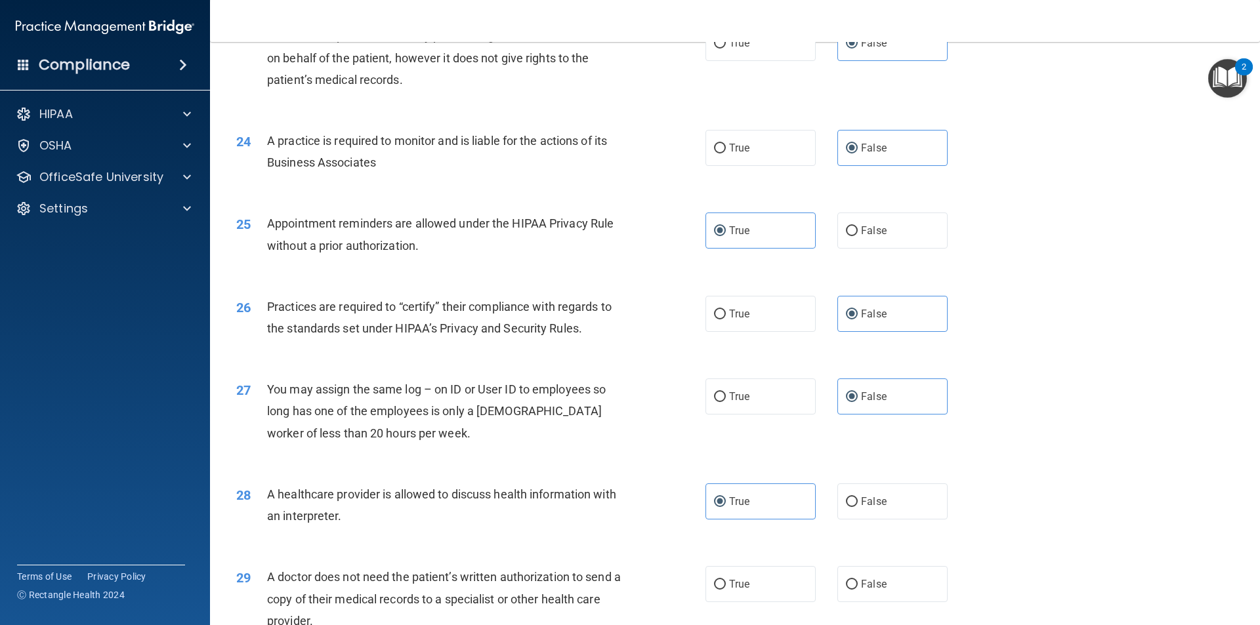
scroll to position [2362, 0]
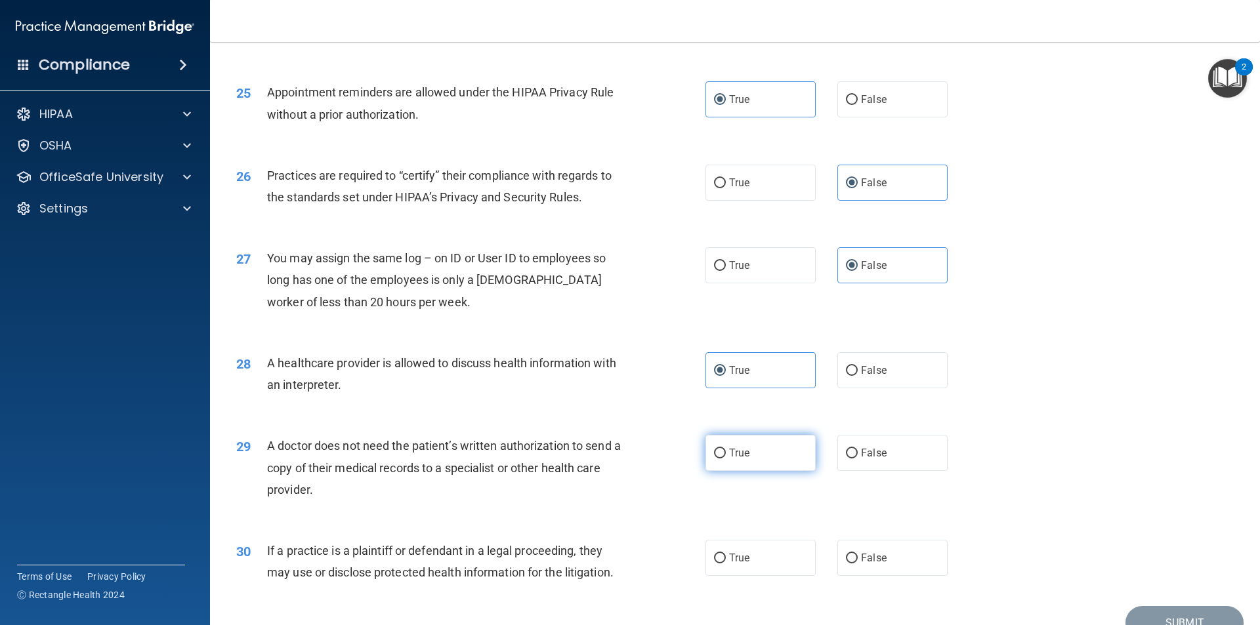
click at [761, 471] on label "True" at bounding box center [760, 453] width 110 height 36
click at [726, 459] on input "True" at bounding box center [720, 454] width 12 height 10
radio input "true"
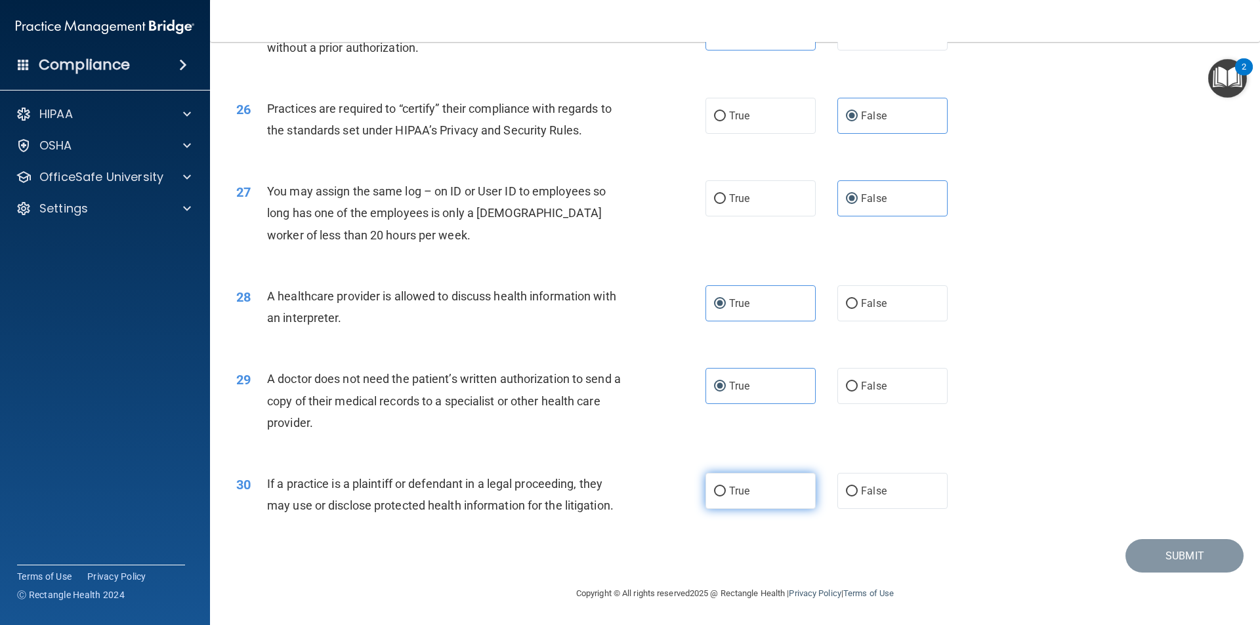
click at [762, 475] on label "True" at bounding box center [760, 491] width 110 height 36
click at [726, 487] on input "True" at bounding box center [720, 492] width 12 height 10
radio input "true"
click at [1189, 541] on button "Submit" at bounding box center [1184, 555] width 118 height 33
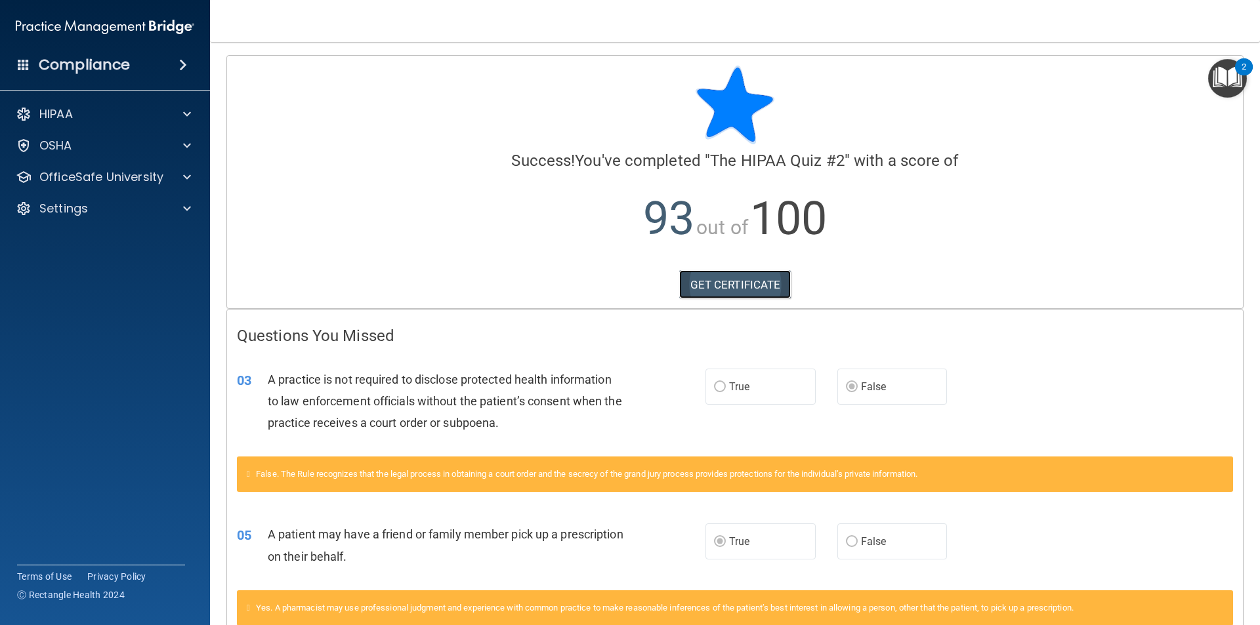
click at [752, 283] on link "GET CERTIFICATE" at bounding box center [735, 284] width 112 height 29
click at [129, 172] on p "OfficeSafe University" at bounding box center [101, 177] width 124 height 16
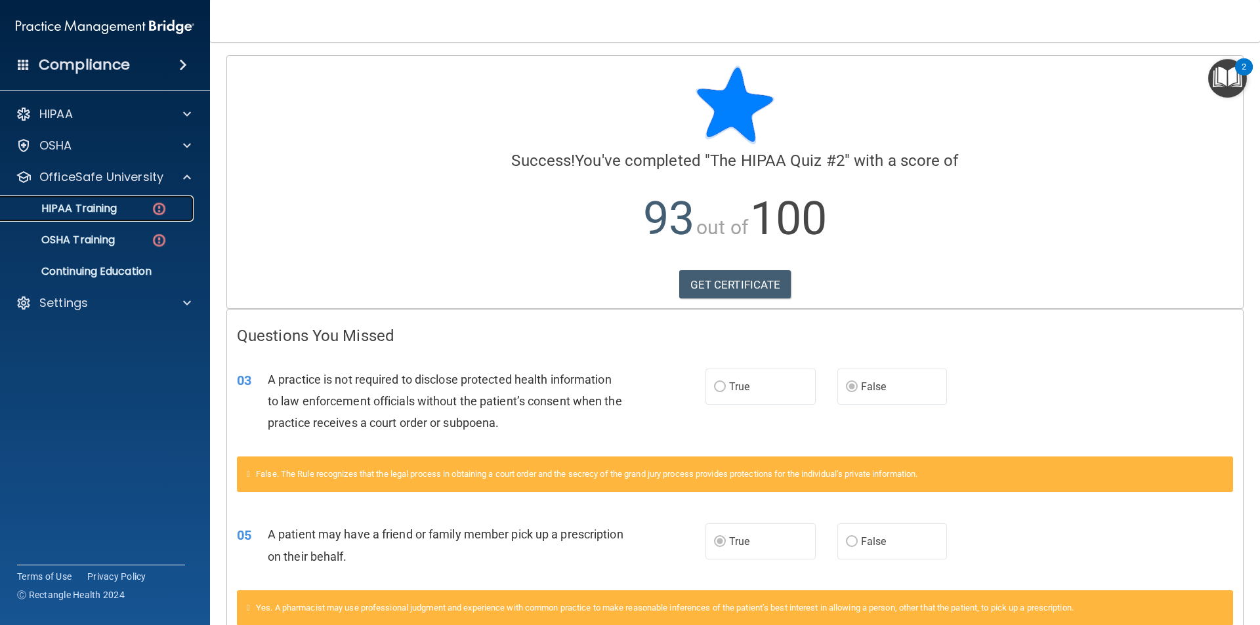
click at [142, 201] on link "HIPAA Training" at bounding box center [90, 209] width 207 height 26
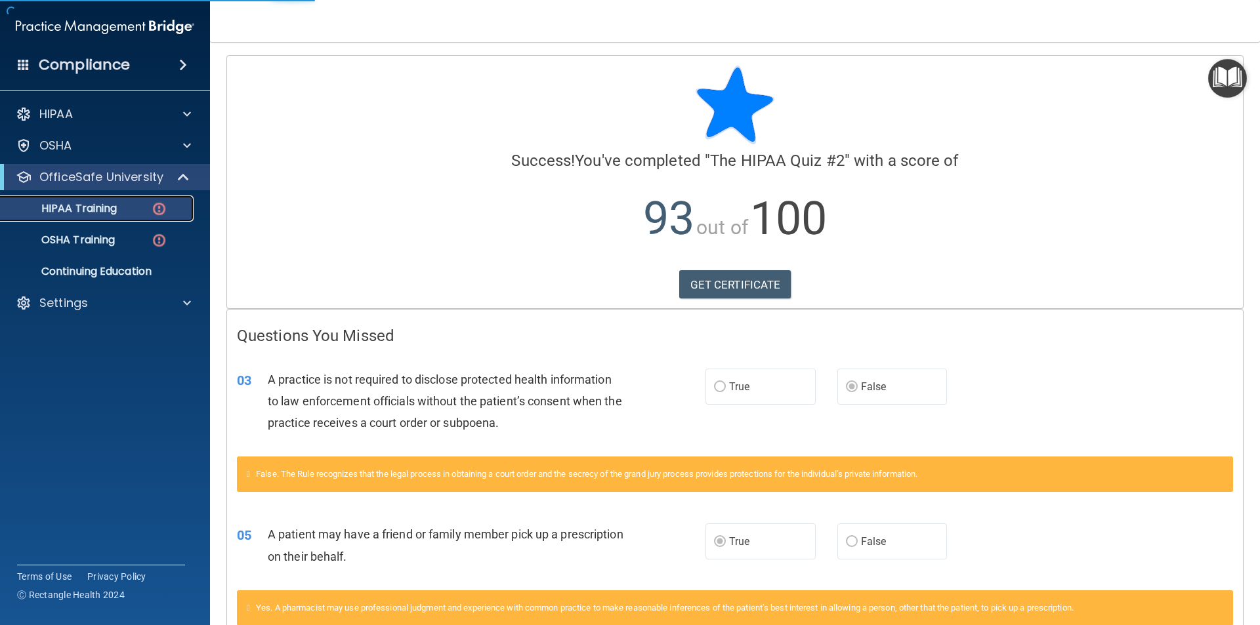
click at [156, 207] on img at bounding box center [159, 209] width 16 height 16
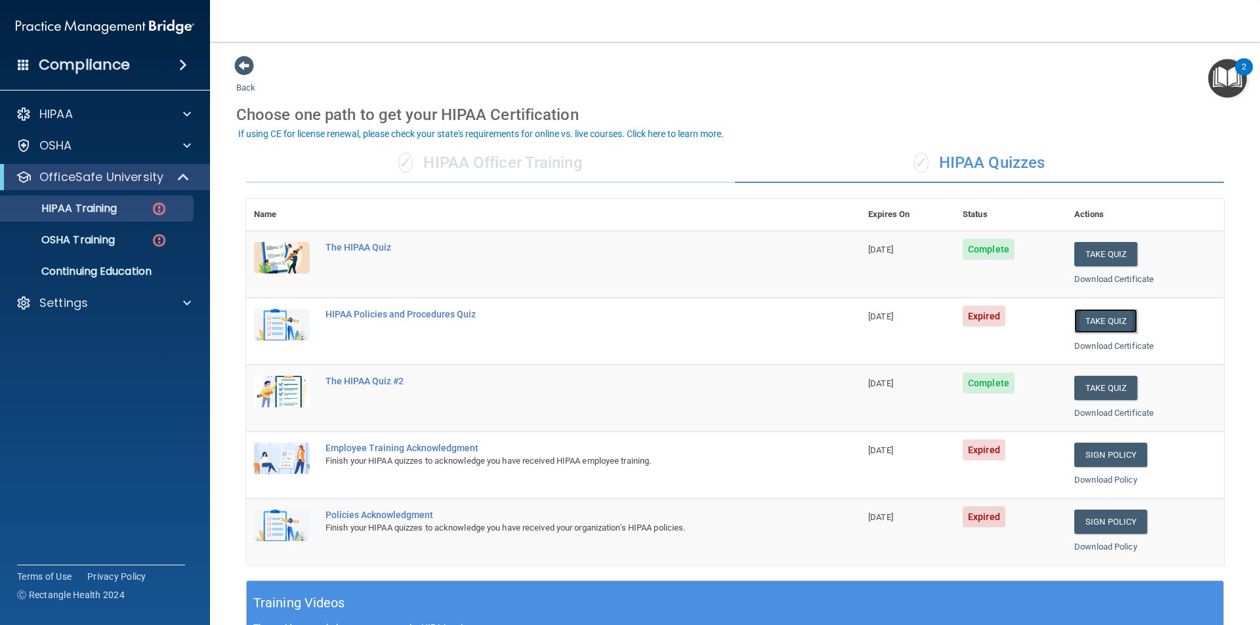
click at [1088, 319] on button "Take Quiz" at bounding box center [1105, 321] width 63 height 24
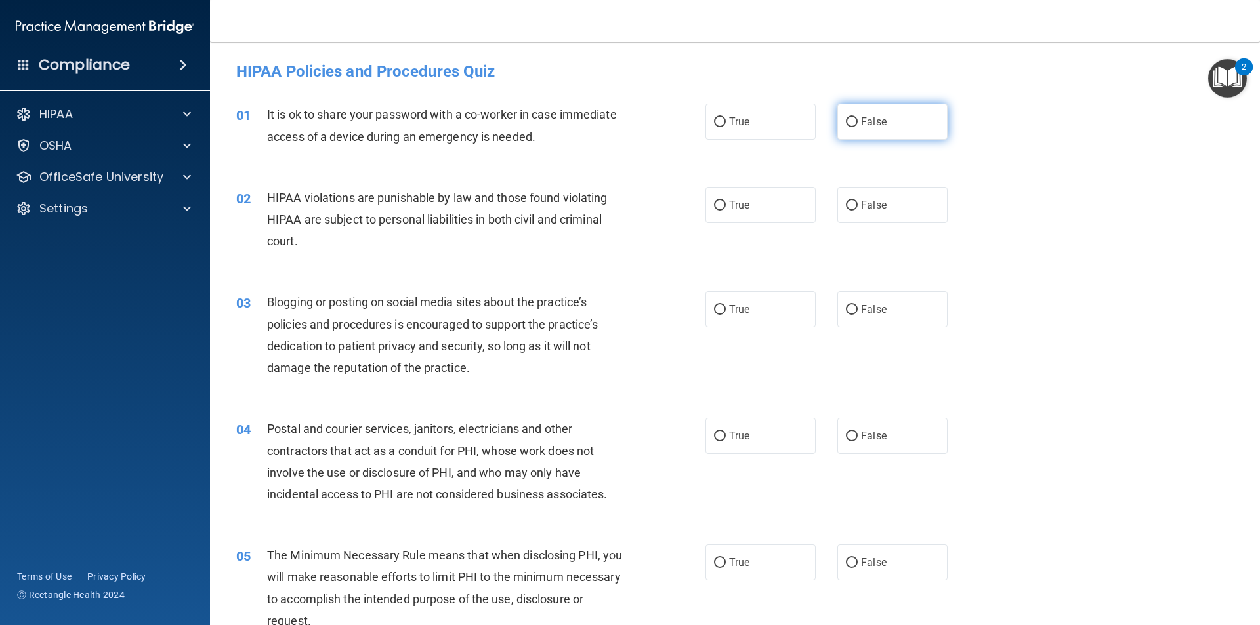
click at [848, 117] on input "False" at bounding box center [852, 122] width 12 height 10
radio input "true"
click at [764, 198] on label "True" at bounding box center [760, 205] width 110 height 36
click at [726, 201] on input "True" at bounding box center [720, 206] width 12 height 10
radio input "true"
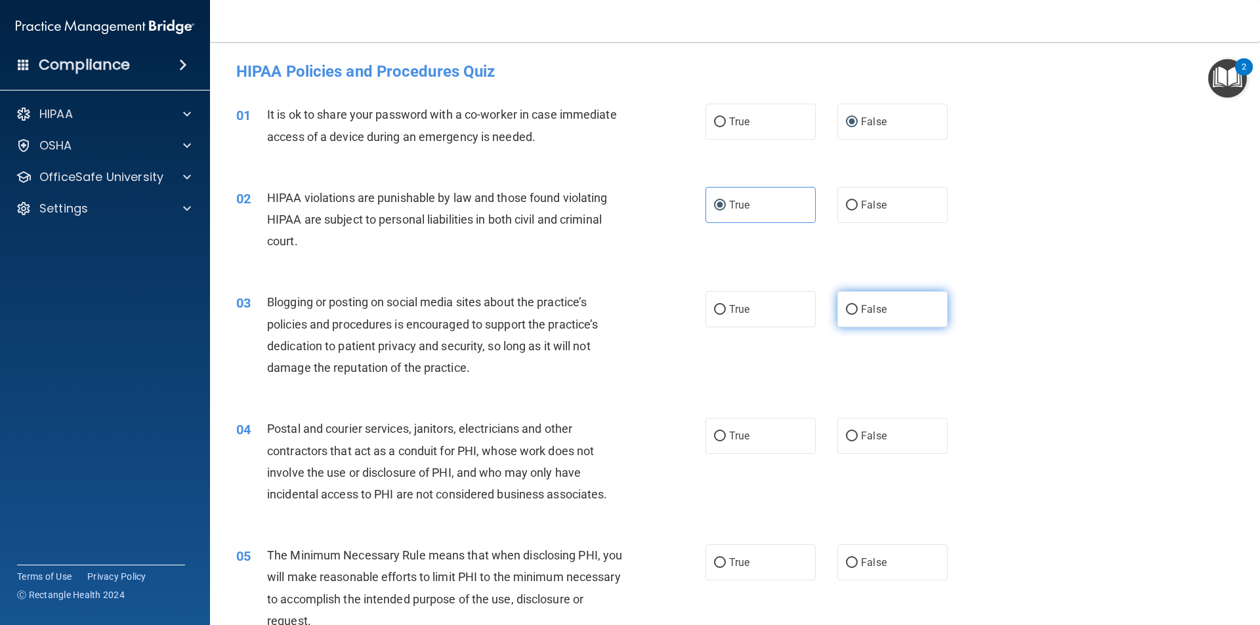
click at [852, 305] on label "False" at bounding box center [892, 309] width 110 height 36
click at [852, 305] on input "False" at bounding box center [852, 310] width 12 height 10
radio input "true"
click at [754, 441] on label "True" at bounding box center [760, 436] width 110 height 36
click at [726, 441] on input "True" at bounding box center [720, 437] width 12 height 10
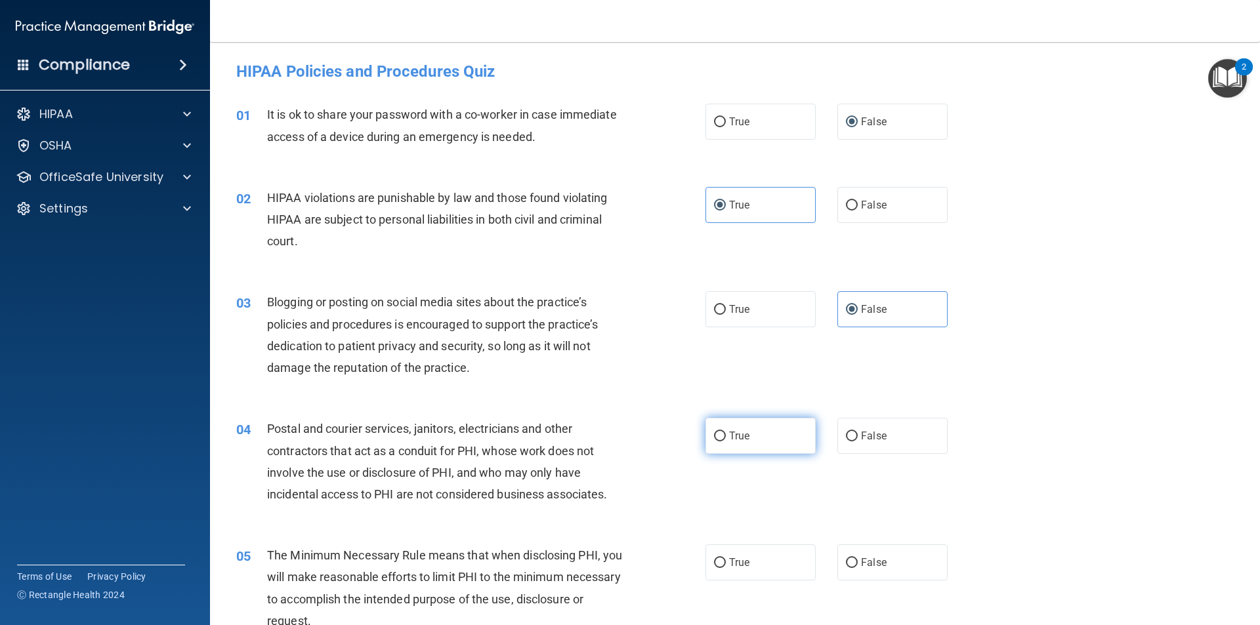
radio input "true"
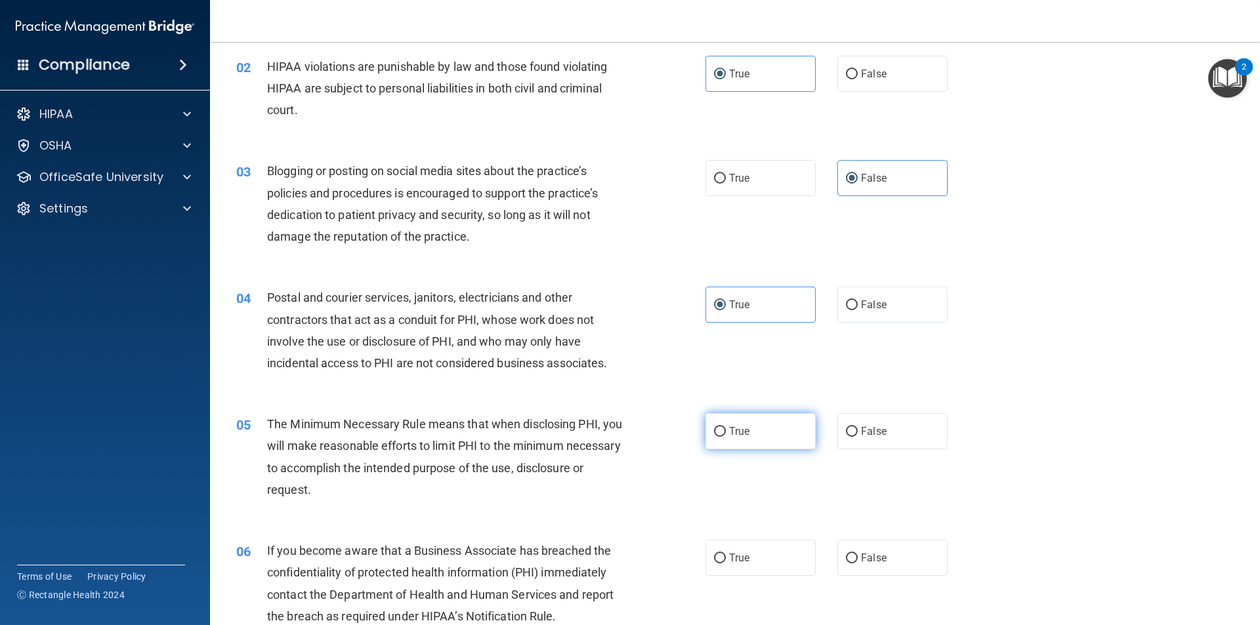
click at [732, 432] on span "True" at bounding box center [739, 431] width 20 height 12
click at [726, 432] on input "True" at bounding box center [720, 432] width 12 height 10
radio input "true"
click at [730, 575] on label "True" at bounding box center [760, 558] width 110 height 36
click at [726, 564] on input "True" at bounding box center [720, 559] width 12 height 10
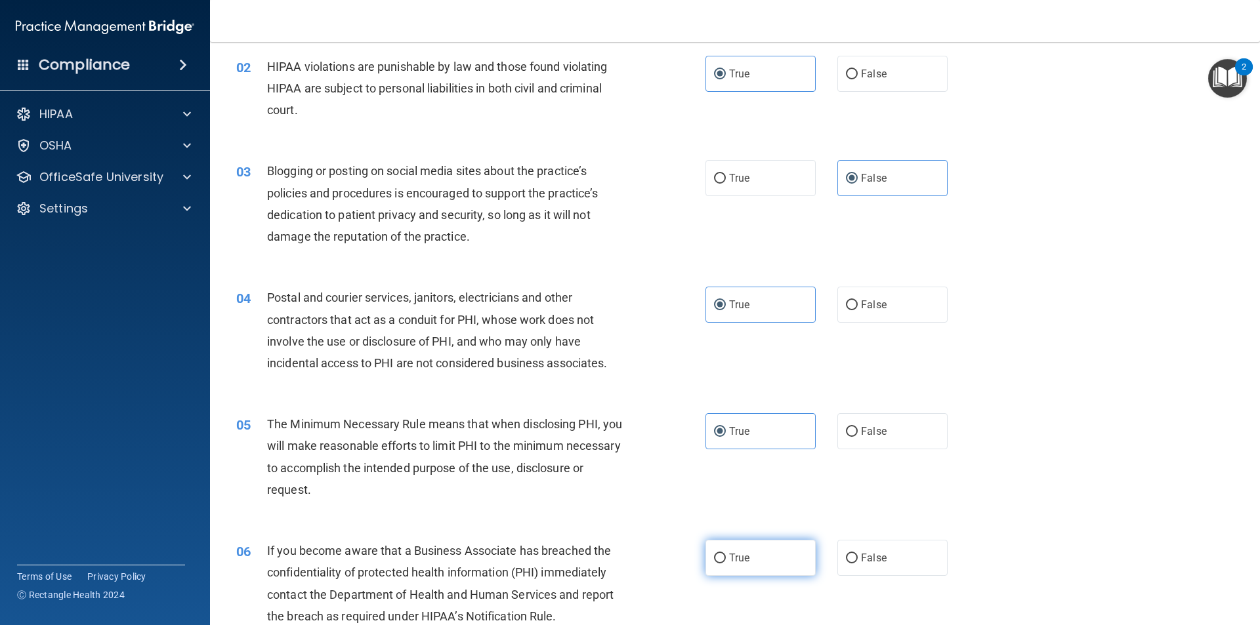
radio input "true"
click at [877, 566] on label "False" at bounding box center [892, 558] width 110 height 36
click at [857, 564] on input "False" at bounding box center [852, 559] width 12 height 10
radio input "true"
radio input "false"
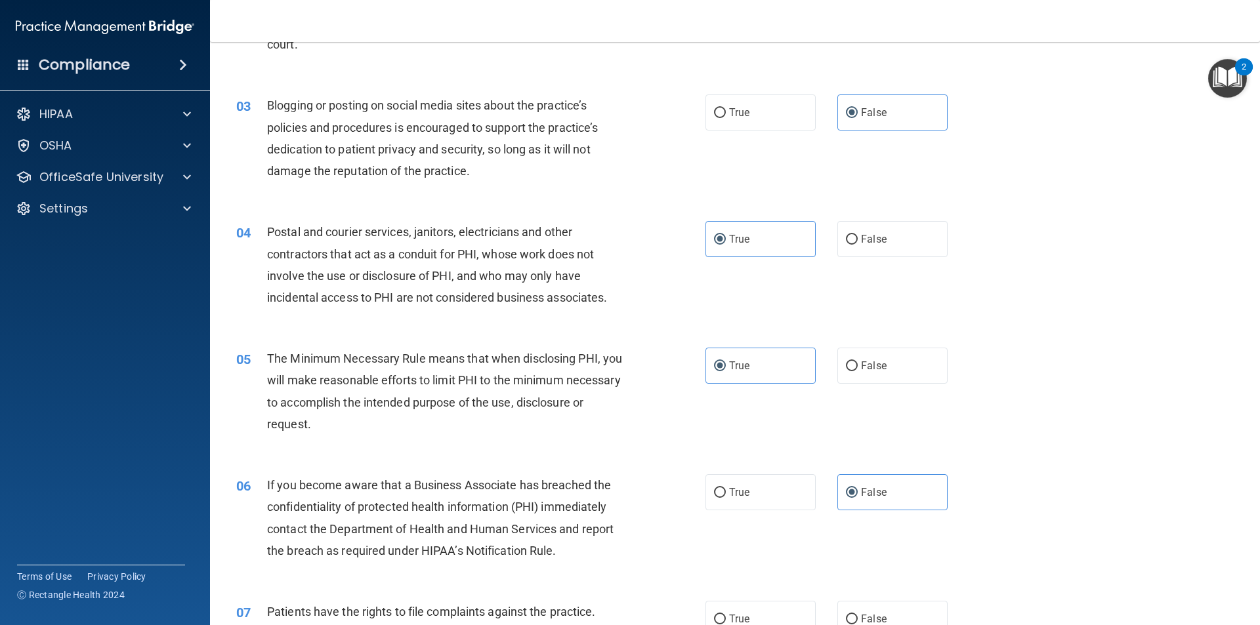
scroll to position [328, 0]
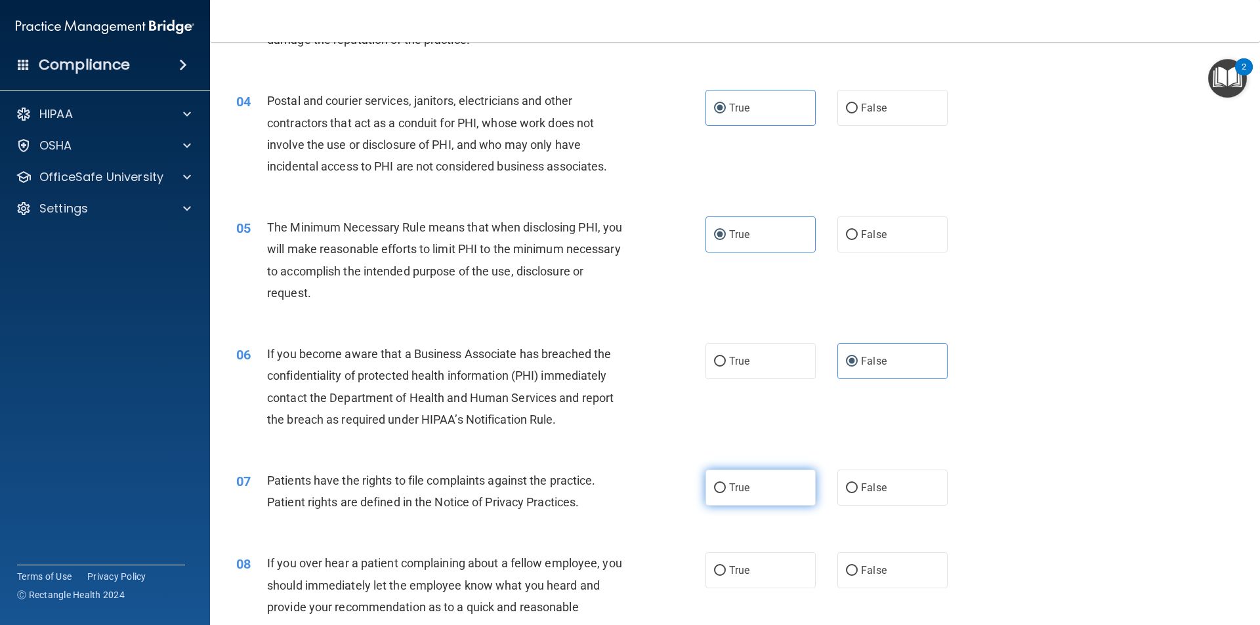
click at [735, 492] on span "True" at bounding box center [739, 488] width 20 height 12
click at [726, 492] on input "True" at bounding box center [720, 489] width 12 height 10
radio input "true"
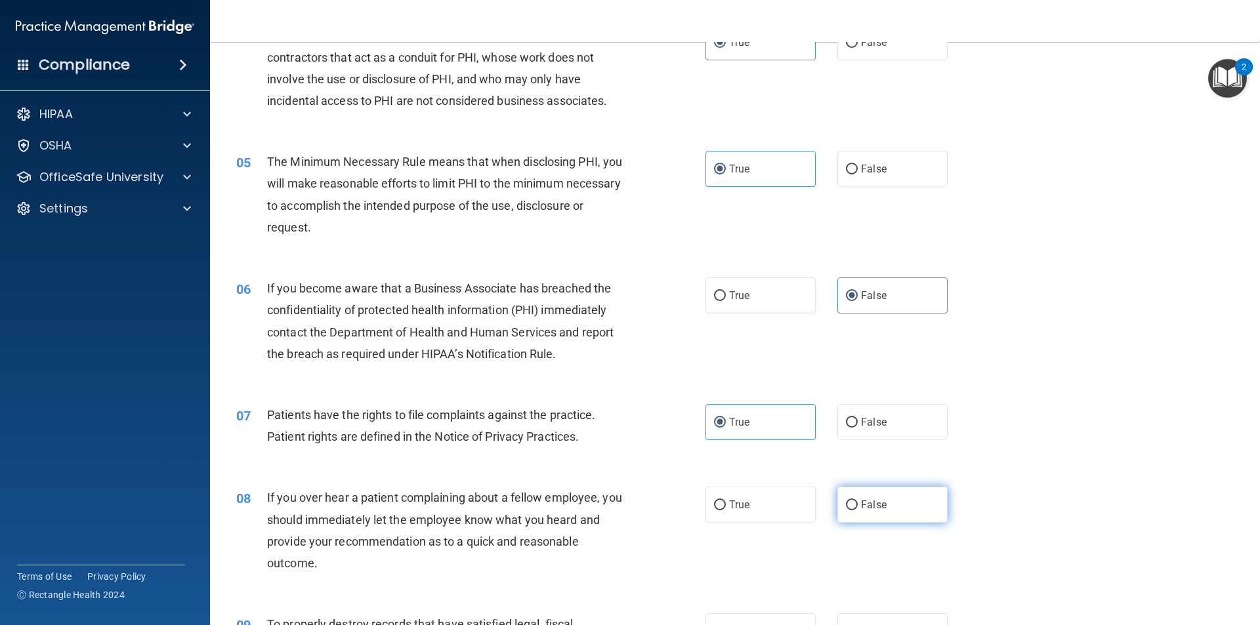
click at [874, 508] on span "False" at bounding box center [874, 505] width 26 height 12
click at [857, 508] on input "False" at bounding box center [852, 506] width 12 height 10
radio input "true"
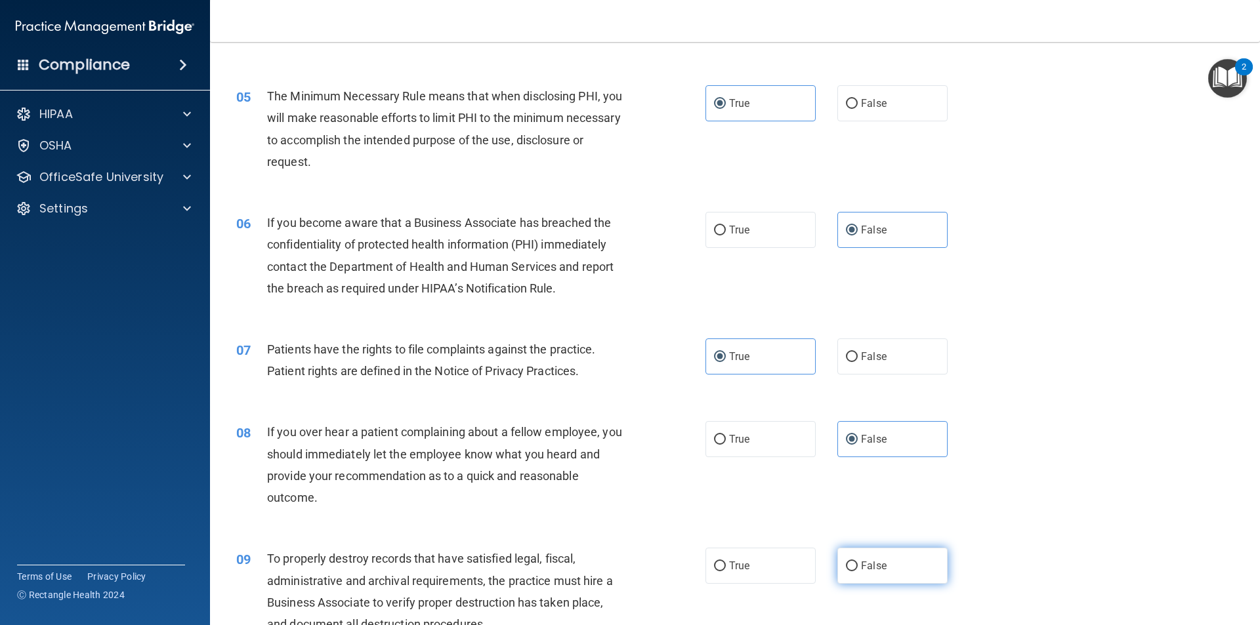
scroll to position [525, 0]
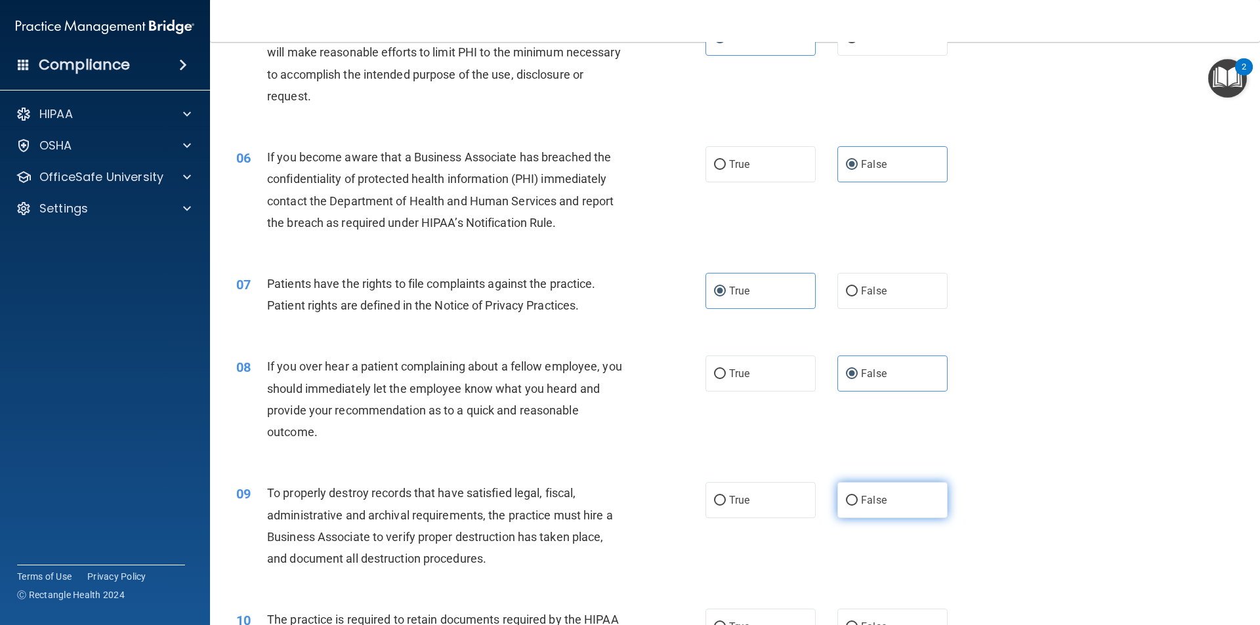
click at [859, 505] on label "False" at bounding box center [892, 500] width 110 height 36
click at [857, 505] on input "False" at bounding box center [852, 501] width 12 height 10
radio input "true"
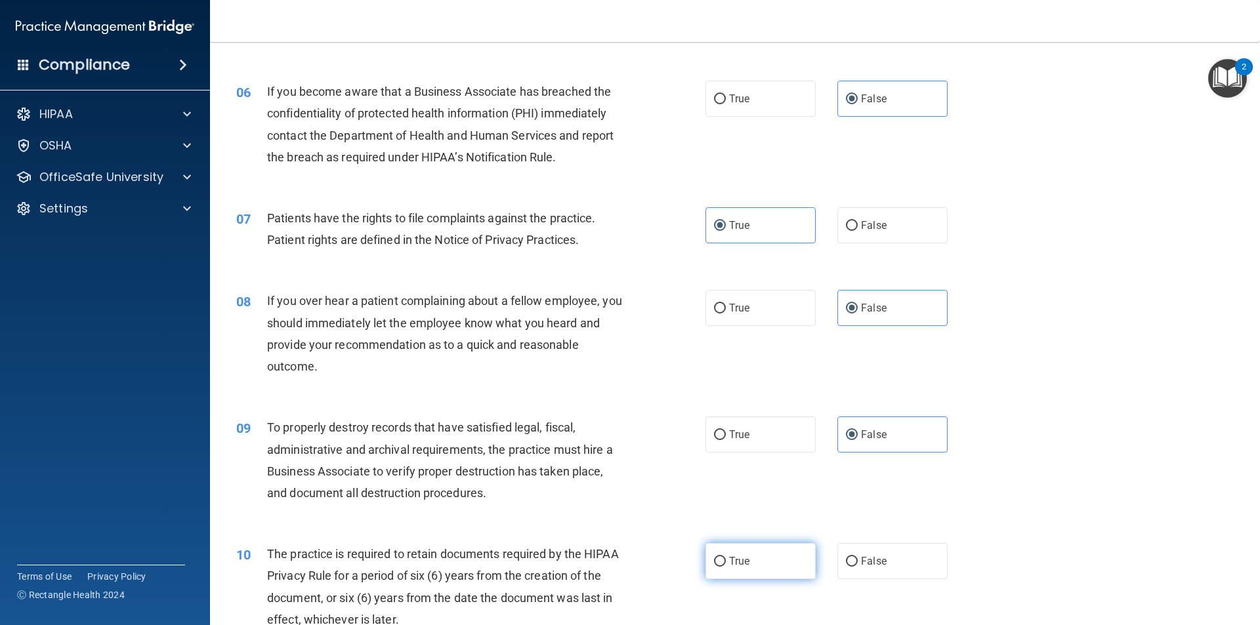
drag, startPoint x: 732, startPoint y: 567, endPoint x: 736, endPoint y: 573, distance: 8.0
click at [733, 572] on label "True" at bounding box center [760, 561] width 110 height 36
click at [729, 544] on label "True" at bounding box center [760, 561] width 110 height 36
click at [726, 557] on input "True" at bounding box center [720, 562] width 12 height 10
radio input "true"
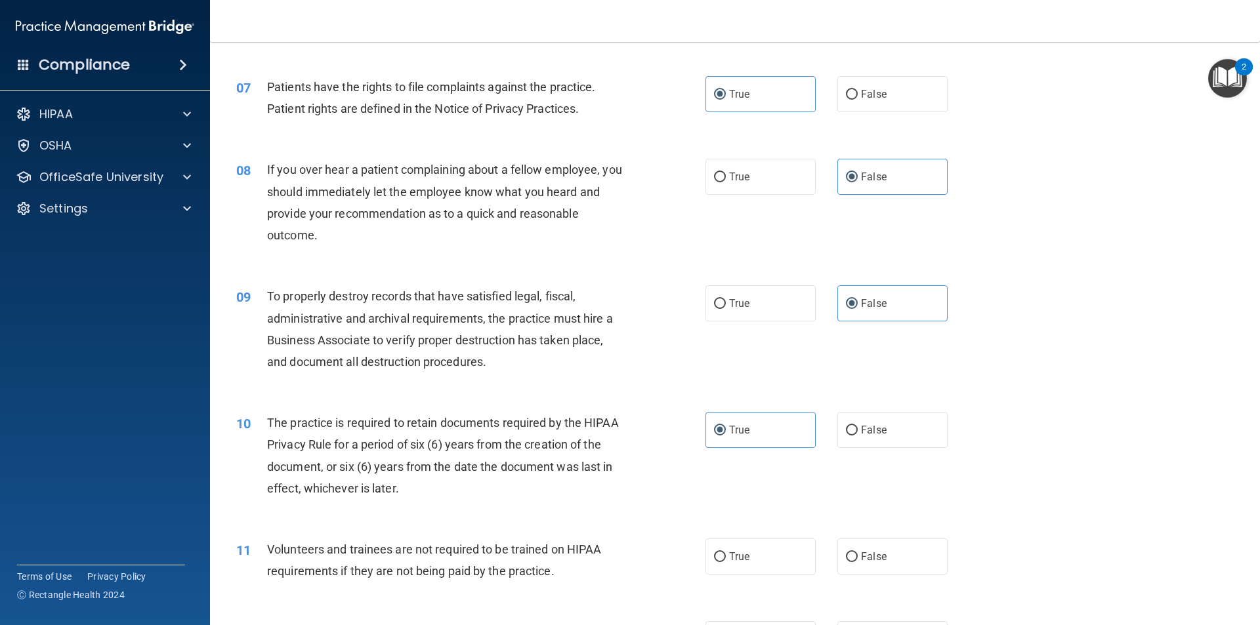
scroll to position [853, 0]
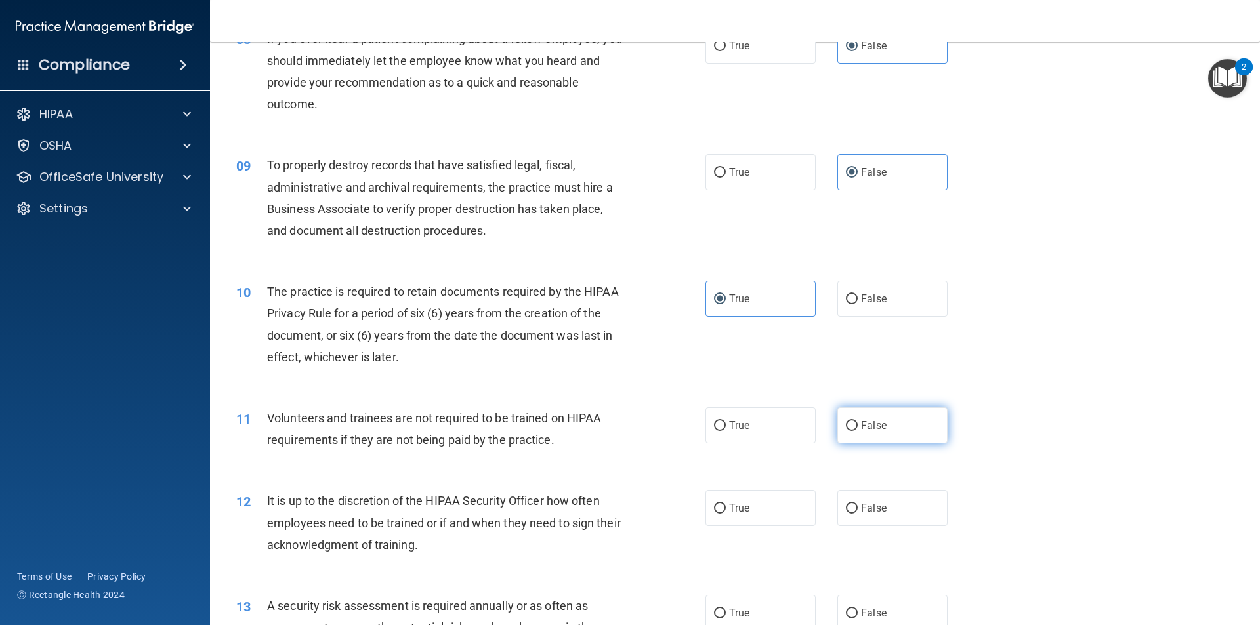
click at [852, 418] on label "False" at bounding box center [892, 425] width 110 height 36
click at [852, 421] on input "False" at bounding box center [852, 426] width 12 height 10
radio input "true"
click at [861, 508] on span "False" at bounding box center [874, 508] width 26 height 12
click at [857, 508] on input "False" at bounding box center [852, 509] width 12 height 10
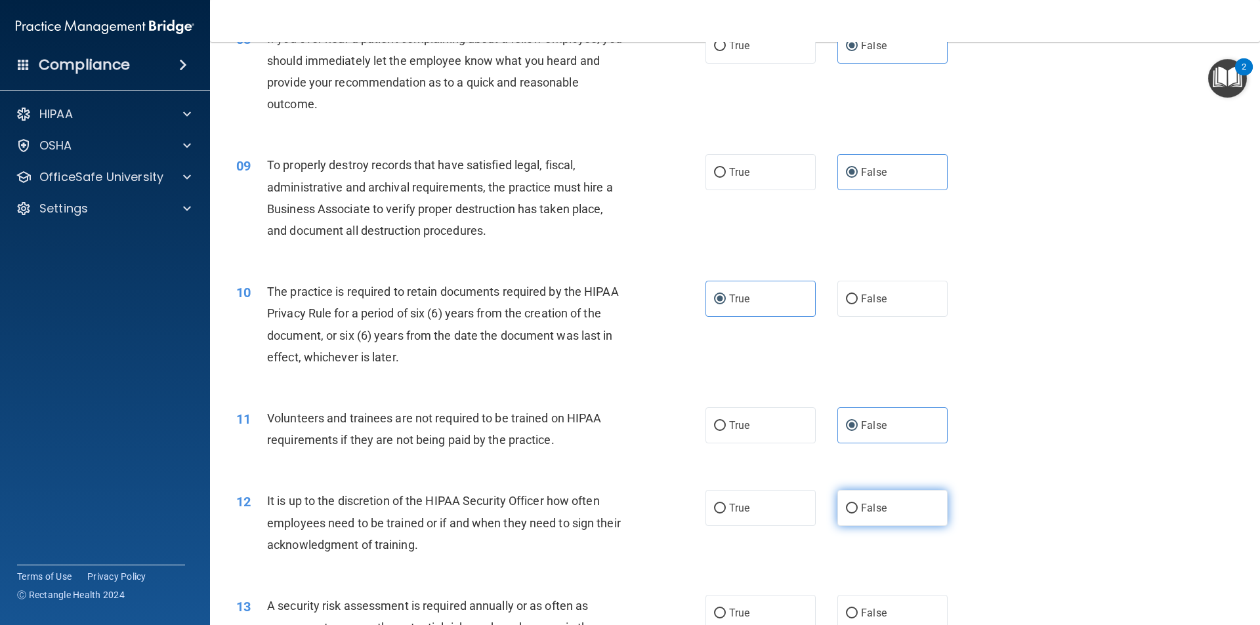
radio input "true"
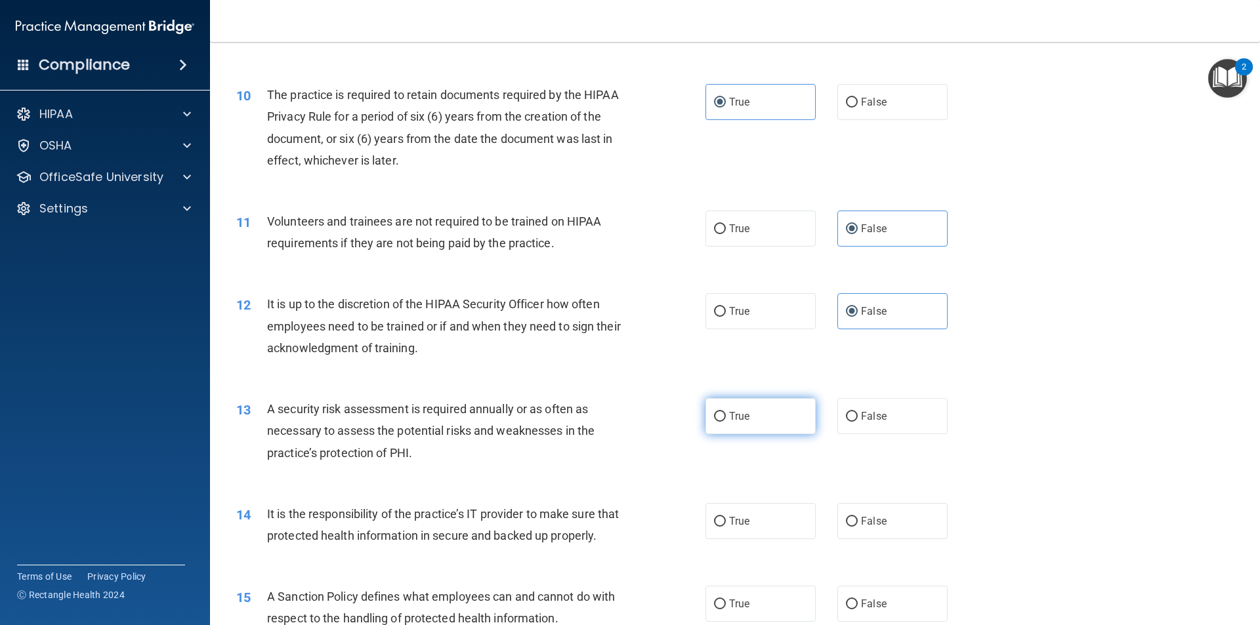
click at [772, 403] on label "True" at bounding box center [760, 416] width 110 height 36
click at [726, 412] on input "True" at bounding box center [720, 417] width 12 height 10
radio input "true"
click at [875, 527] on label "False" at bounding box center [892, 521] width 110 height 36
click at [857, 527] on input "False" at bounding box center [852, 522] width 12 height 10
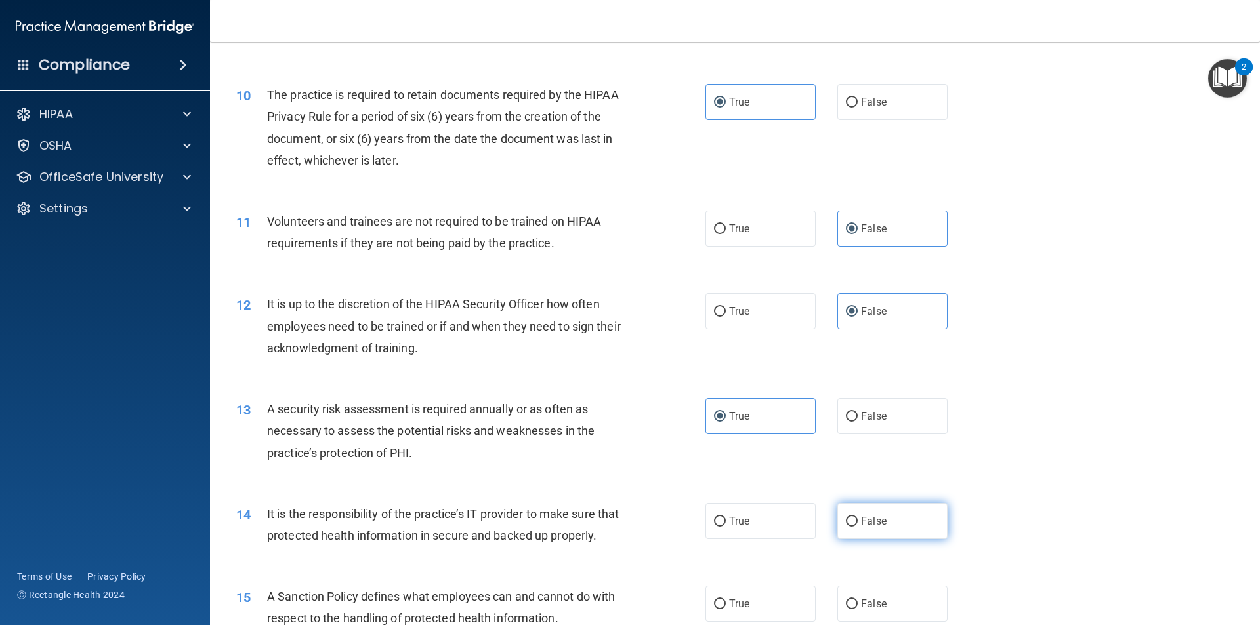
radio input "true"
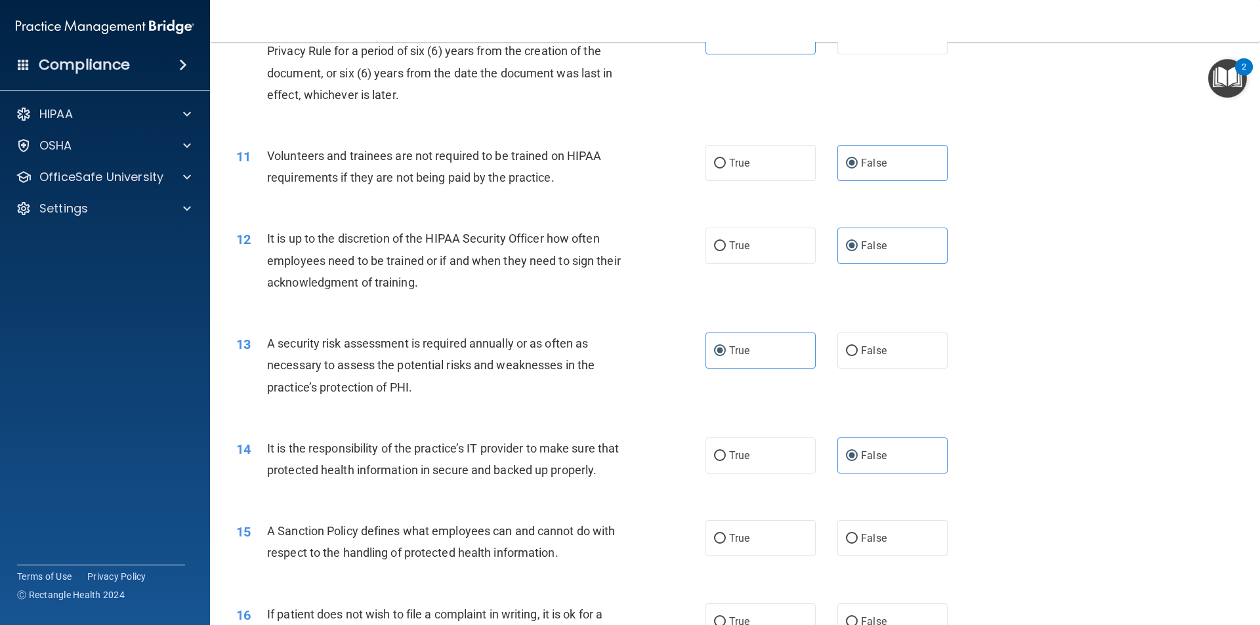
scroll to position [1181, 0]
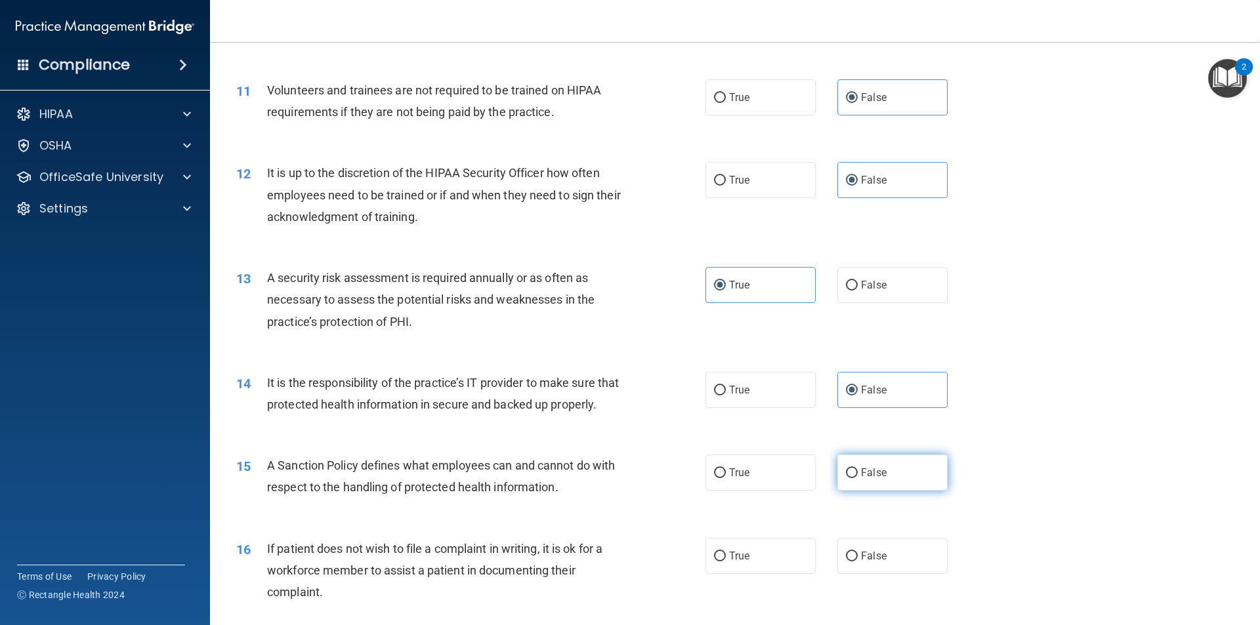
click at [865, 479] on span "False" at bounding box center [874, 472] width 26 height 12
click at [857, 478] on input "False" at bounding box center [852, 473] width 12 height 10
radio input "true"
click at [745, 571] on label "True" at bounding box center [760, 556] width 110 height 36
click at [726, 562] on input "True" at bounding box center [720, 557] width 12 height 10
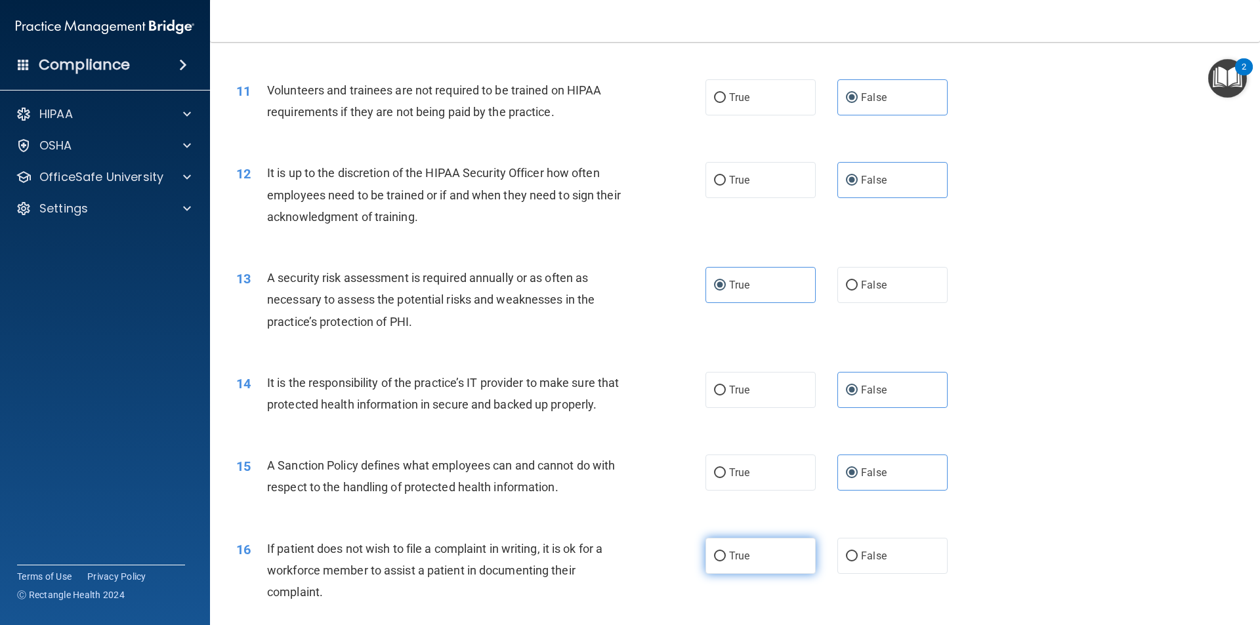
radio input "true"
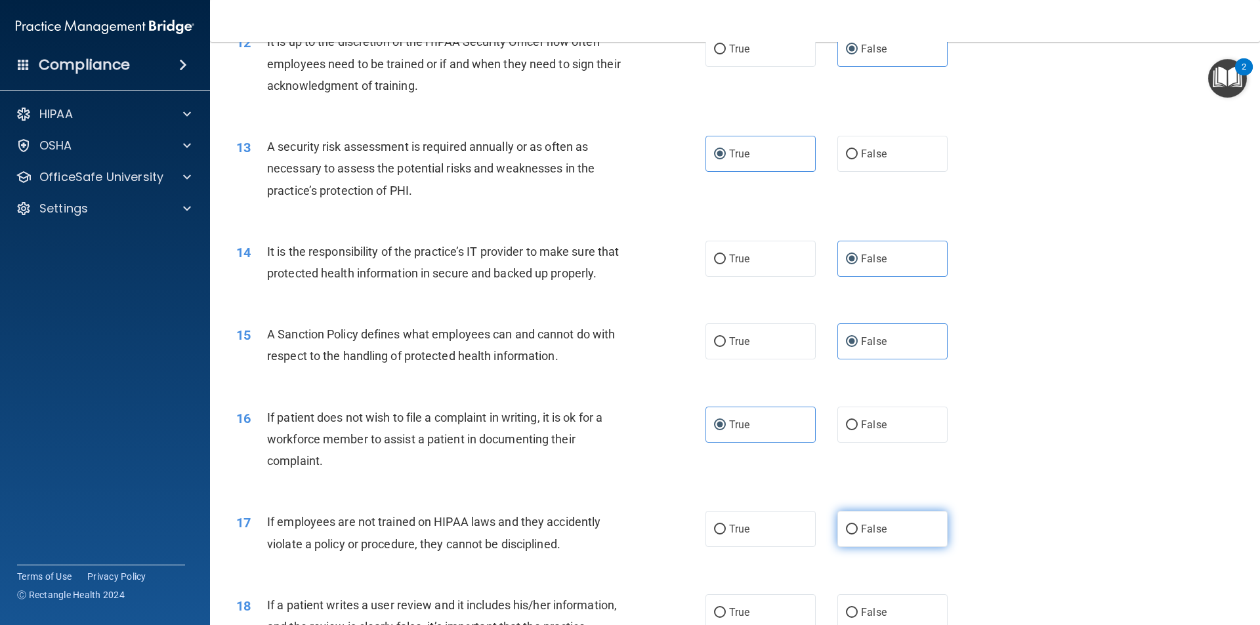
click at [861, 535] on span "False" at bounding box center [874, 529] width 26 height 12
click at [857, 535] on input "False" at bounding box center [852, 530] width 12 height 10
radio input "true"
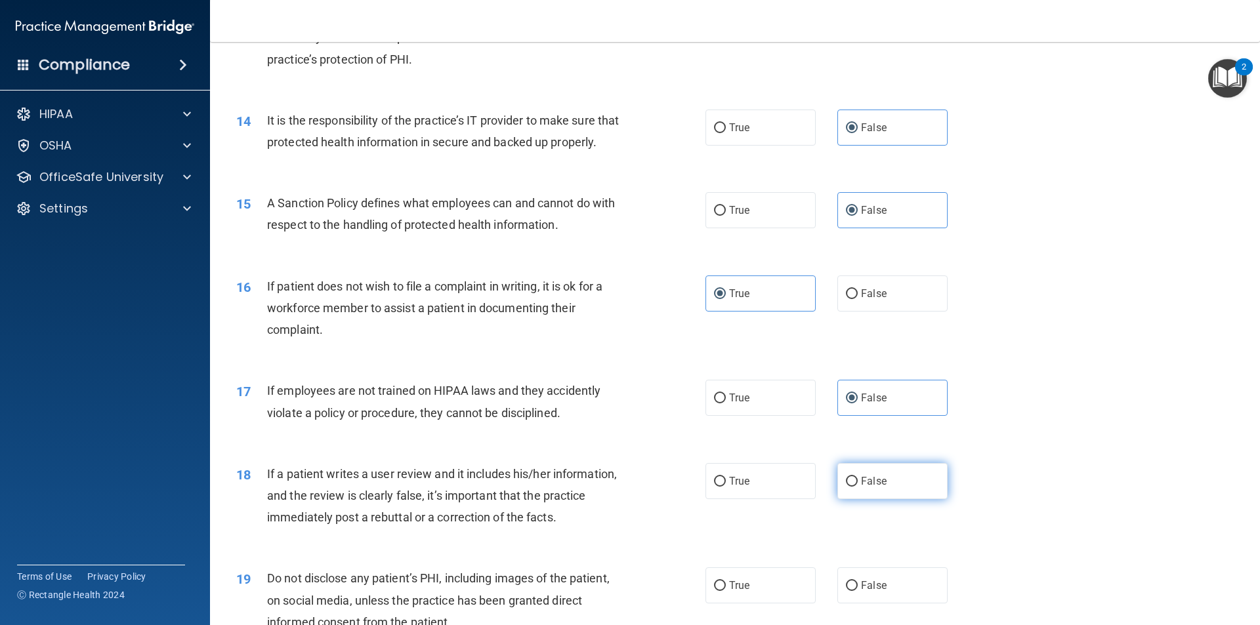
click at [857, 491] on label "False" at bounding box center [892, 481] width 110 height 36
click at [857, 487] on input "False" at bounding box center [852, 482] width 12 height 10
radio input "true"
drag, startPoint x: 768, startPoint y: 606, endPoint x: 768, endPoint y: 556, distance: 49.9
click at [768, 602] on label "True" at bounding box center [760, 585] width 110 height 36
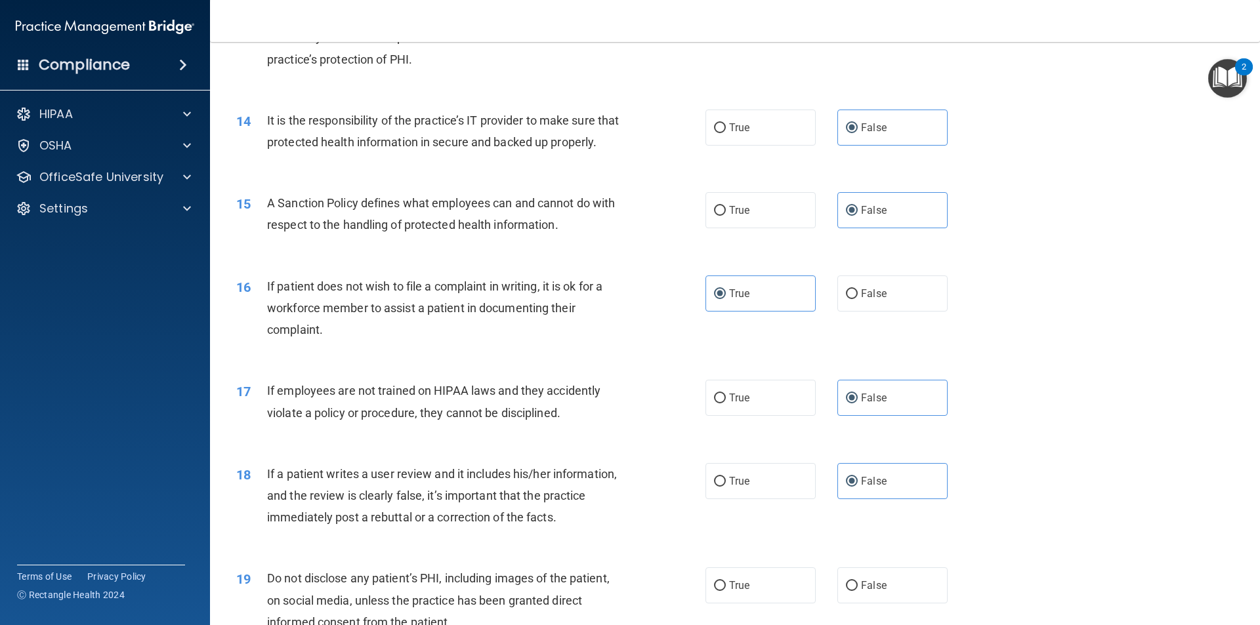
click at [726, 591] on input "True" at bounding box center [720, 586] width 12 height 10
radio input "true"
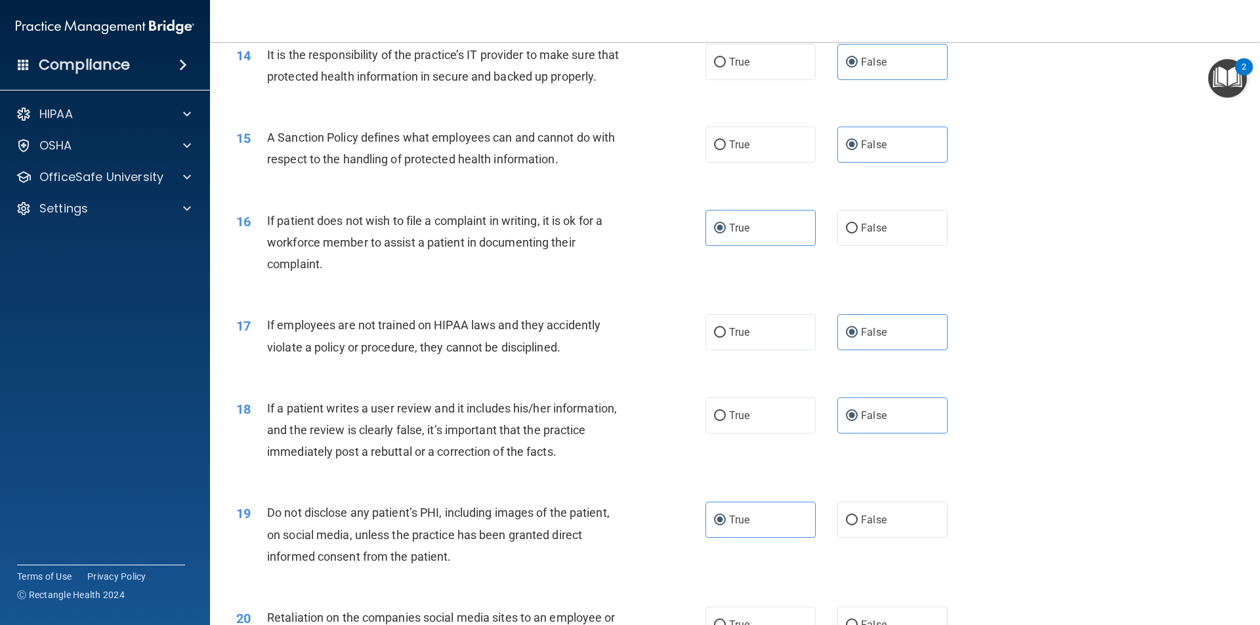
scroll to position [1706, 0]
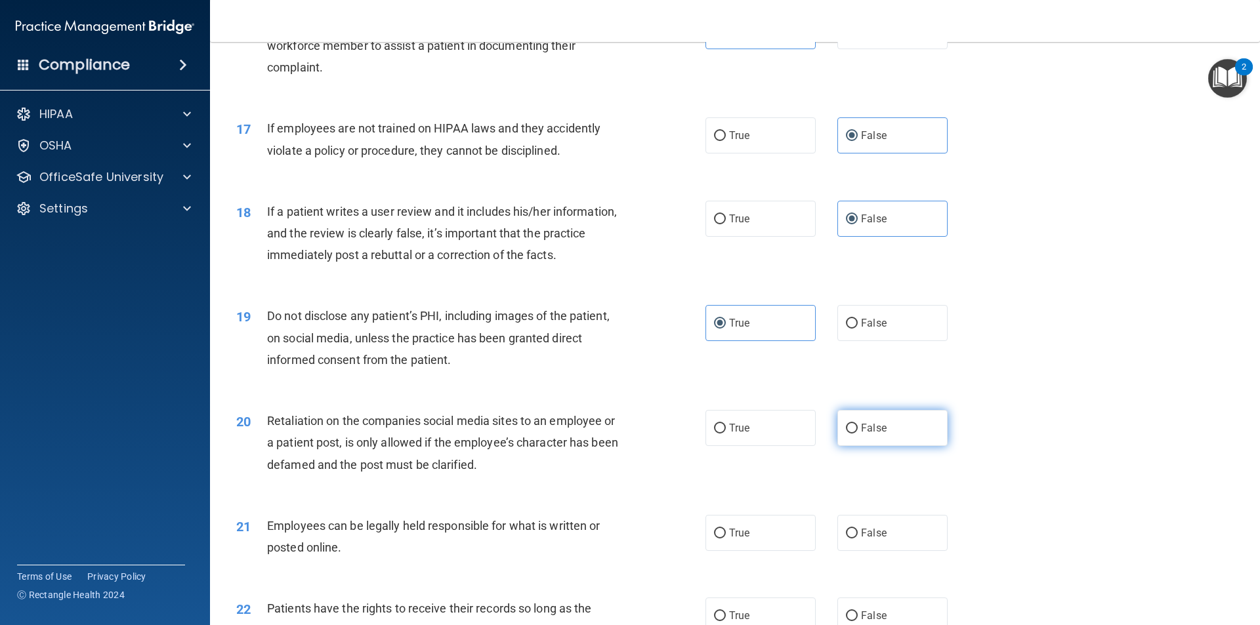
click at [861, 434] on span "False" at bounding box center [874, 428] width 26 height 12
click at [857, 434] on input "False" at bounding box center [852, 429] width 12 height 10
radio input "true"
click at [802, 551] on label "True" at bounding box center [760, 533] width 110 height 36
click at [726, 539] on input "True" at bounding box center [720, 534] width 12 height 10
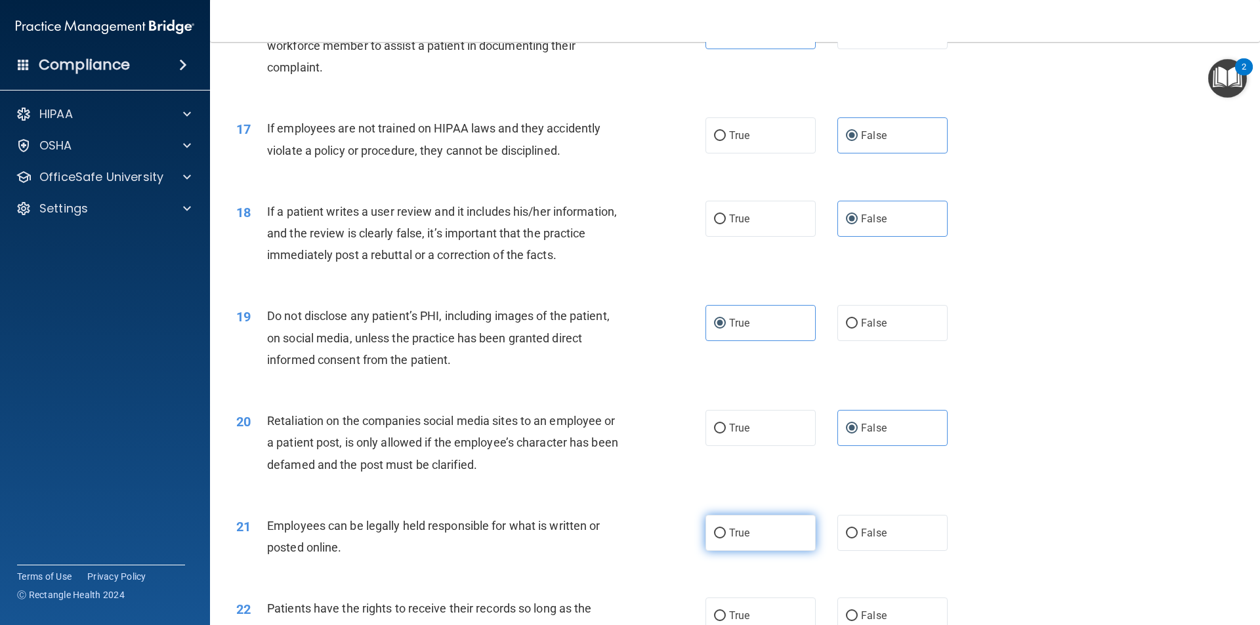
radio input "true"
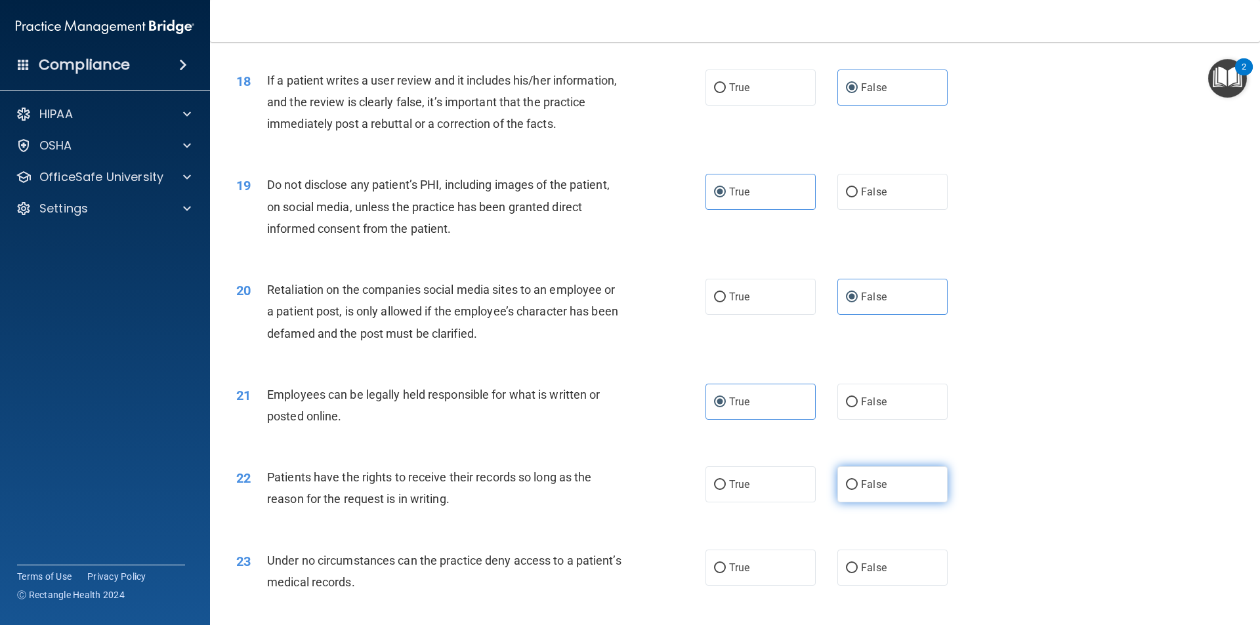
click at [860, 503] on label "False" at bounding box center [892, 484] width 110 height 36
click at [857, 490] on input "False" at bounding box center [852, 485] width 12 height 10
radio input "true"
click at [884, 579] on label "False" at bounding box center [892, 568] width 110 height 36
click at [857, 573] on input "False" at bounding box center [852, 569] width 12 height 10
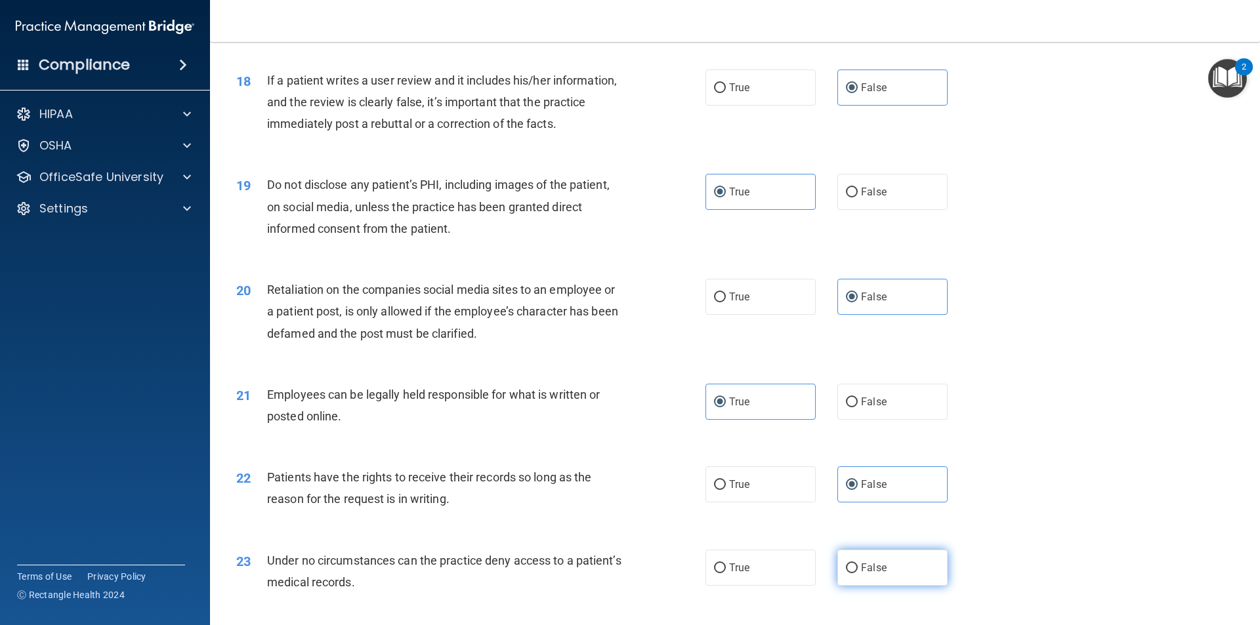
radio input "true"
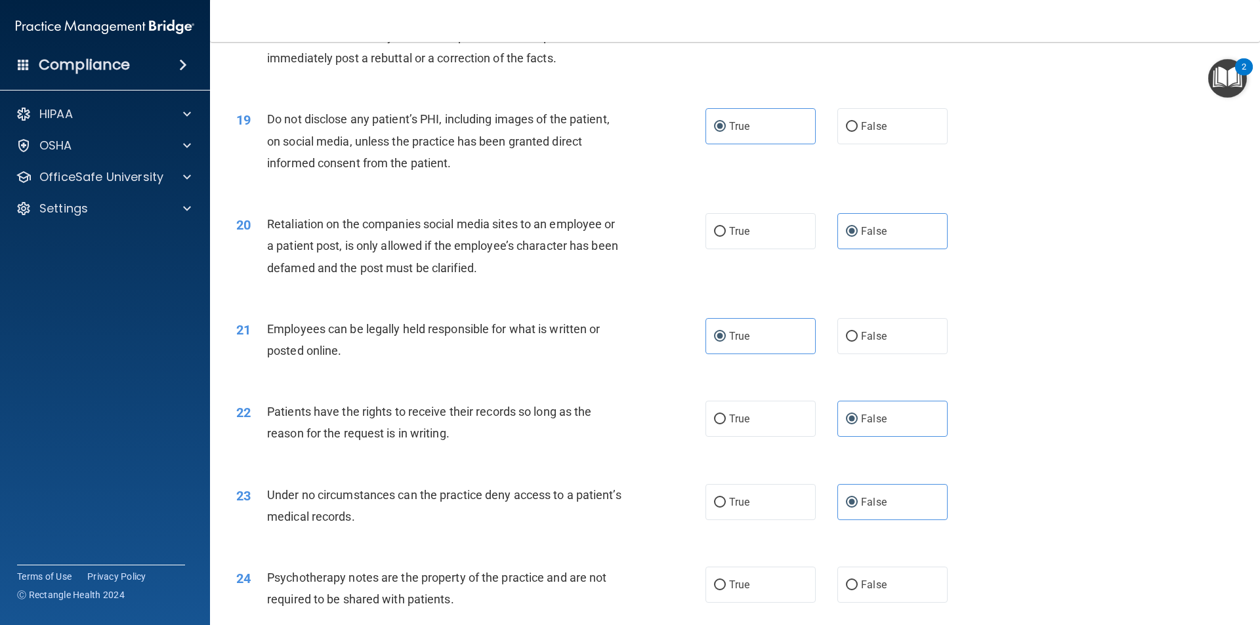
scroll to position [1968, 0]
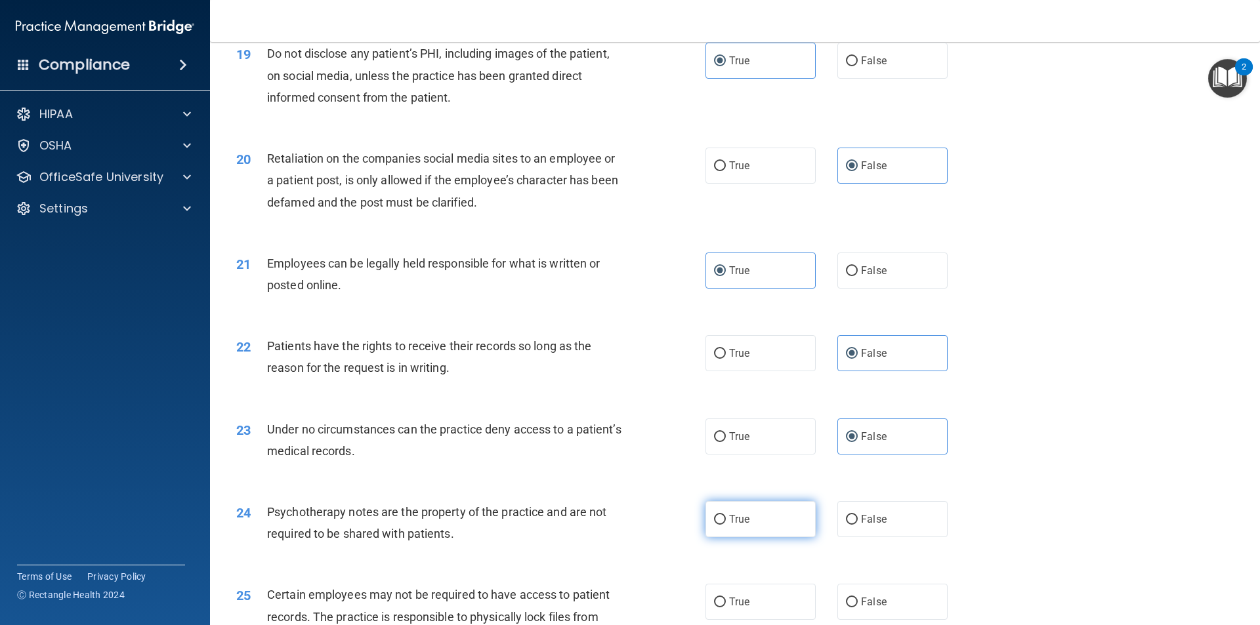
click at [768, 537] on label "True" at bounding box center [760, 519] width 110 height 36
click at [726, 525] on input "True" at bounding box center [720, 520] width 12 height 10
radio input "true"
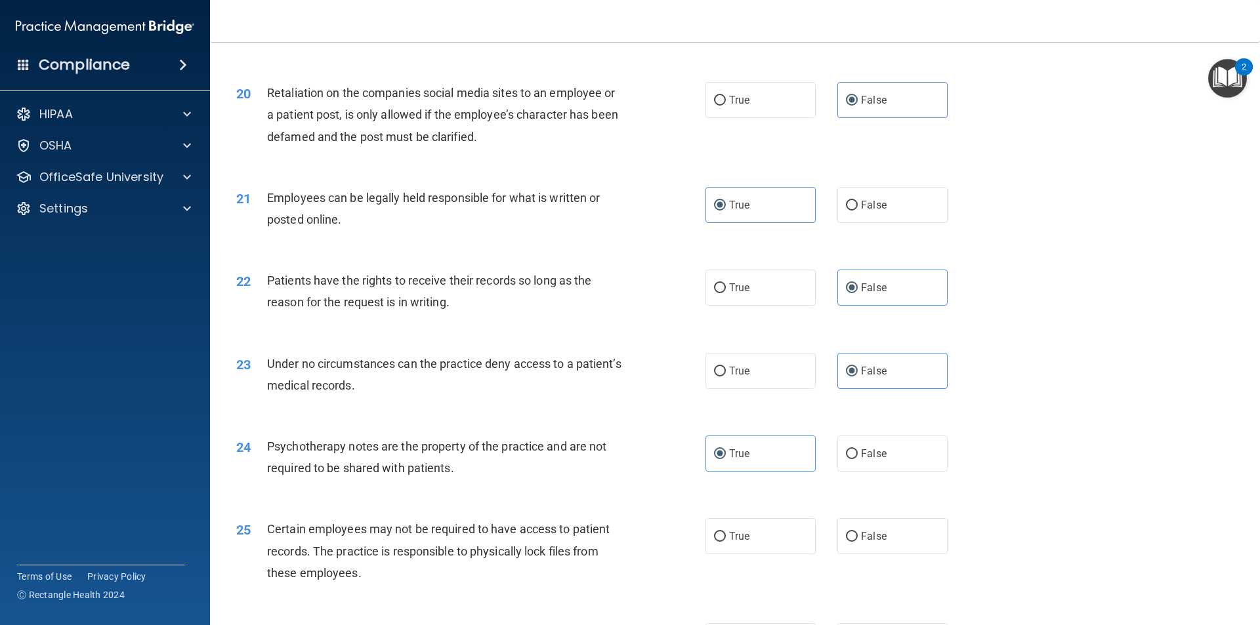
click at [764, 539] on div "25 Certain employees may not be required to have access to patient records. The…" at bounding box center [734, 554] width 1017 height 105
click at [764, 548] on label "True" at bounding box center [760, 536] width 110 height 36
click at [726, 542] on input "True" at bounding box center [720, 537] width 12 height 10
radio input "true"
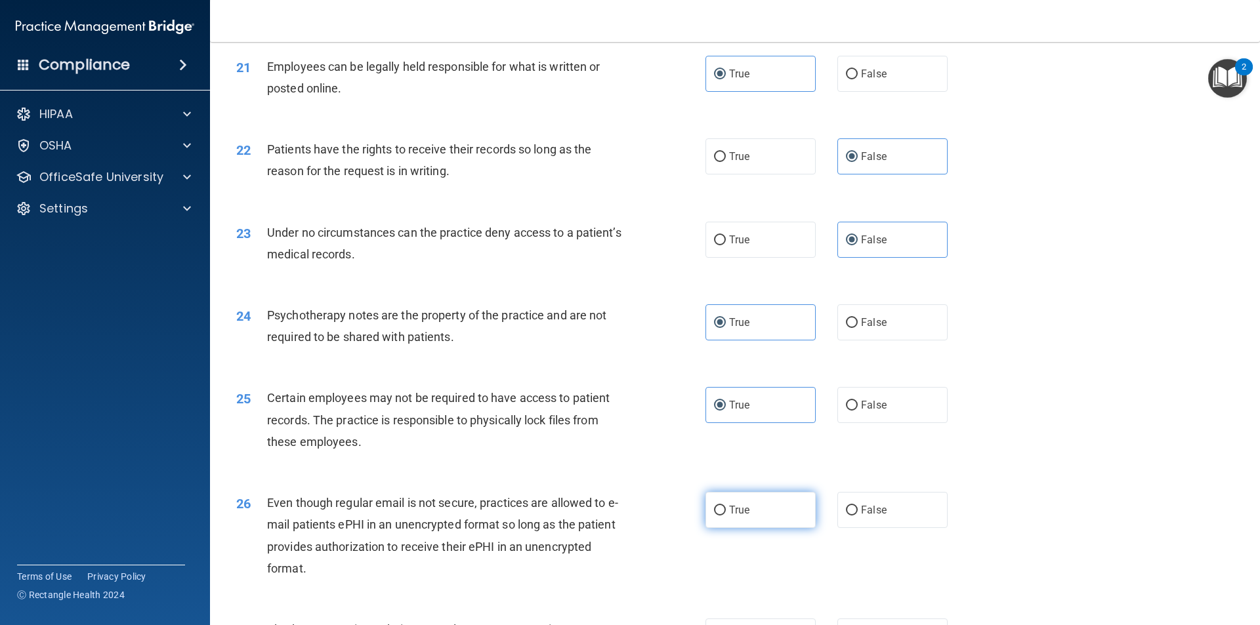
click at [751, 528] on label "True" at bounding box center [760, 510] width 110 height 36
click at [726, 516] on input "True" at bounding box center [720, 511] width 12 height 10
radio input "true"
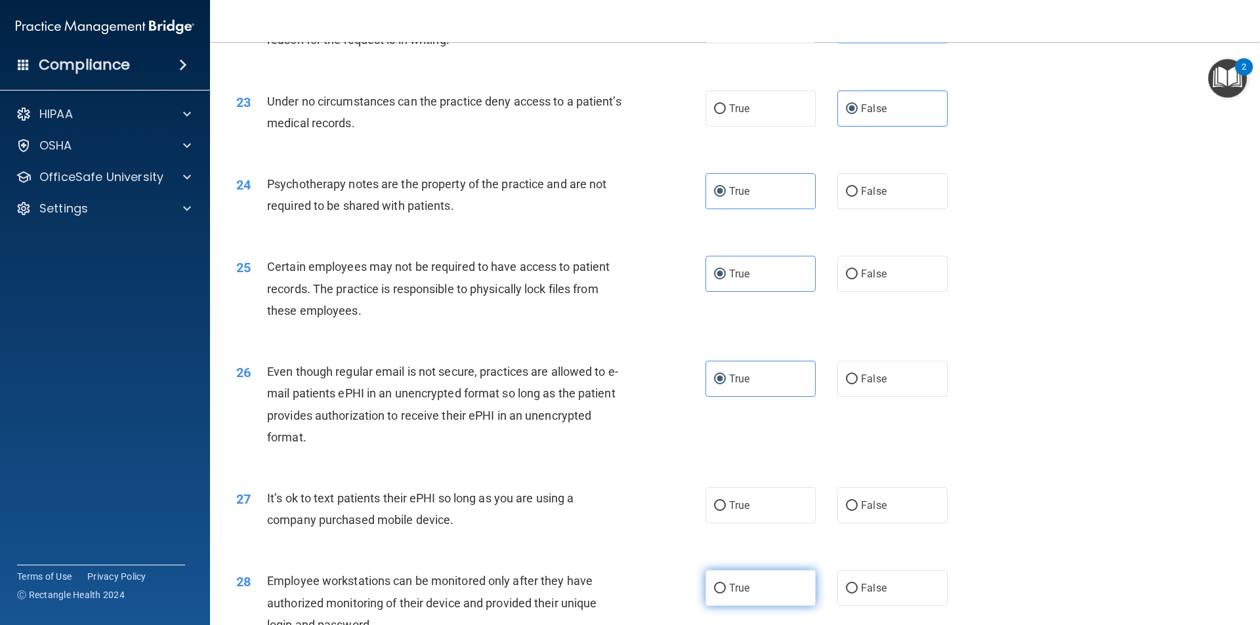
scroll to position [2362, 0]
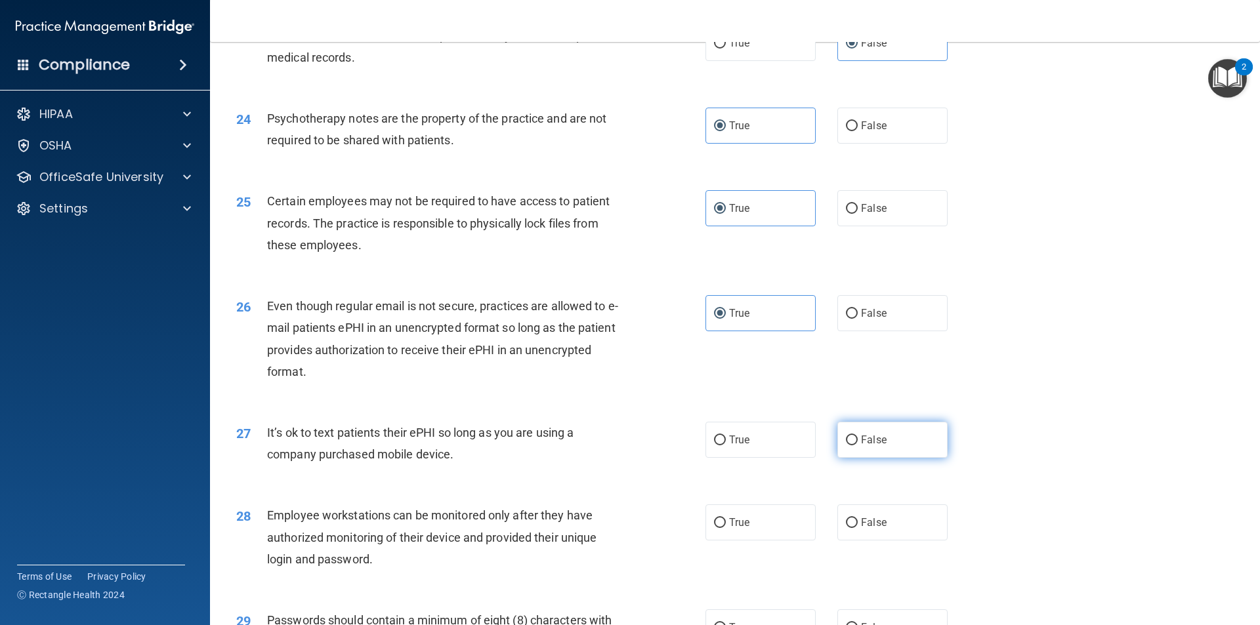
click at [865, 446] on span "False" at bounding box center [874, 440] width 26 height 12
click at [857, 445] on input "False" at bounding box center [852, 441] width 12 height 10
radio input "true"
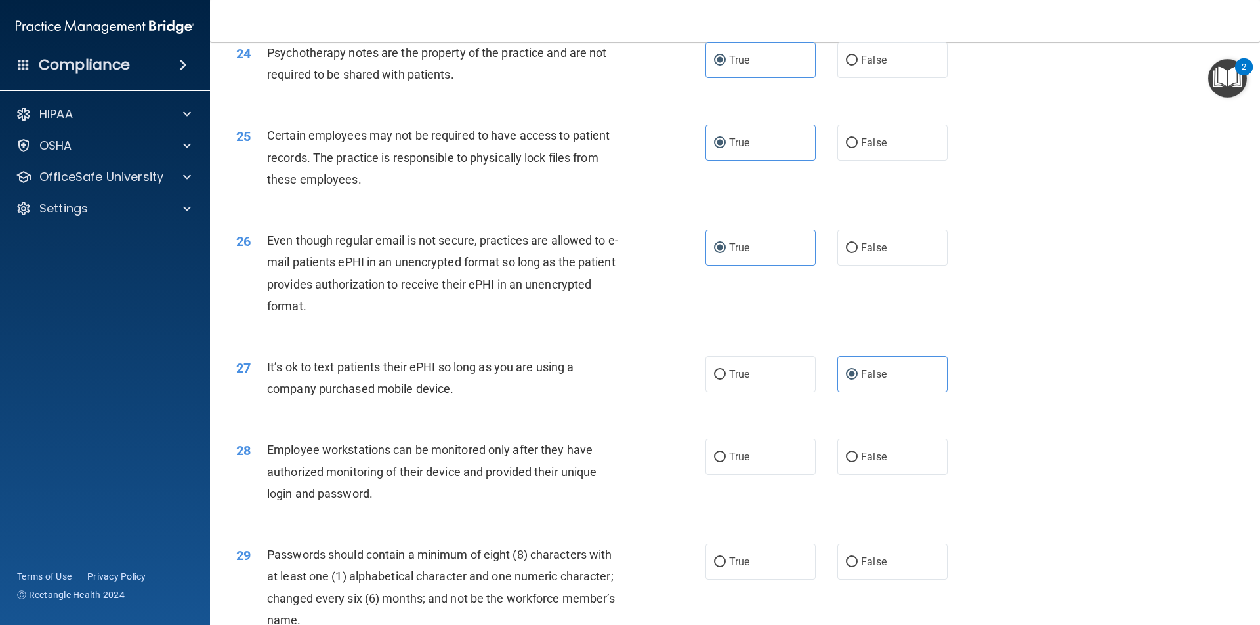
scroll to position [2493, 0]
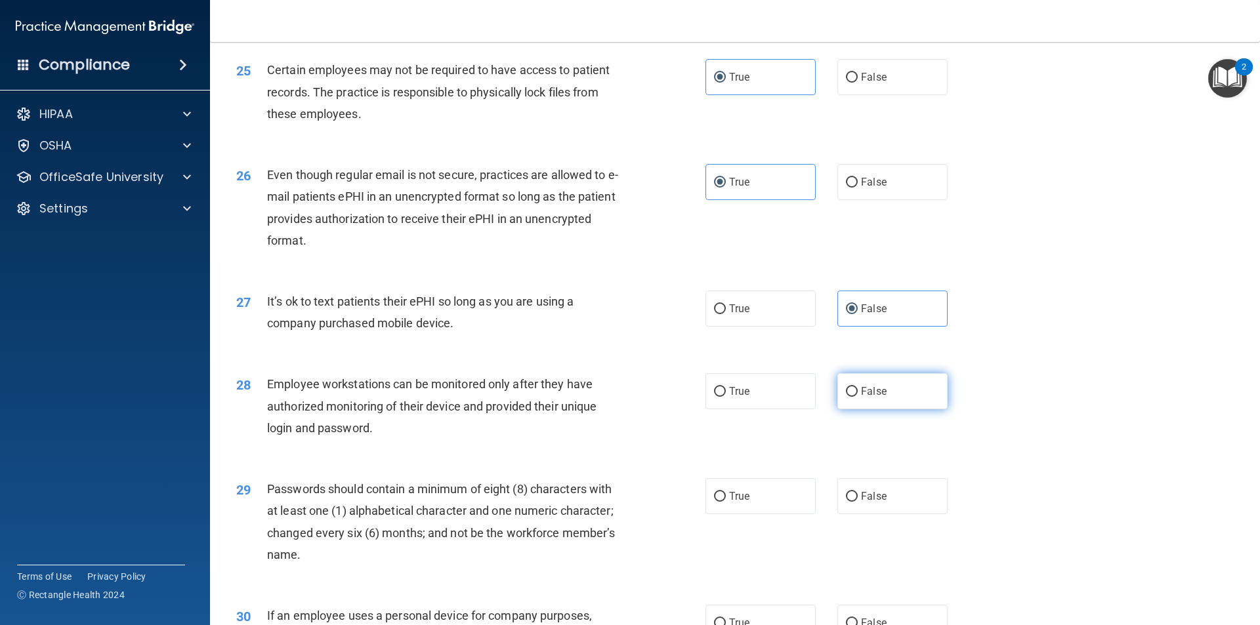
click at [854, 403] on label "False" at bounding box center [892, 391] width 110 height 36
click at [854, 397] on input "False" at bounding box center [852, 392] width 12 height 10
radio input "true"
click at [763, 514] on label "True" at bounding box center [760, 496] width 110 height 36
click at [726, 502] on input "True" at bounding box center [720, 497] width 12 height 10
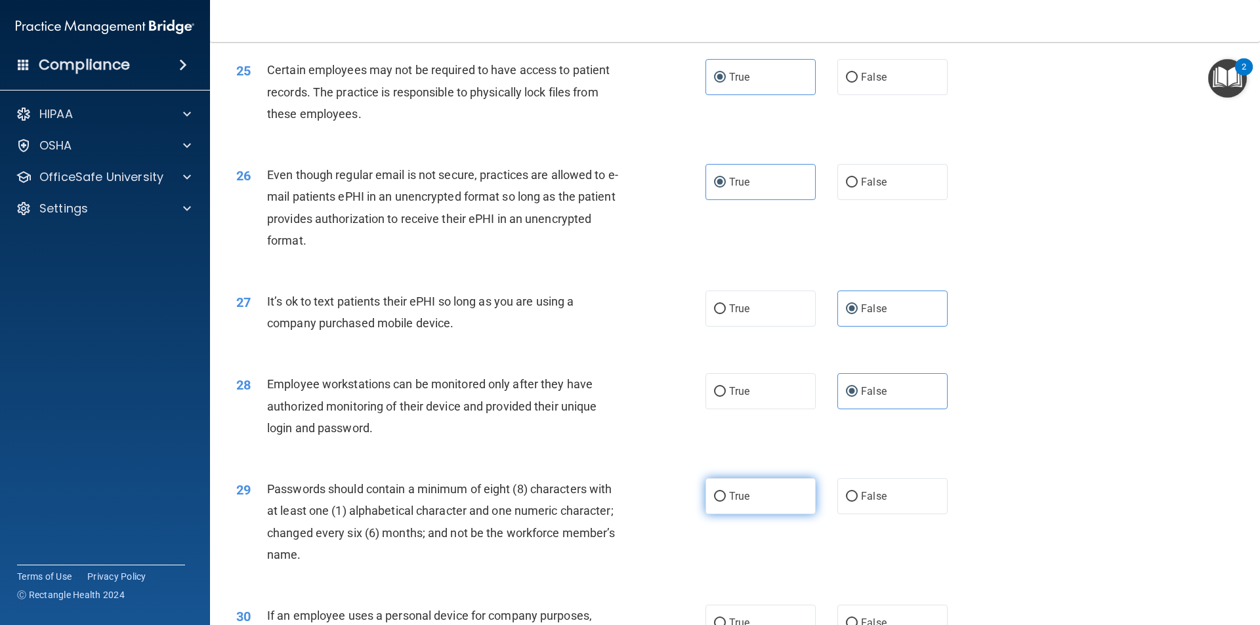
radio input "true"
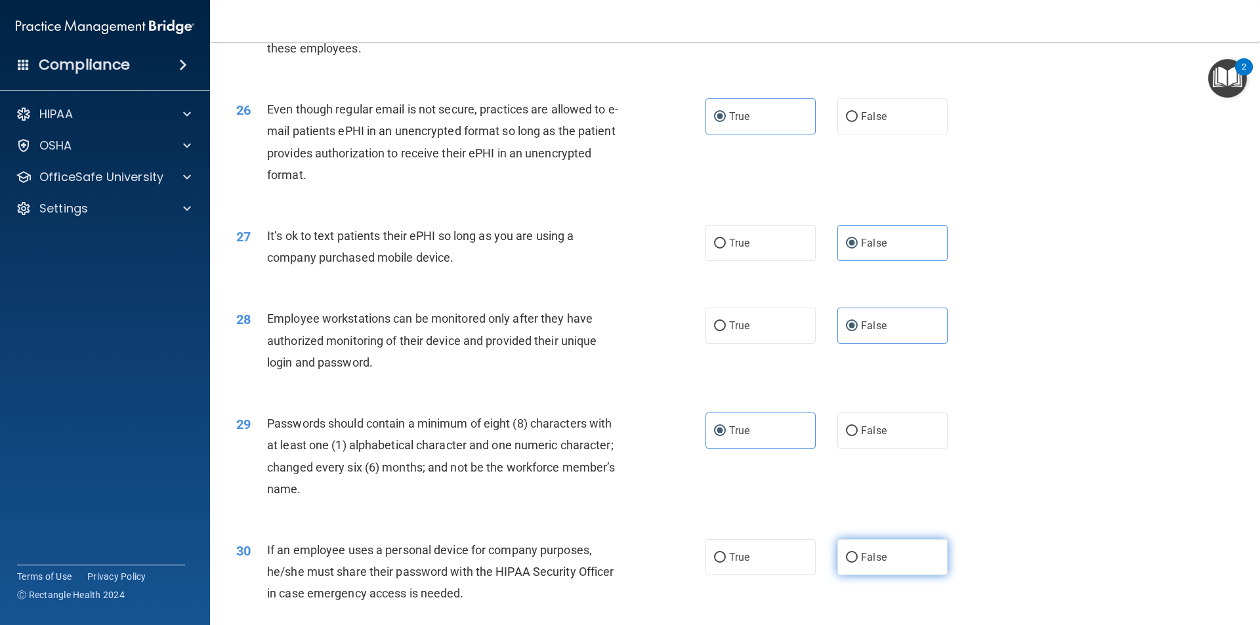
scroll to position [2624, 0]
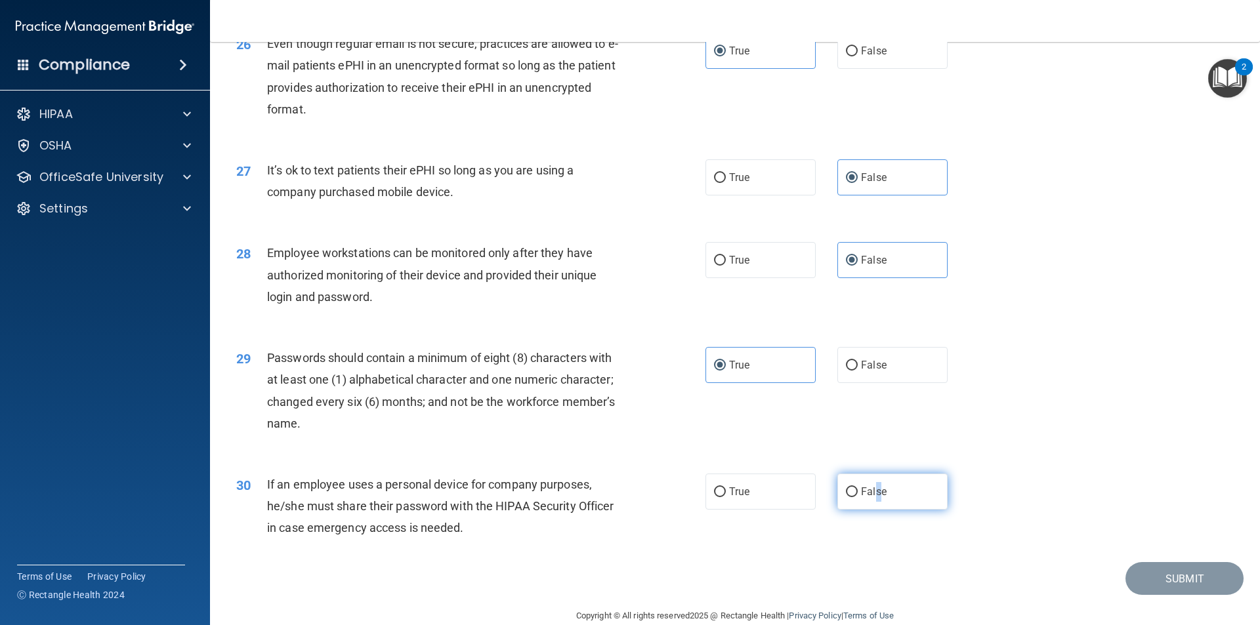
click at [872, 506] on label "False" at bounding box center [892, 492] width 110 height 36
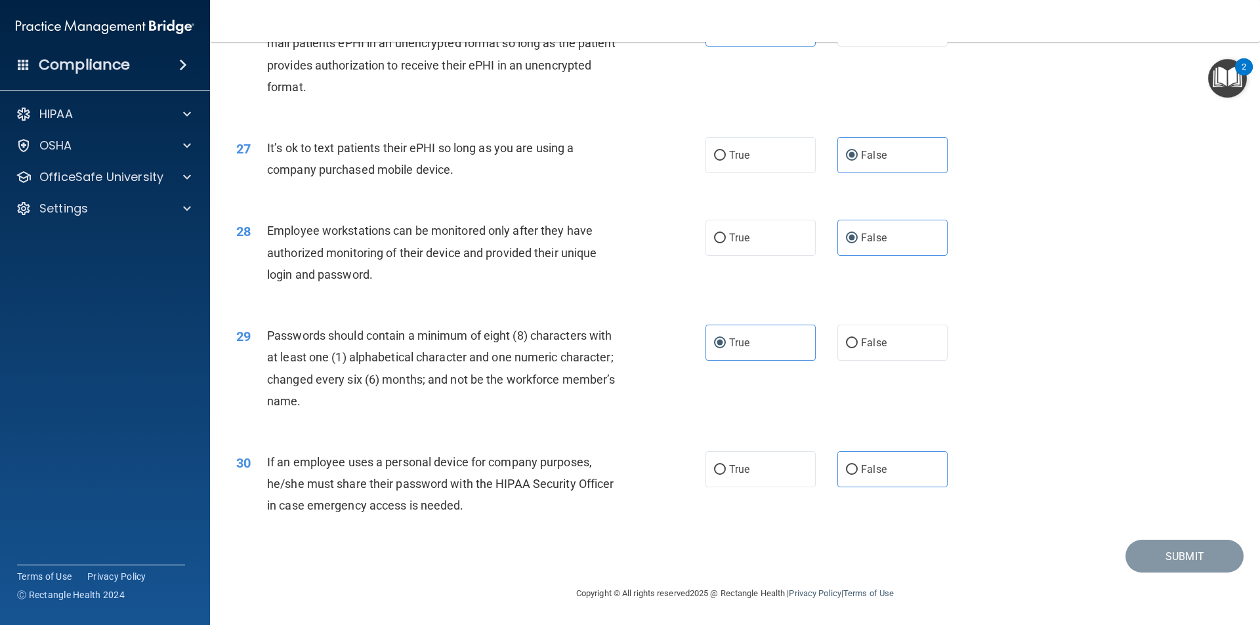
click at [941, 469] on div "True False" at bounding box center [837, 469] width 264 height 36
click at [905, 470] on label "False" at bounding box center [892, 469] width 110 height 36
click at [857, 470] on input "False" at bounding box center [852, 470] width 12 height 10
radio input "true"
click at [1174, 558] on button "Submit" at bounding box center [1184, 556] width 118 height 33
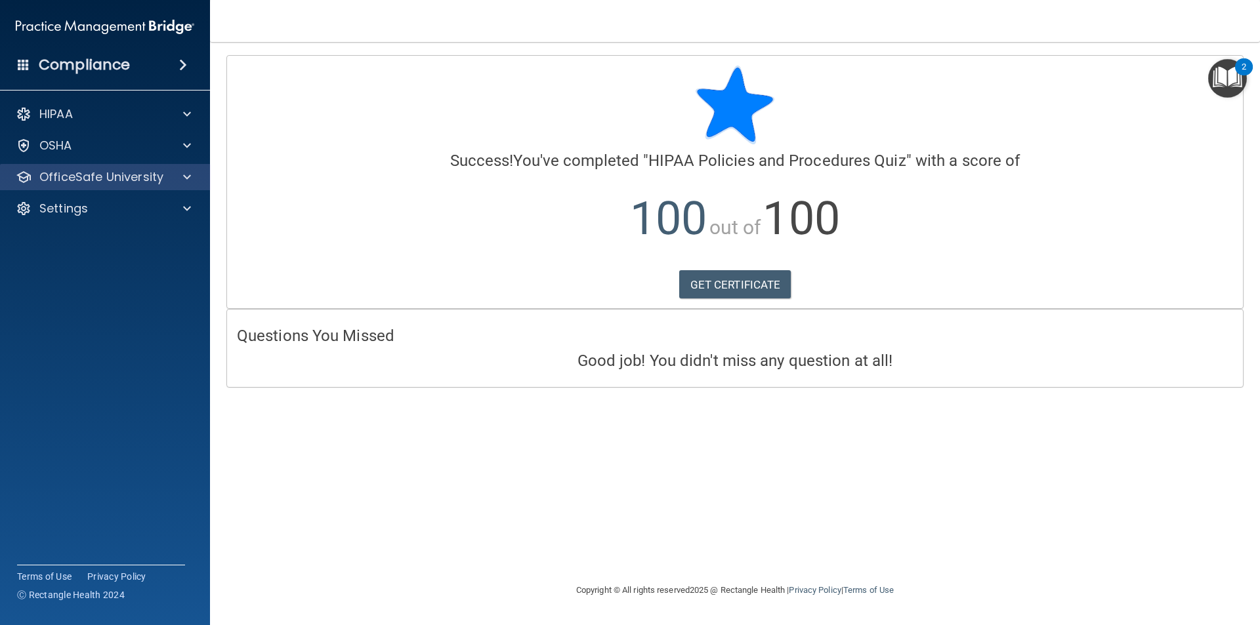
click at [62, 165] on div "OfficeSafe University" at bounding box center [105, 177] width 211 height 26
click at [104, 169] on p "OfficeSafe University" at bounding box center [101, 177] width 124 height 16
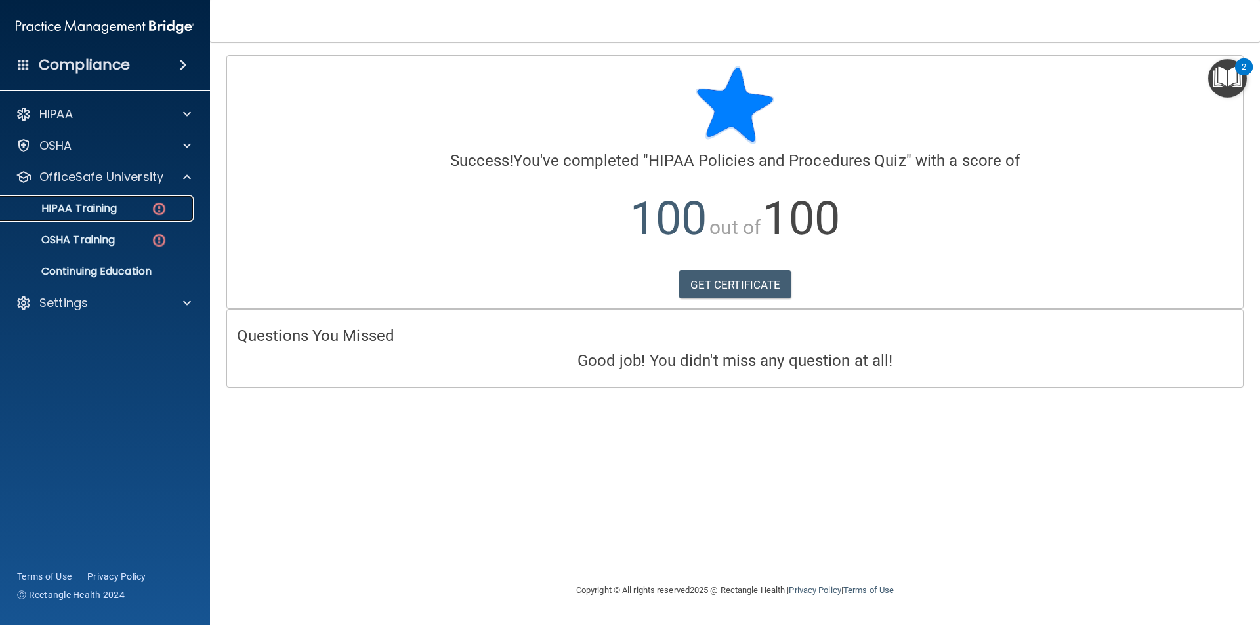
click at [135, 206] on div "HIPAA Training" at bounding box center [98, 208] width 179 height 13
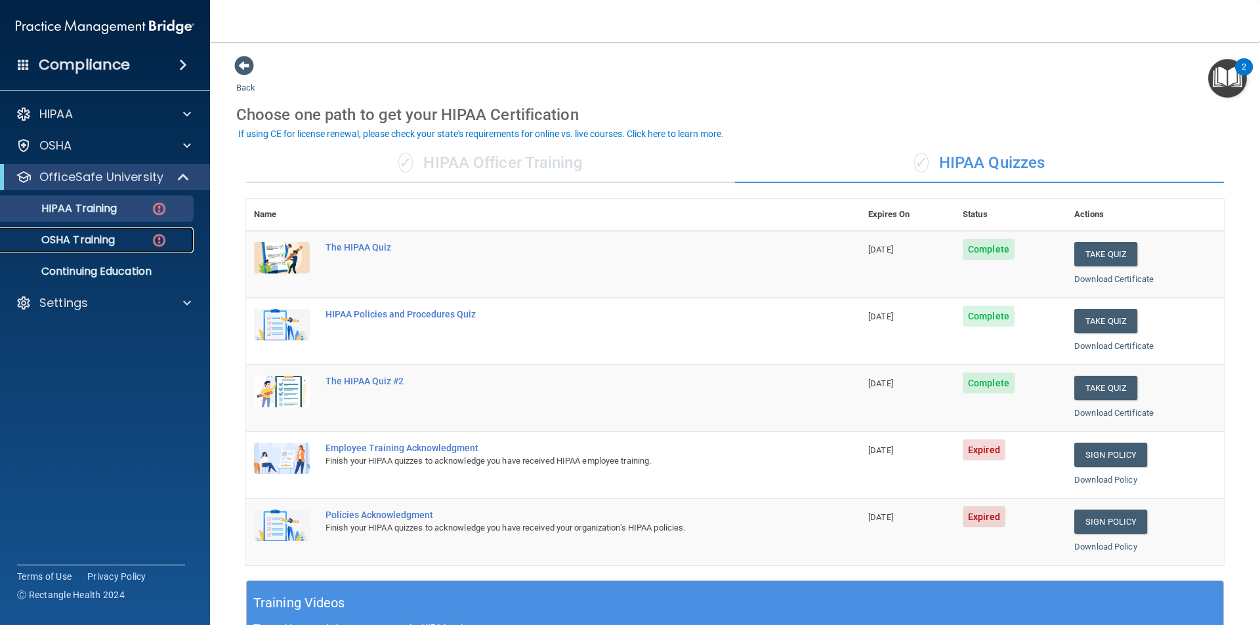
click at [93, 231] on link "OSHA Training" at bounding box center [90, 240] width 207 height 26
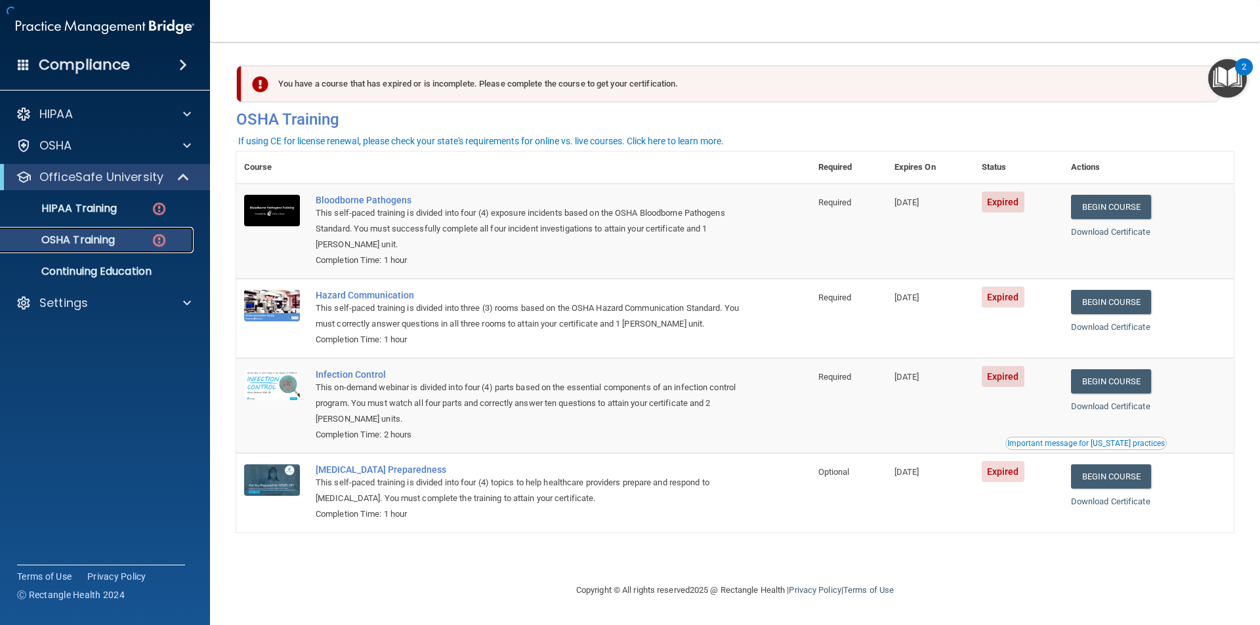
click at [137, 236] on div "OSHA Training" at bounding box center [98, 240] width 179 height 13
click at [1125, 210] on link "Begin Course" at bounding box center [1111, 207] width 80 height 24
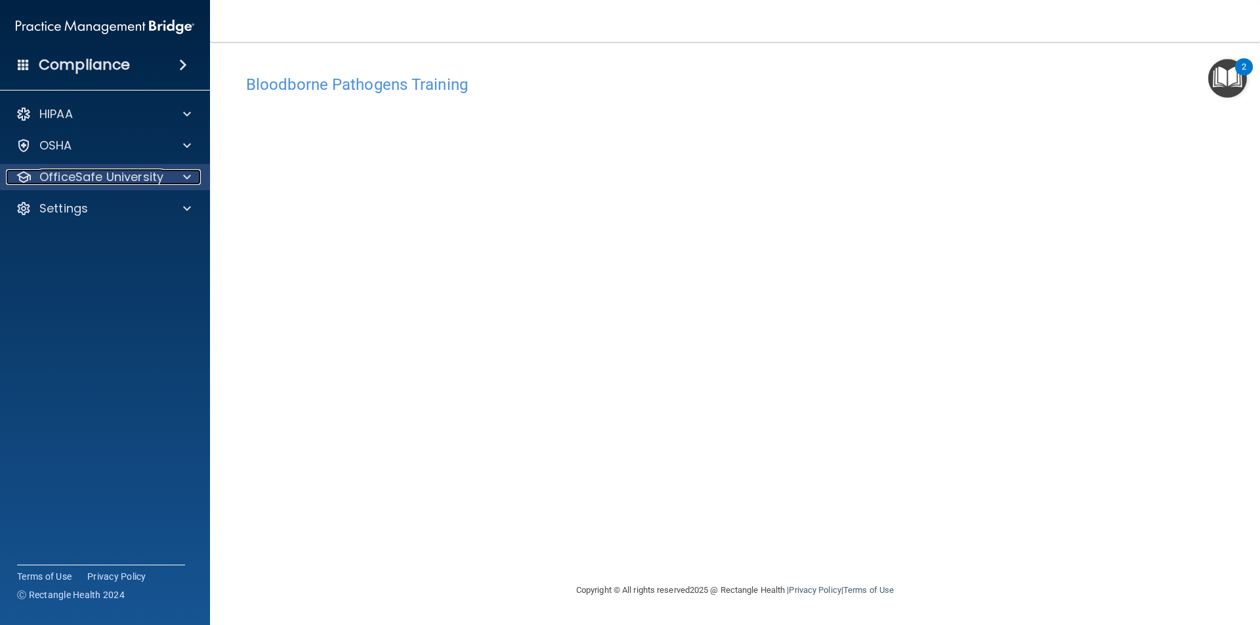
click at [165, 171] on div "OfficeSafe University" at bounding box center [87, 177] width 163 height 16
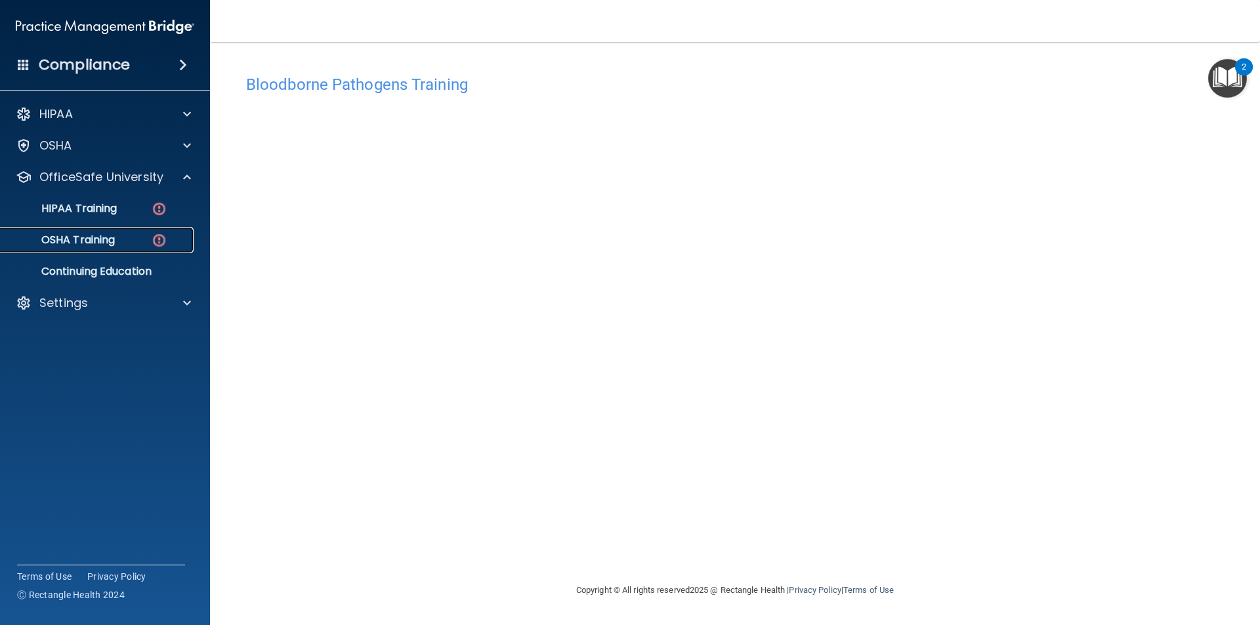
click at [138, 245] on div "OSHA Training" at bounding box center [98, 240] width 179 height 13
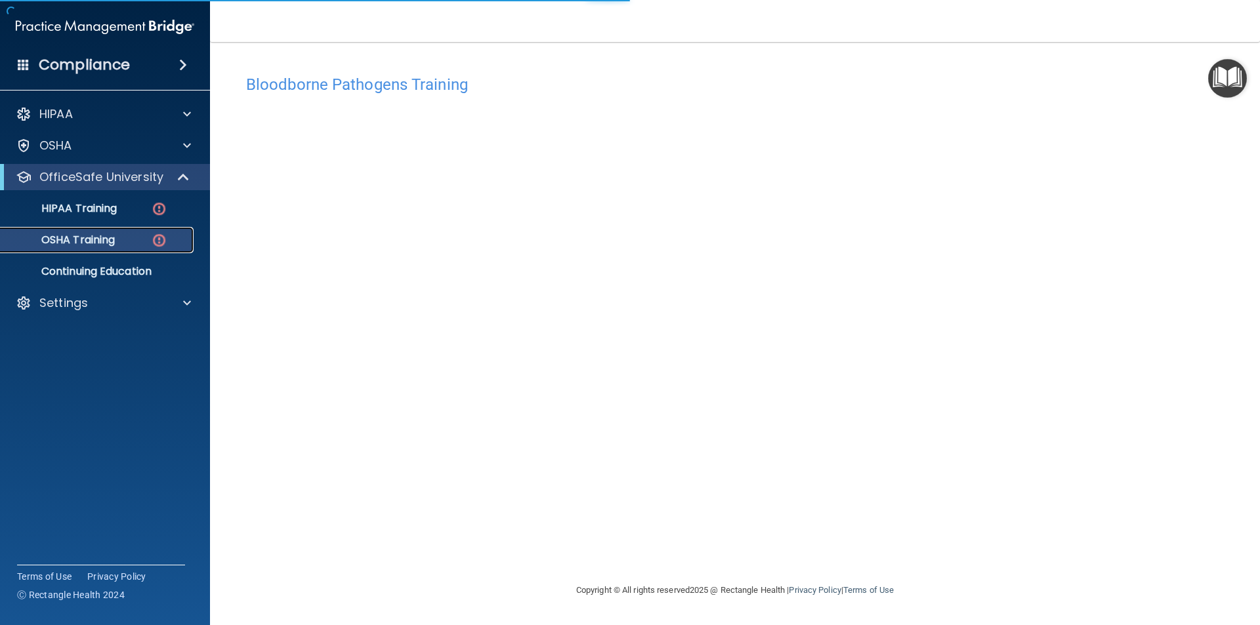
click at [138, 245] on div "OSHA Training" at bounding box center [98, 240] width 179 height 13
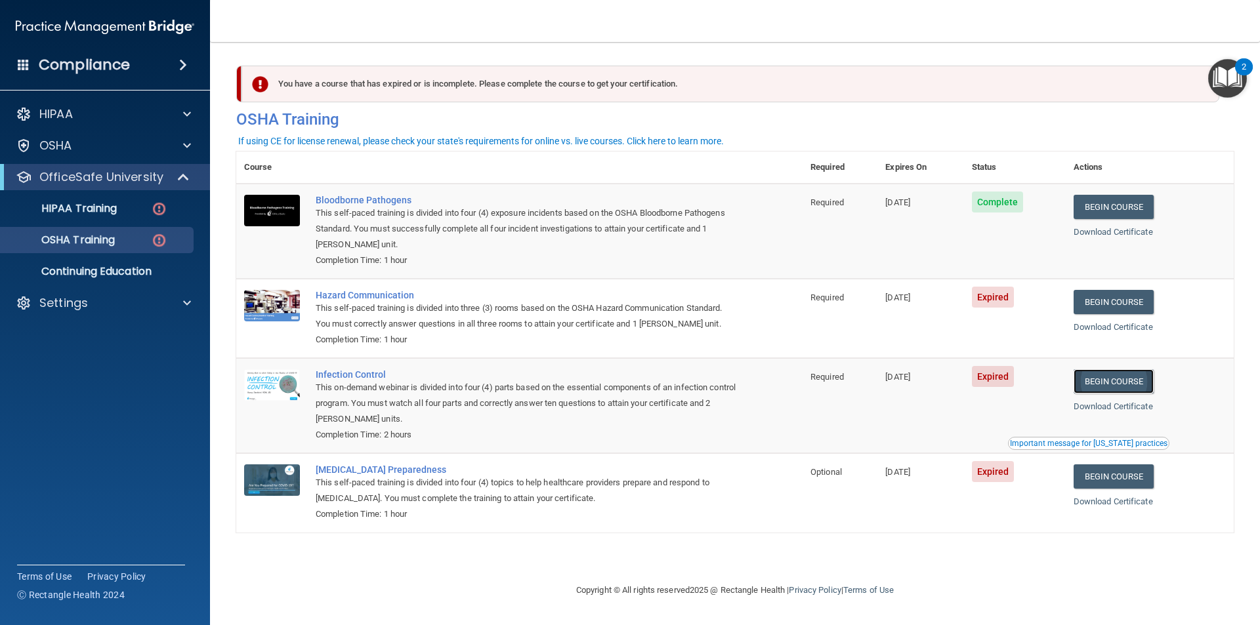
click at [1116, 384] on link "Begin Course" at bounding box center [1113, 381] width 80 height 24
